Goal: Task Accomplishment & Management: Manage account settings

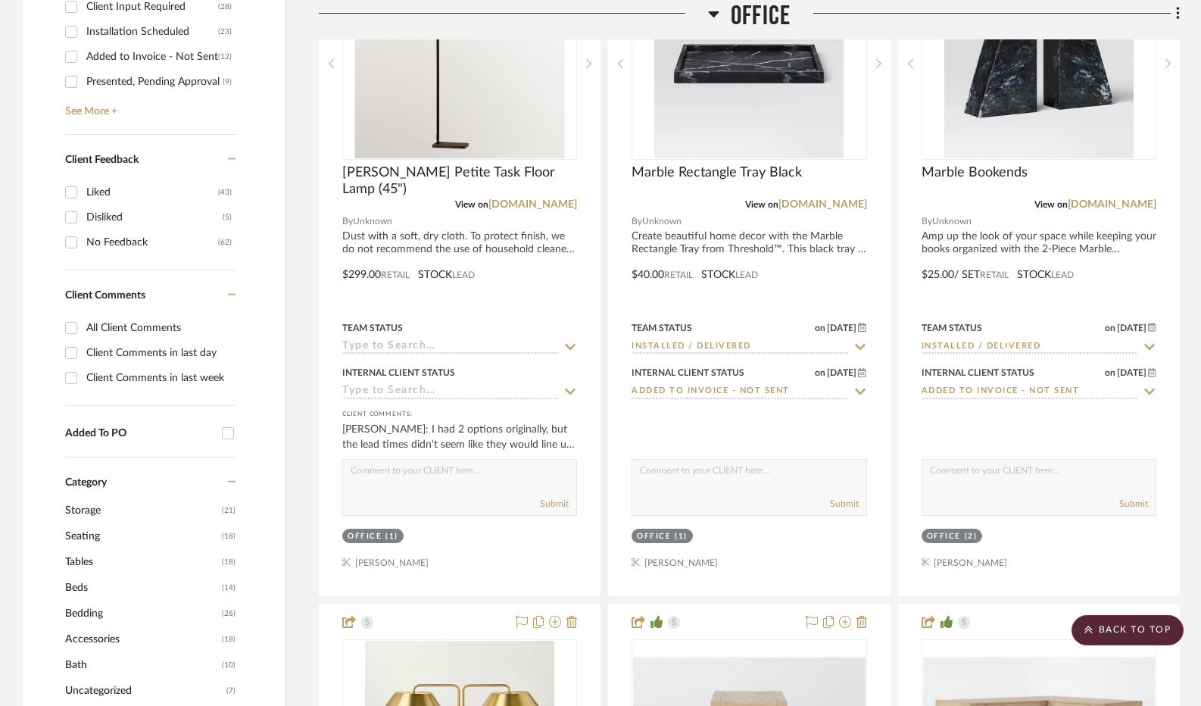
scroll to position [978, 0]
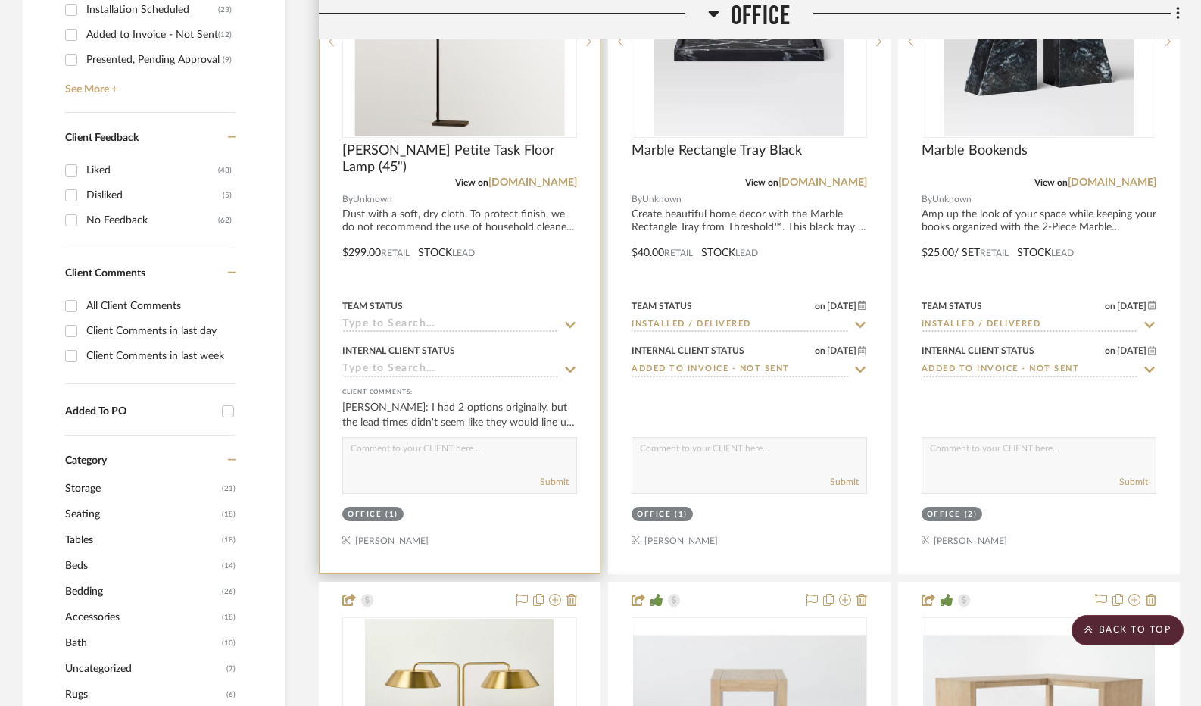
click at [520, 454] on textarea at bounding box center [459, 452] width 233 height 29
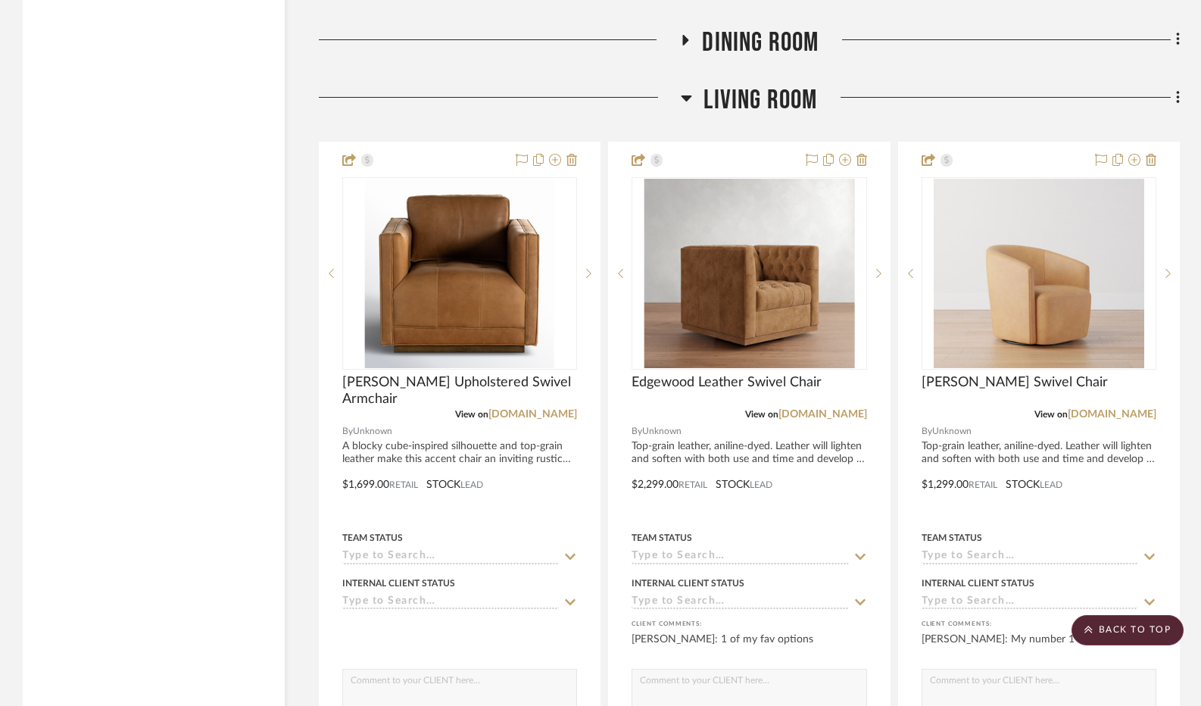
scroll to position [3023, 0]
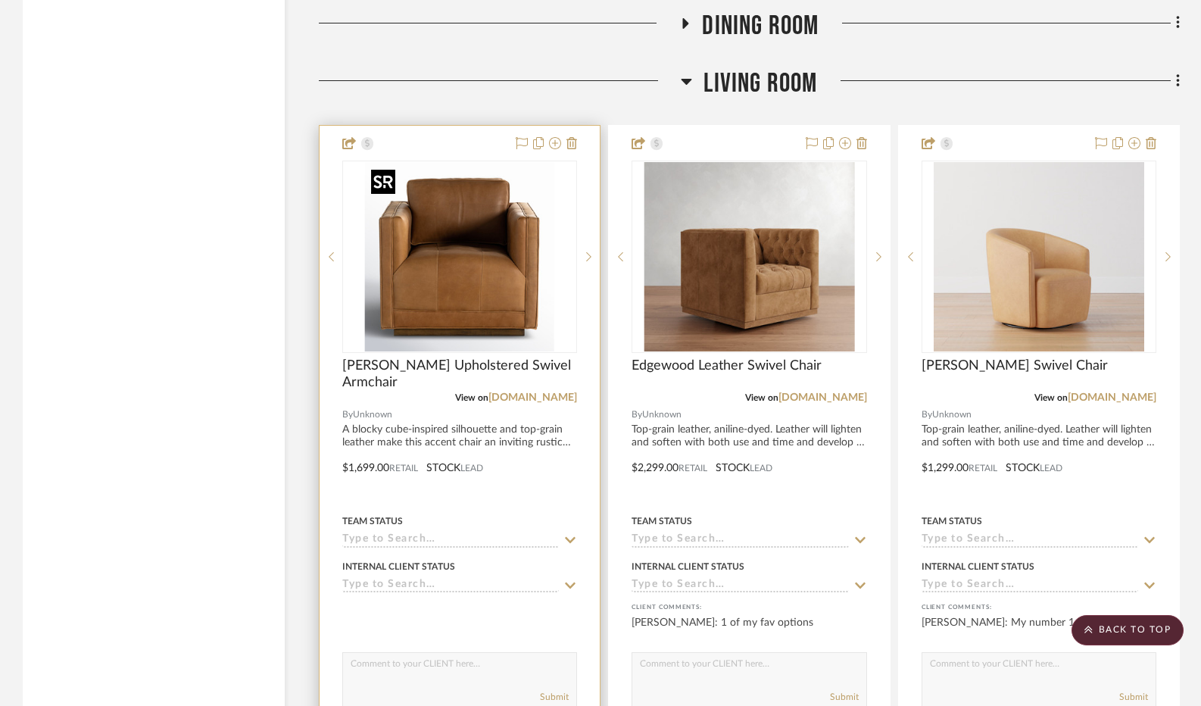
click at [513, 273] on img "0" at bounding box center [459, 256] width 189 height 189
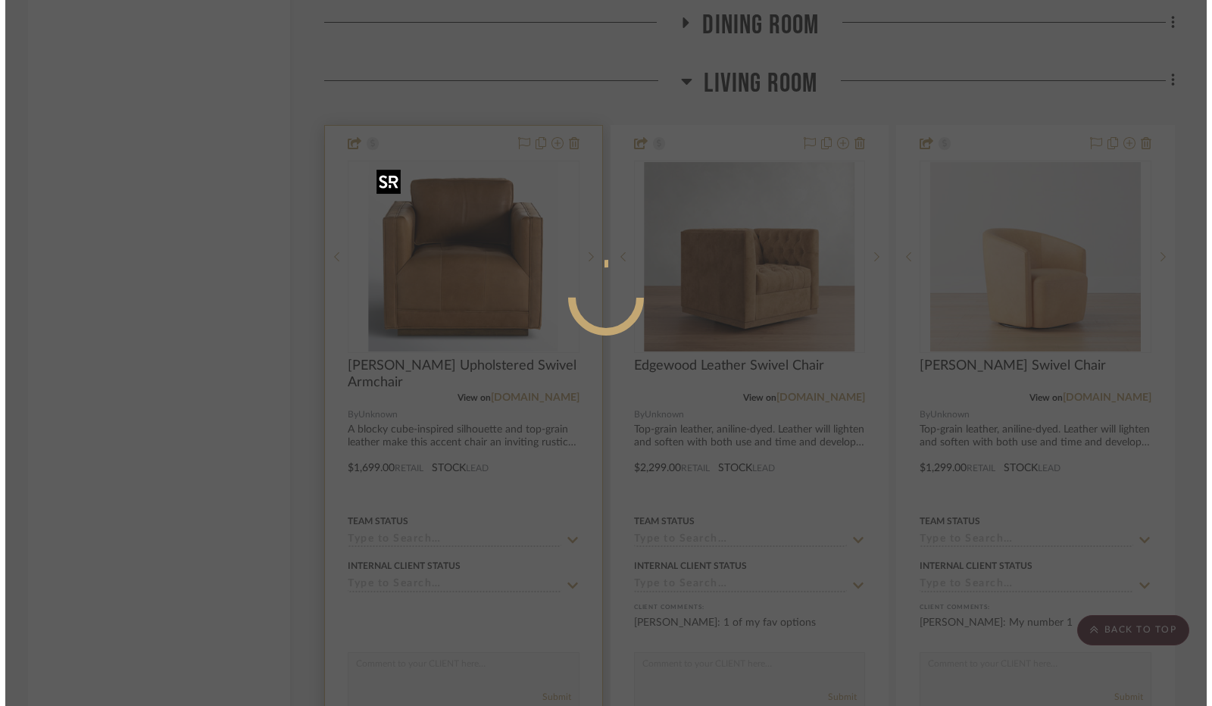
scroll to position [0, 0]
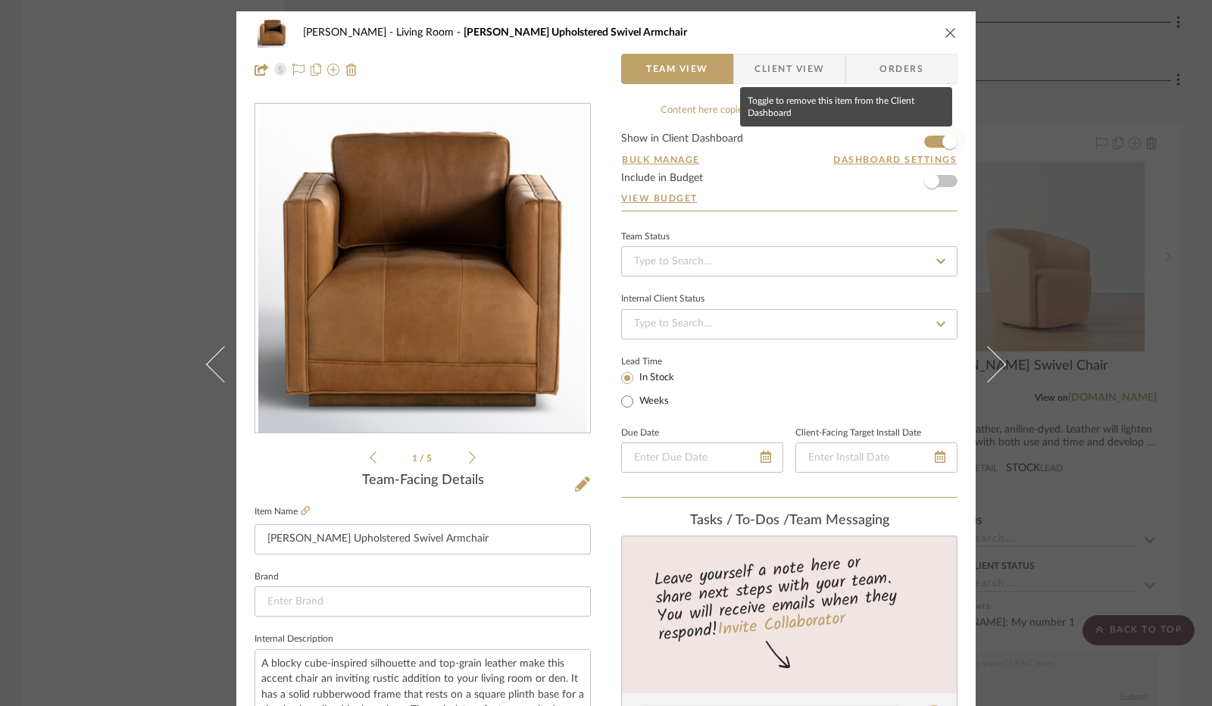
click at [942, 148] on span "button" at bounding box center [949, 141] width 15 height 15
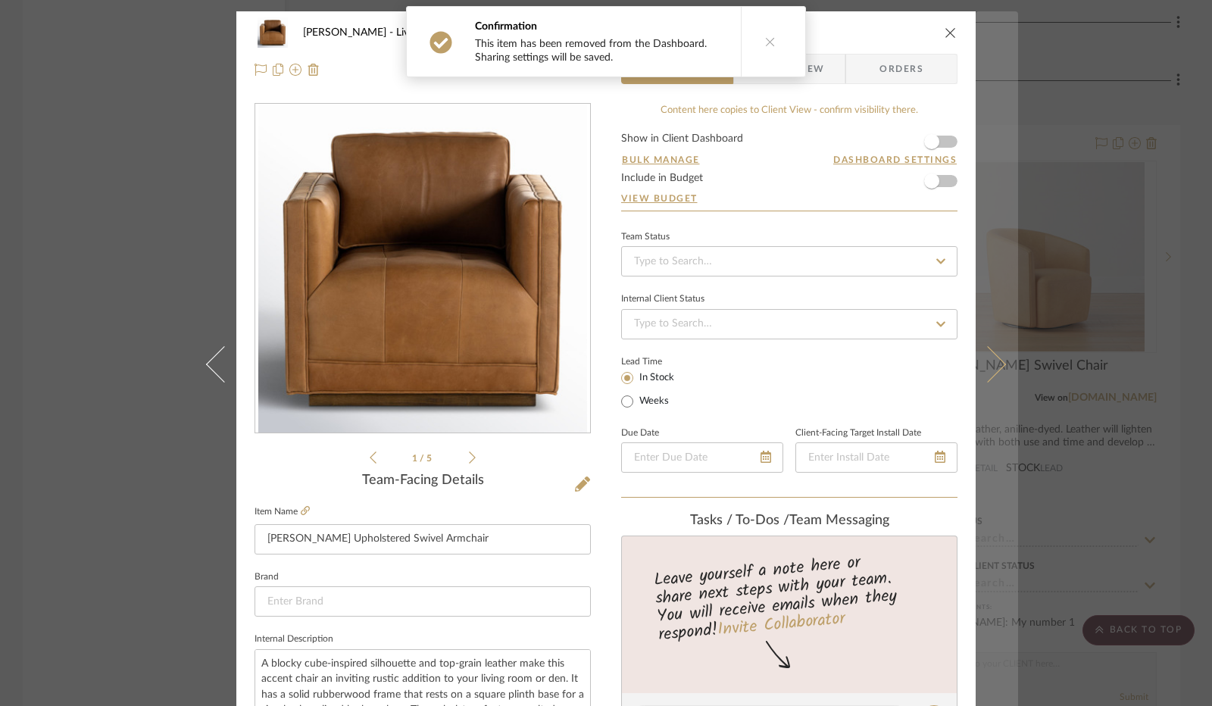
click at [978, 348] on button at bounding box center [996, 364] width 42 height 706
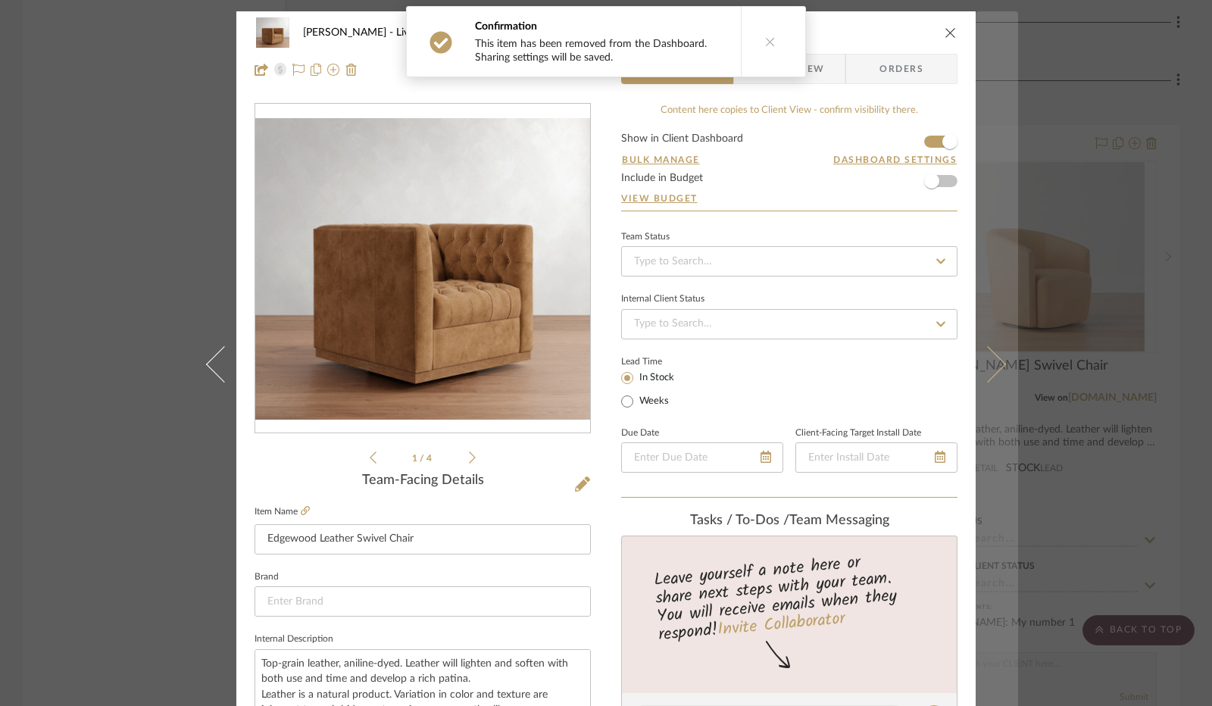
click at [994, 354] on button at bounding box center [996, 364] width 42 height 706
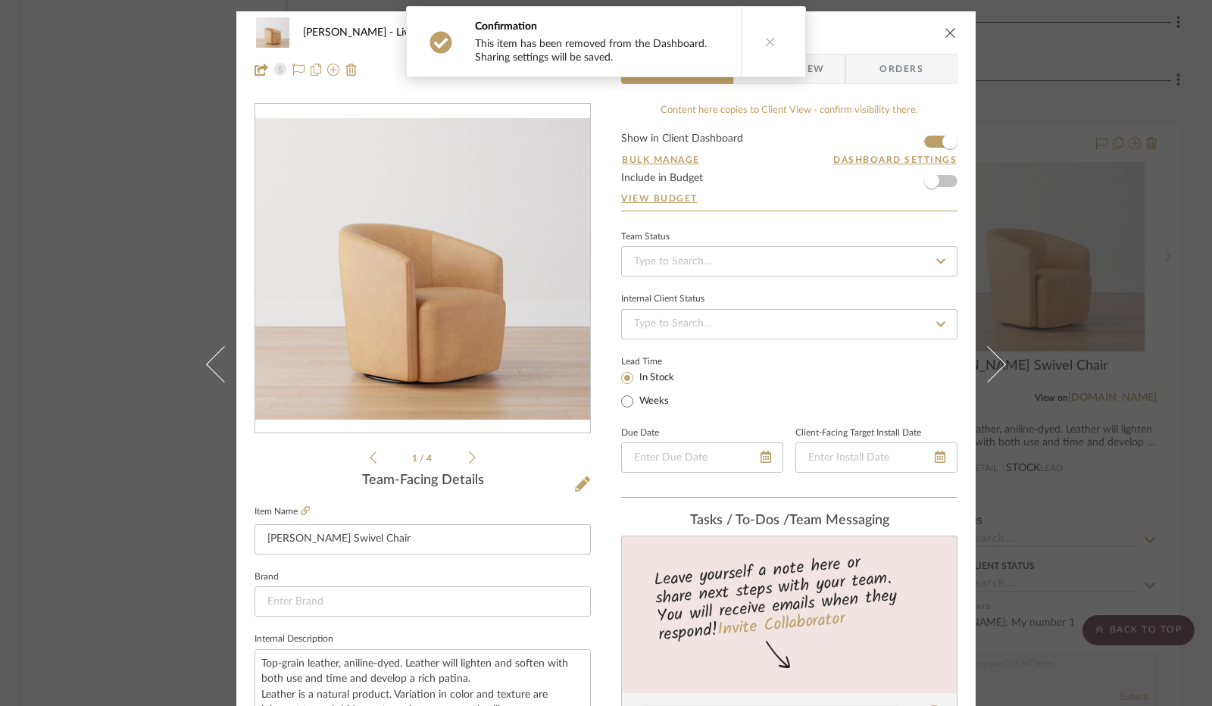
click at [994, 354] on button at bounding box center [996, 364] width 42 height 706
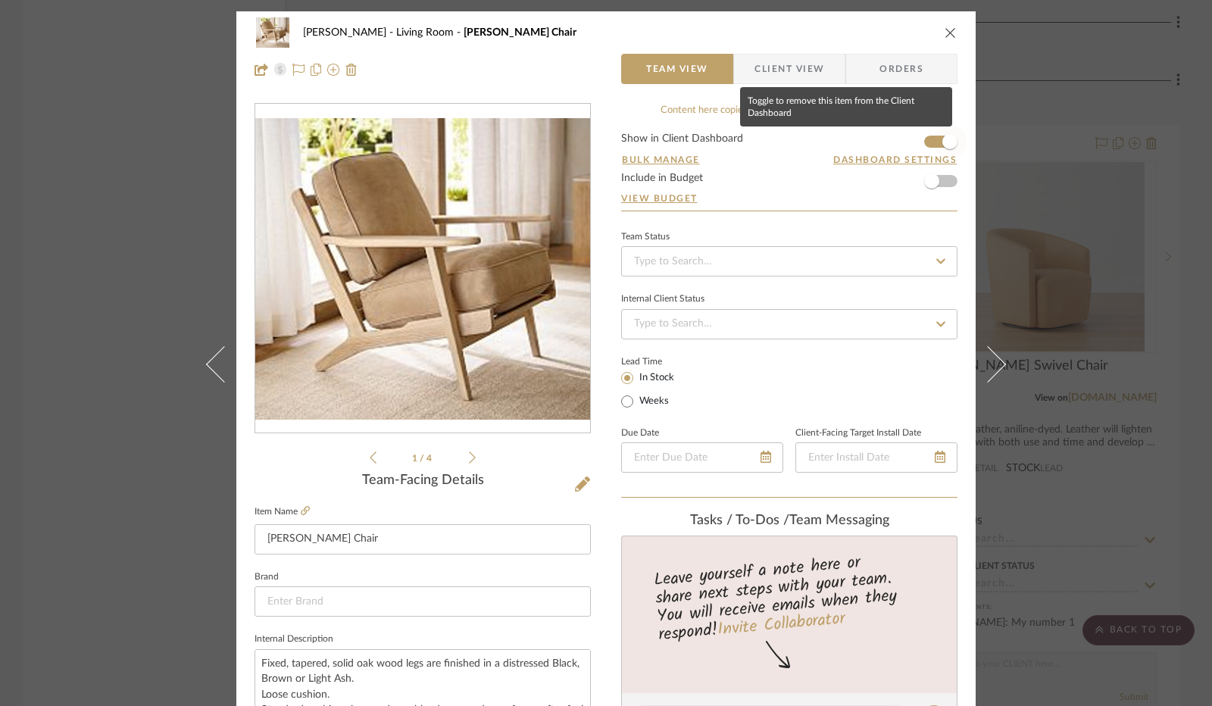
click at [933, 142] on span "button" at bounding box center [949, 141] width 33 height 33
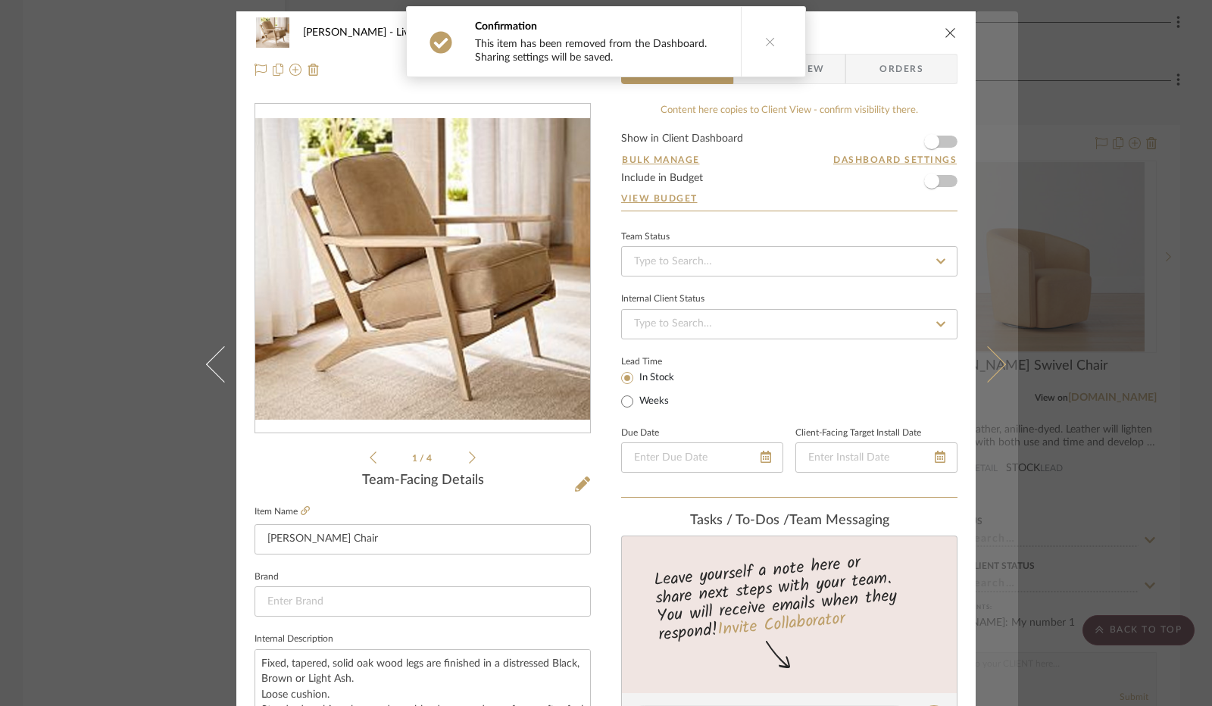
click at [994, 373] on button at bounding box center [996, 364] width 42 height 706
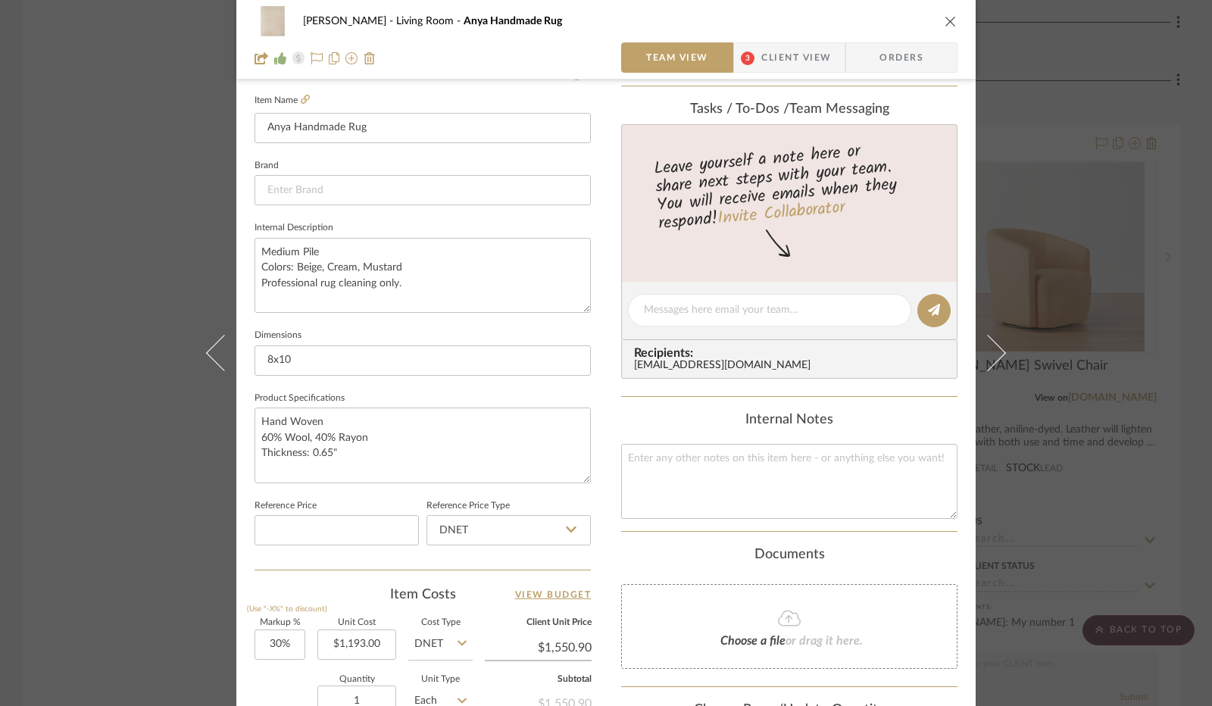
scroll to position [398, 0]
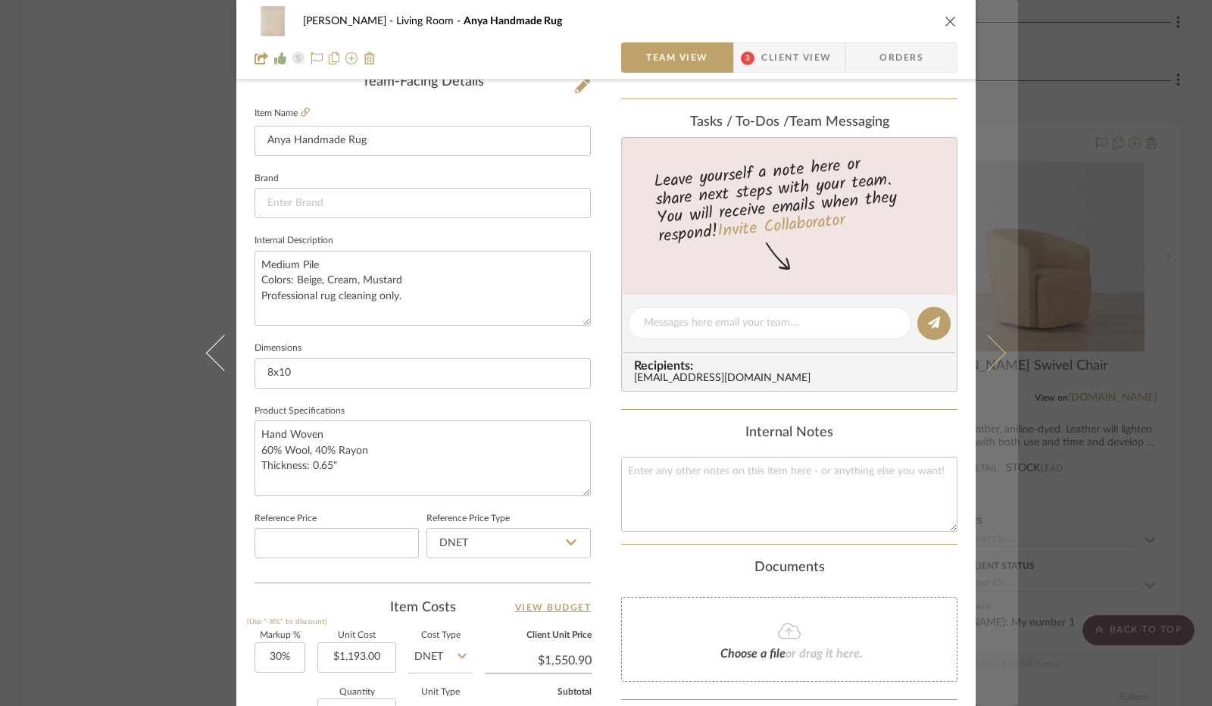
click at [989, 370] on button at bounding box center [996, 353] width 42 height 706
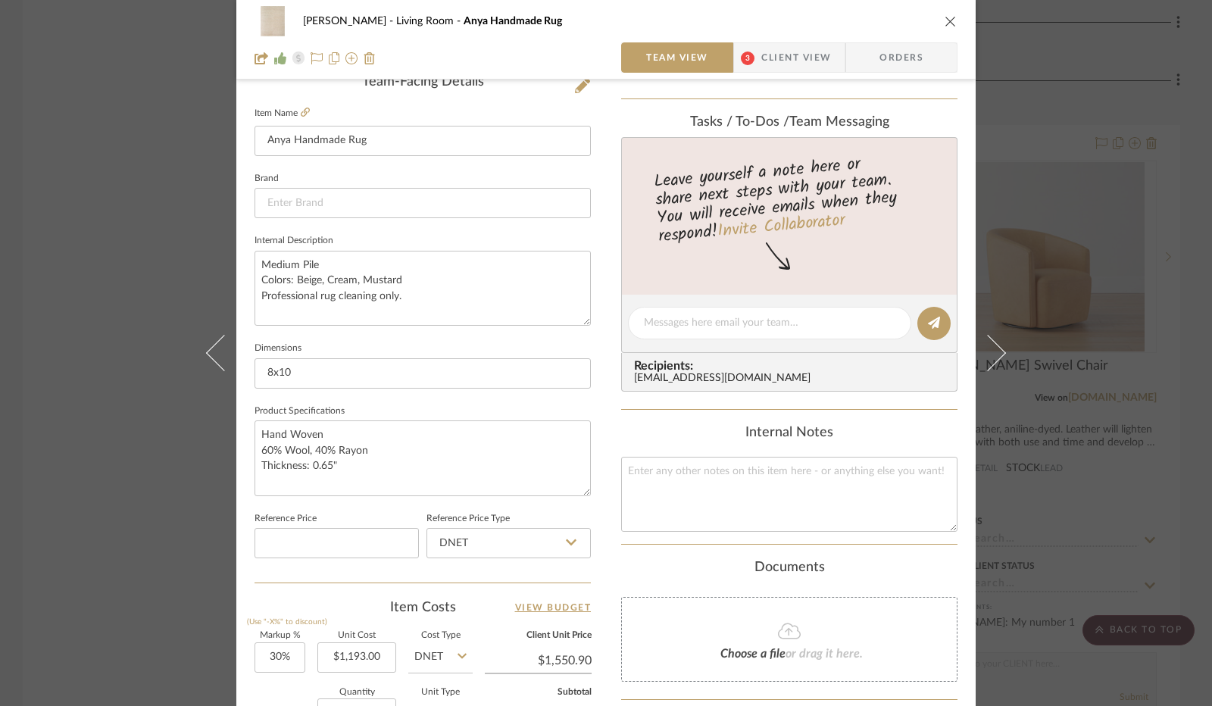
scroll to position [0, 0]
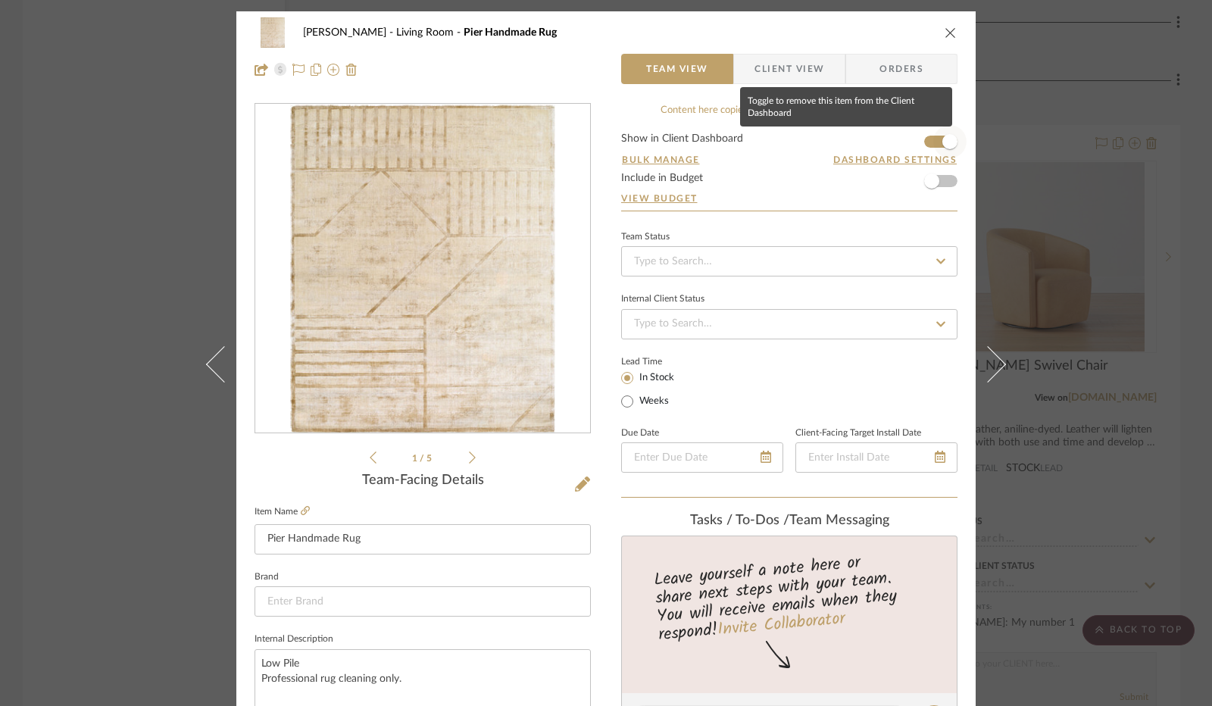
click at [933, 143] on span "button" at bounding box center [949, 141] width 33 height 33
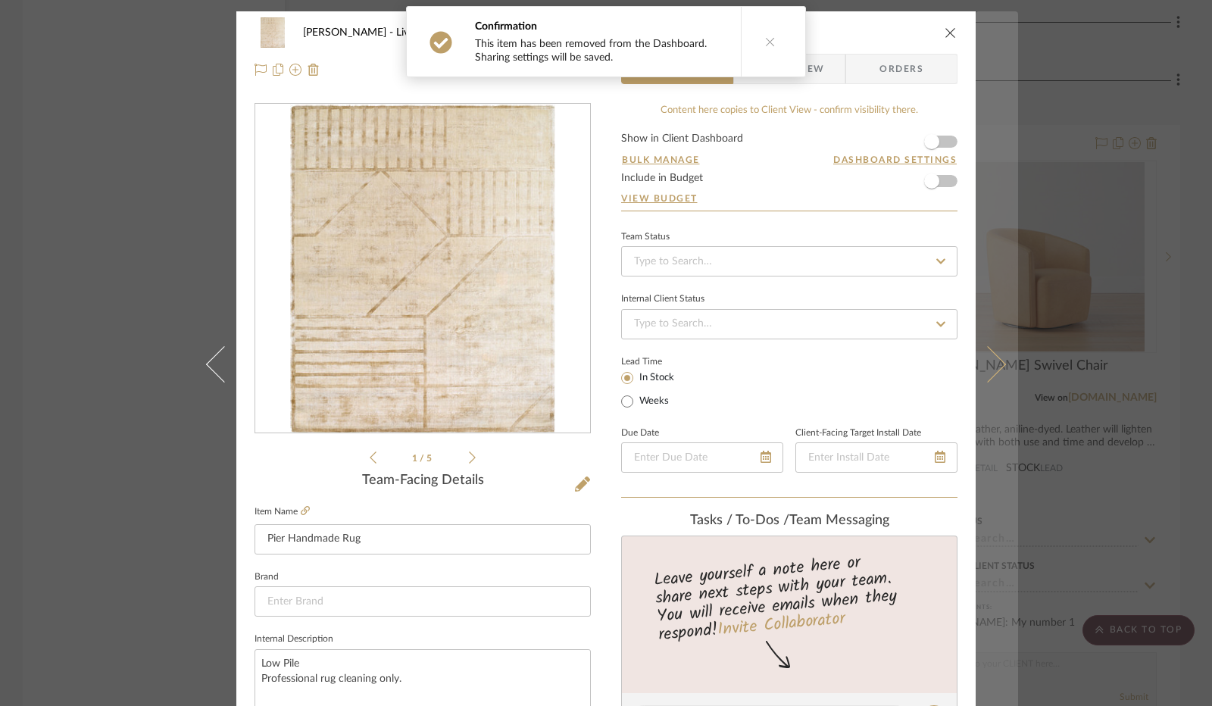
click at [985, 359] on icon at bounding box center [987, 364] width 36 height 36
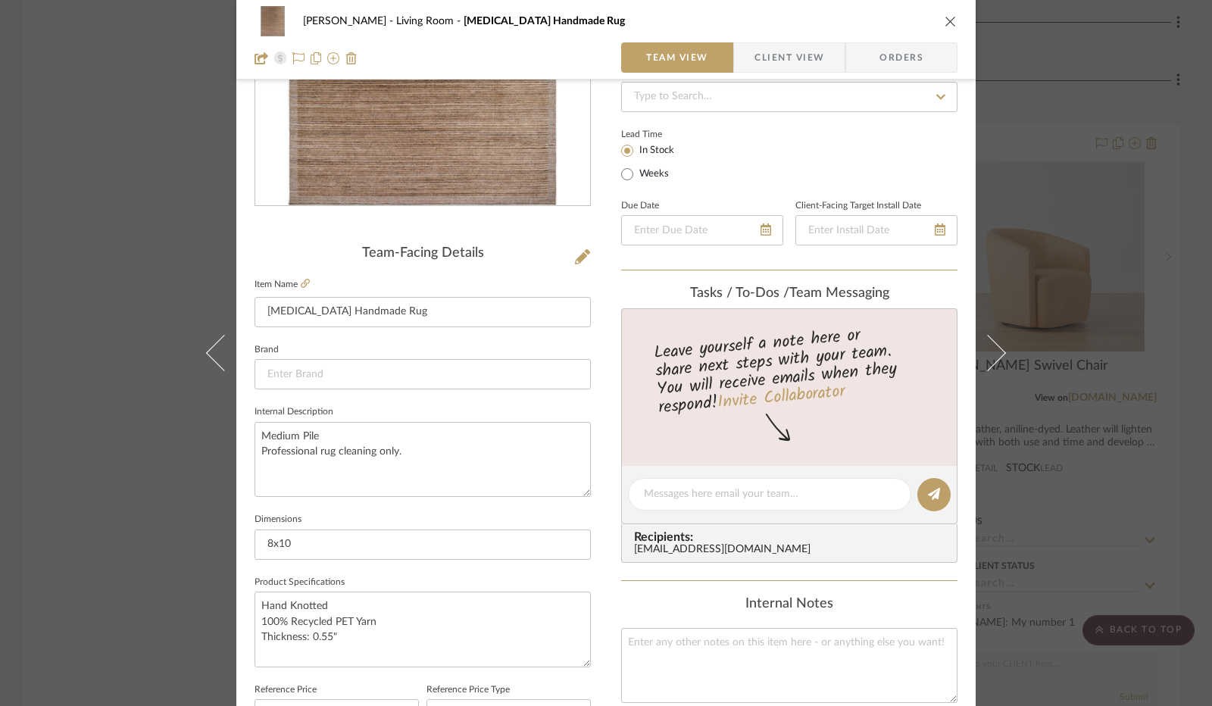
scroll to position [76, 0]
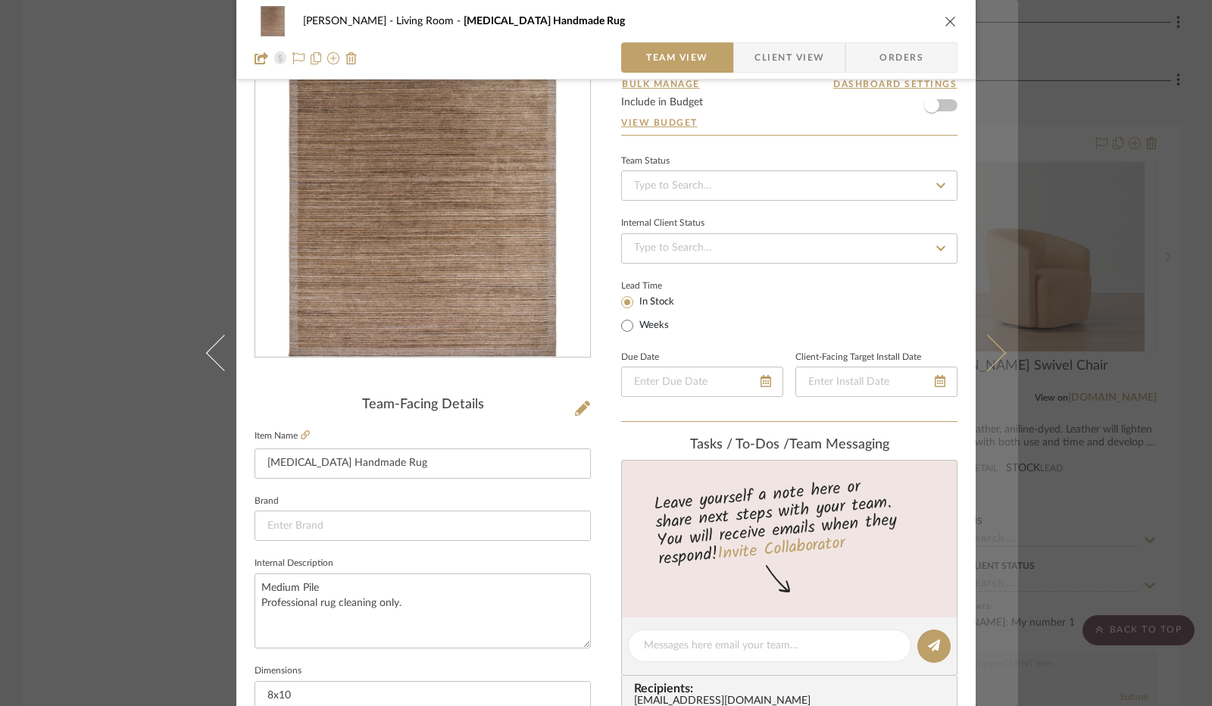
click at [989, 369] on button at bounding box center [996, 353] width 42 height 706
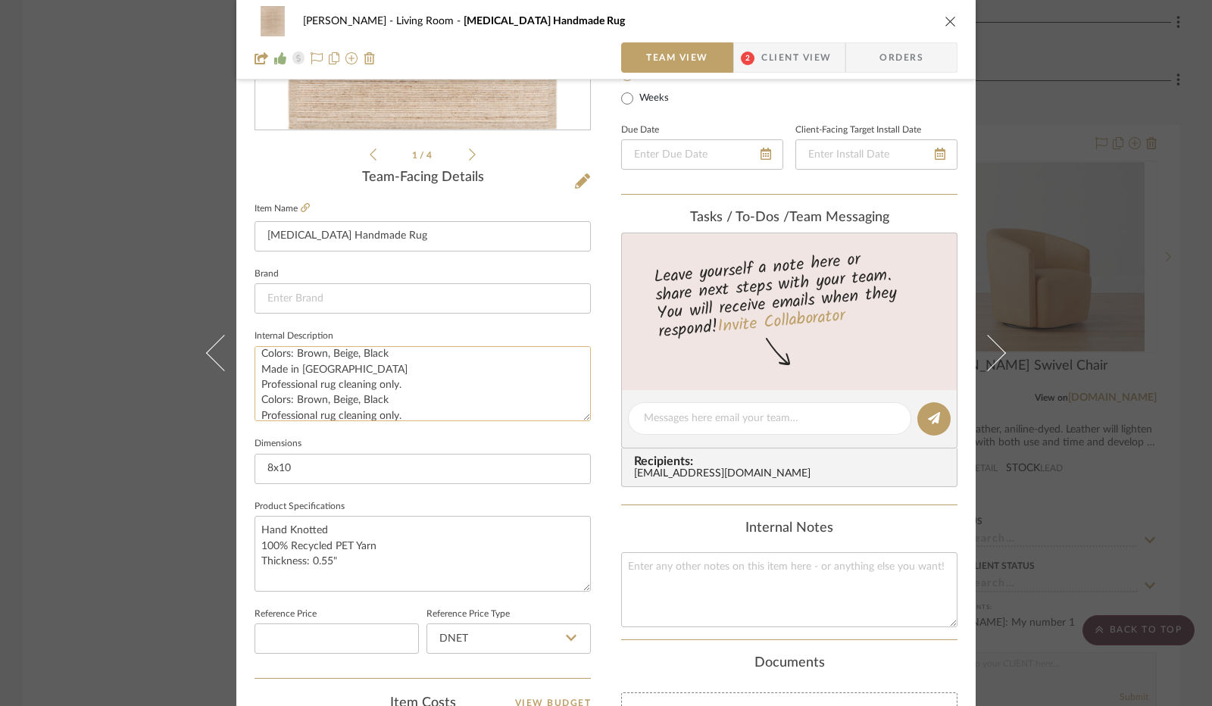
scroll to position [30, 0]
click at [407, 405] on textarea "Medium Pile Colors: Brown, Beige, Black Made in [GEOGRAPHIC_DATA] Professional …" at bounding box center [422, 383] width 336 height 75
drag, startPoint x: 404, startPoint y: 407, endPoint x: 257, endPoint y: 397, distance: 147.3
click at [257, 397] on textarea "Medium Pile Colors: Brown, Beige, Black Made in [GEOGRAPHIC_DATA] Professional …" at bounding box center [422, 383] width 336 height 75
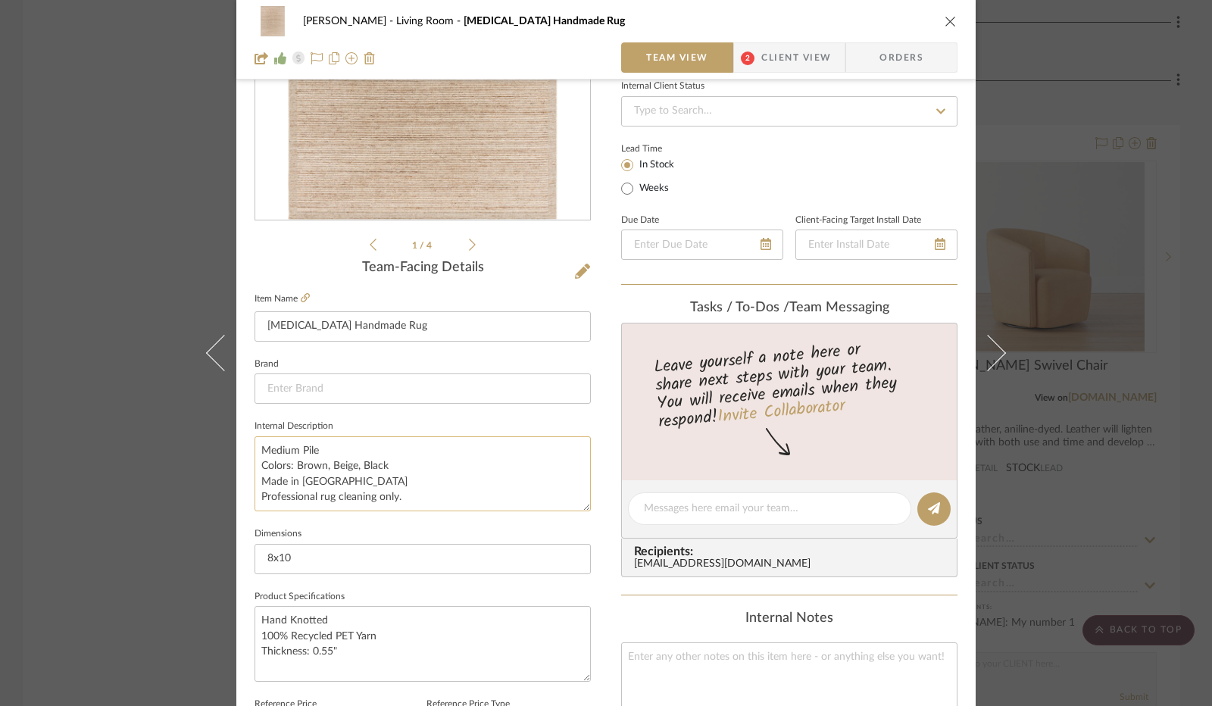
scroll to position [0, 0]
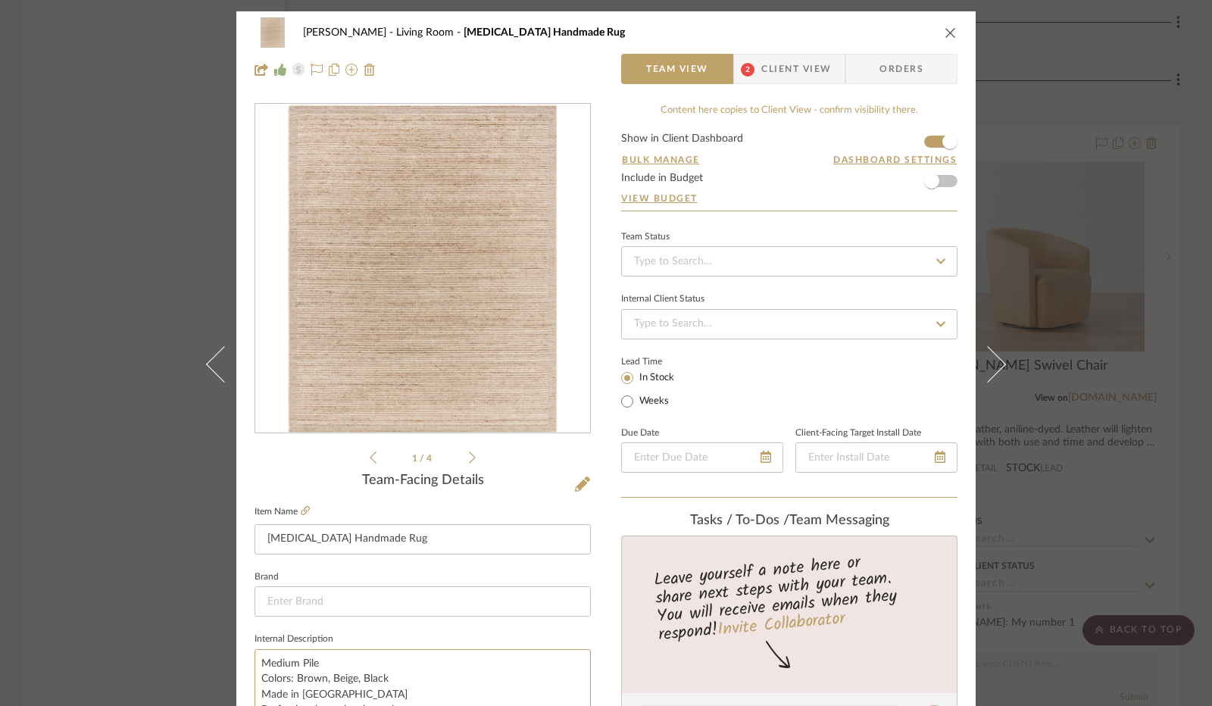
type textarea "Medium Pile Colors: Brown, Beige, Black Made in [GEOGRAPHIC_DATA] Professional …"
click at [776, 73] on span "Client View" at bounding box center [796, 69] width 70 height 30
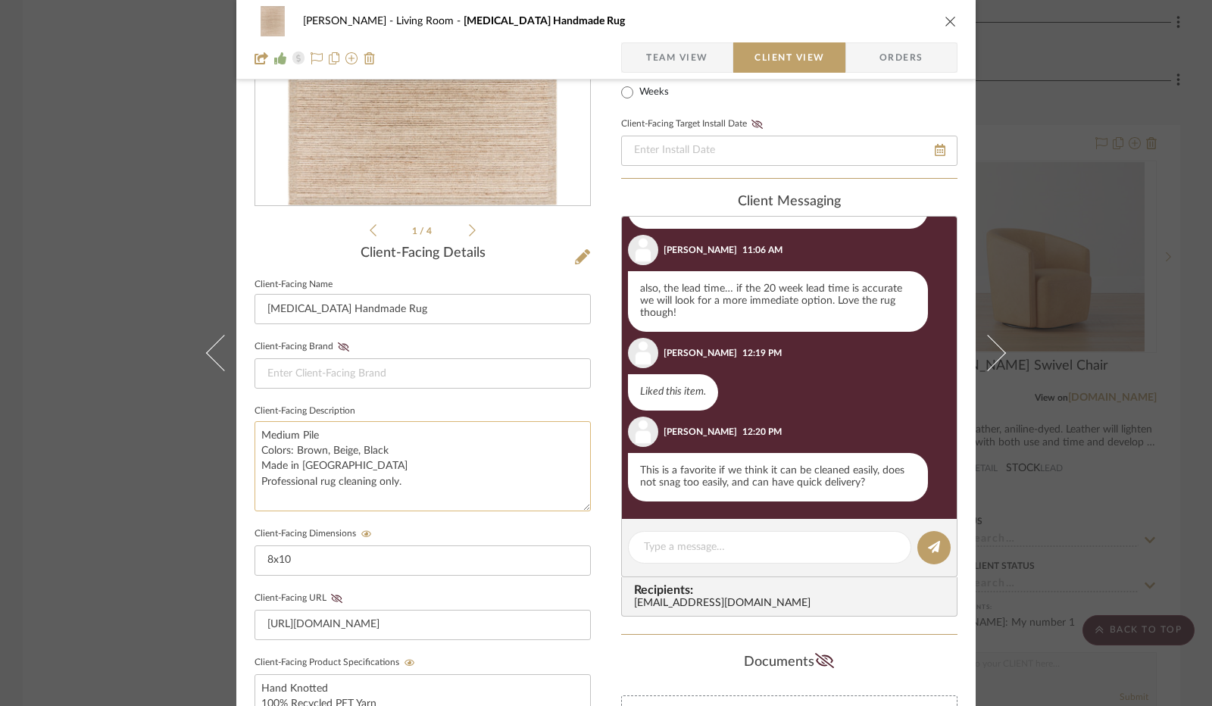
scroll to position [198, 0]
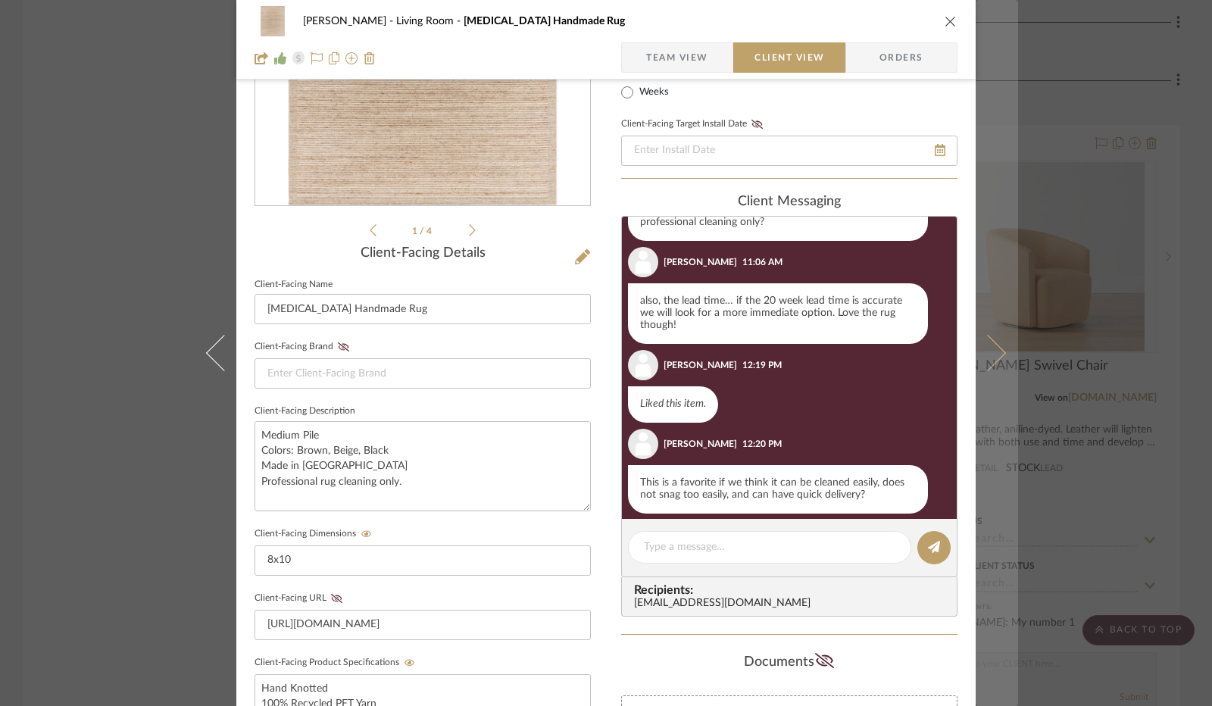
click at [998, 351] on icon at bounding box center [987, 353] width 36 height 36
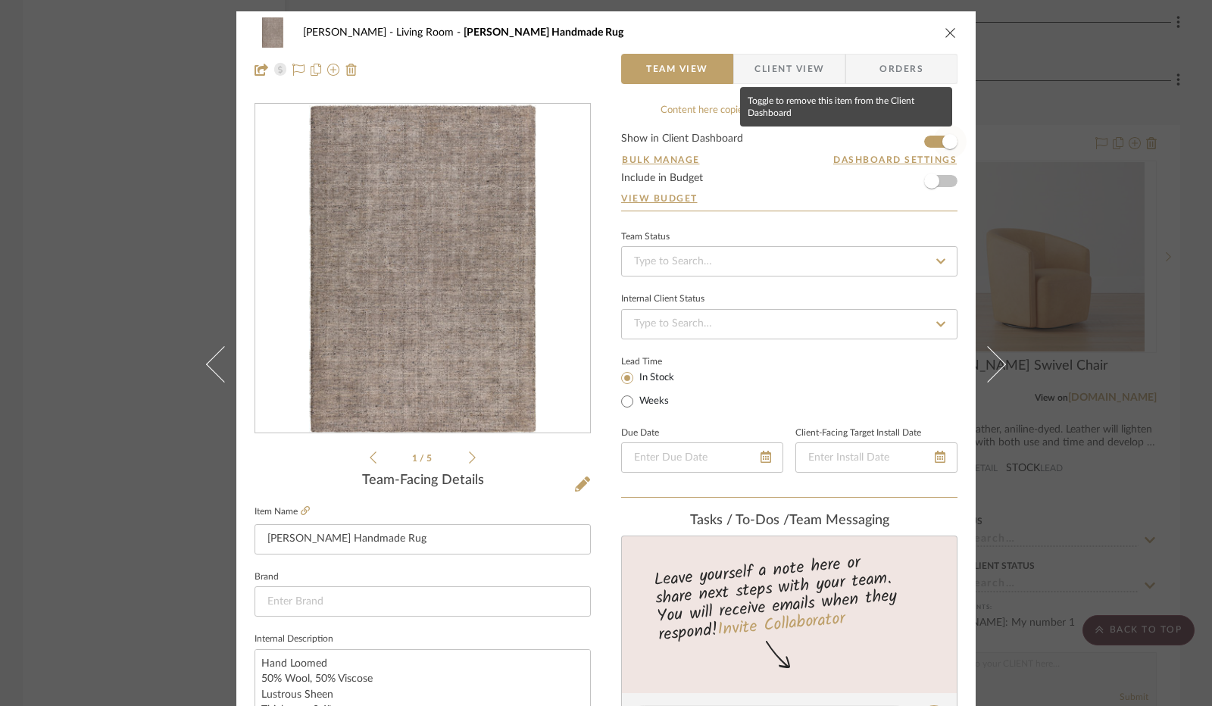
click at [933, 143] on span "button" at bounding box center [949, 141] width 33 height 33
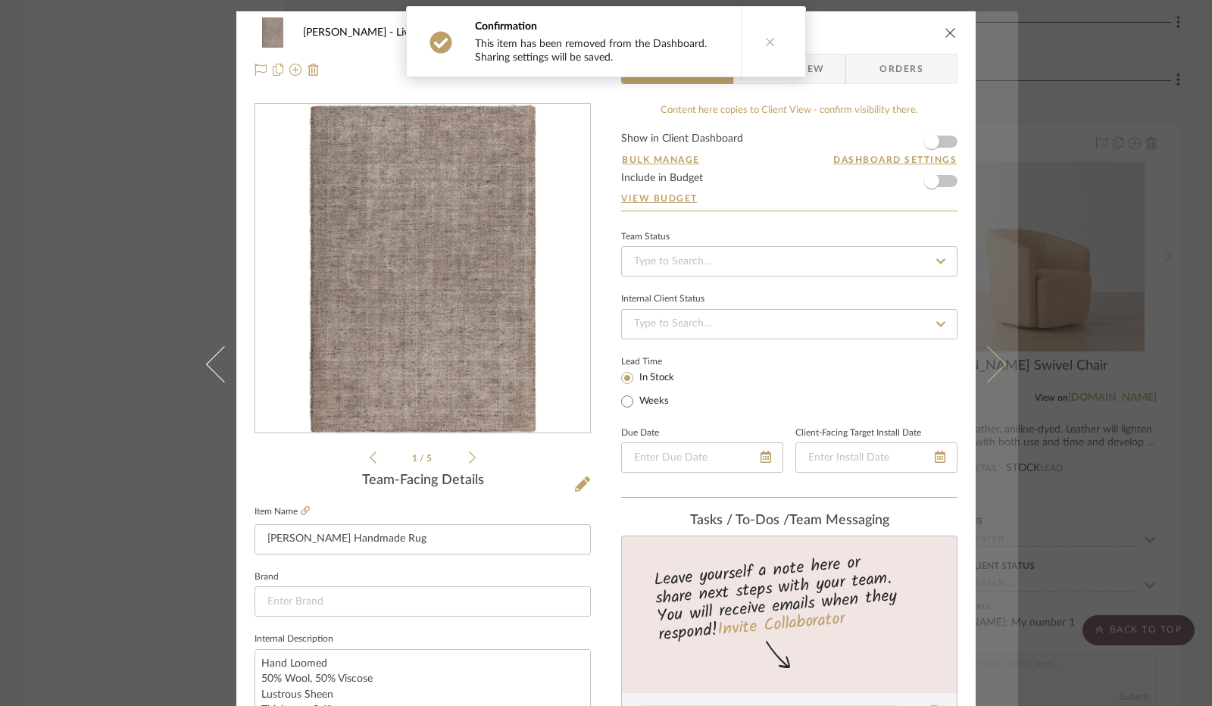
click at [975, 370] on icon at bounding box center [987, 364] width 36 height 36
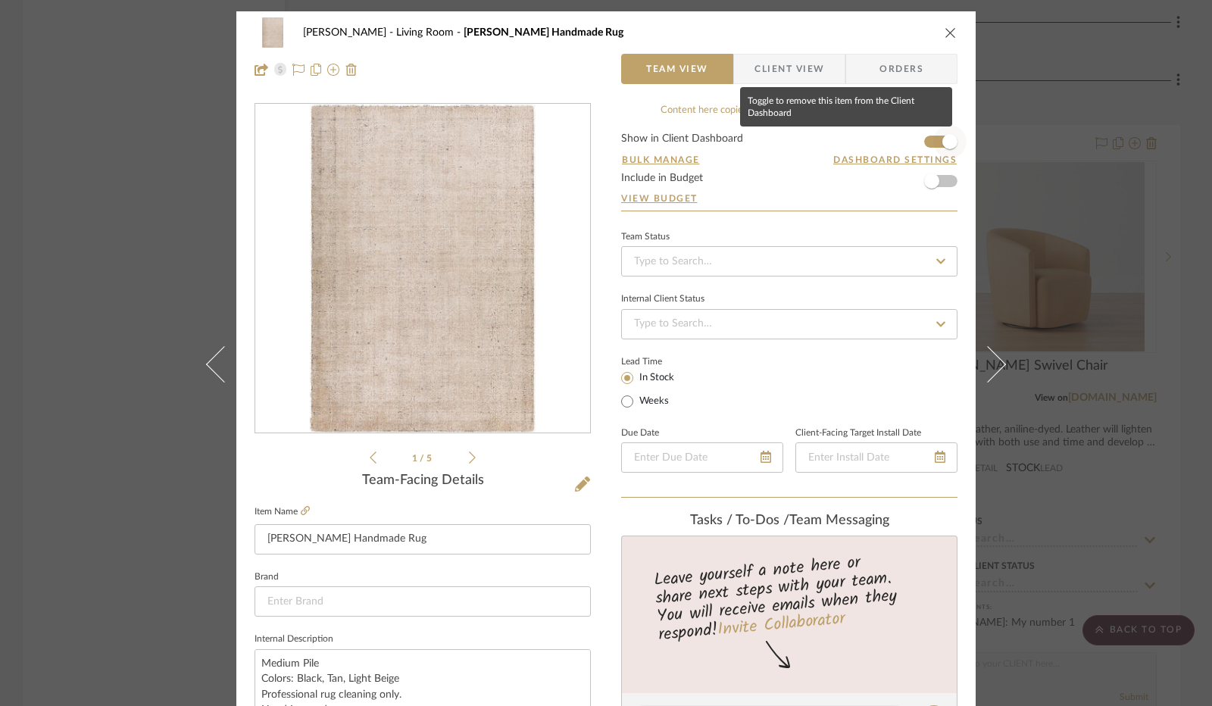
click at [933, 150] on span "button" at bounding box center [949, 141] width 33 height 33
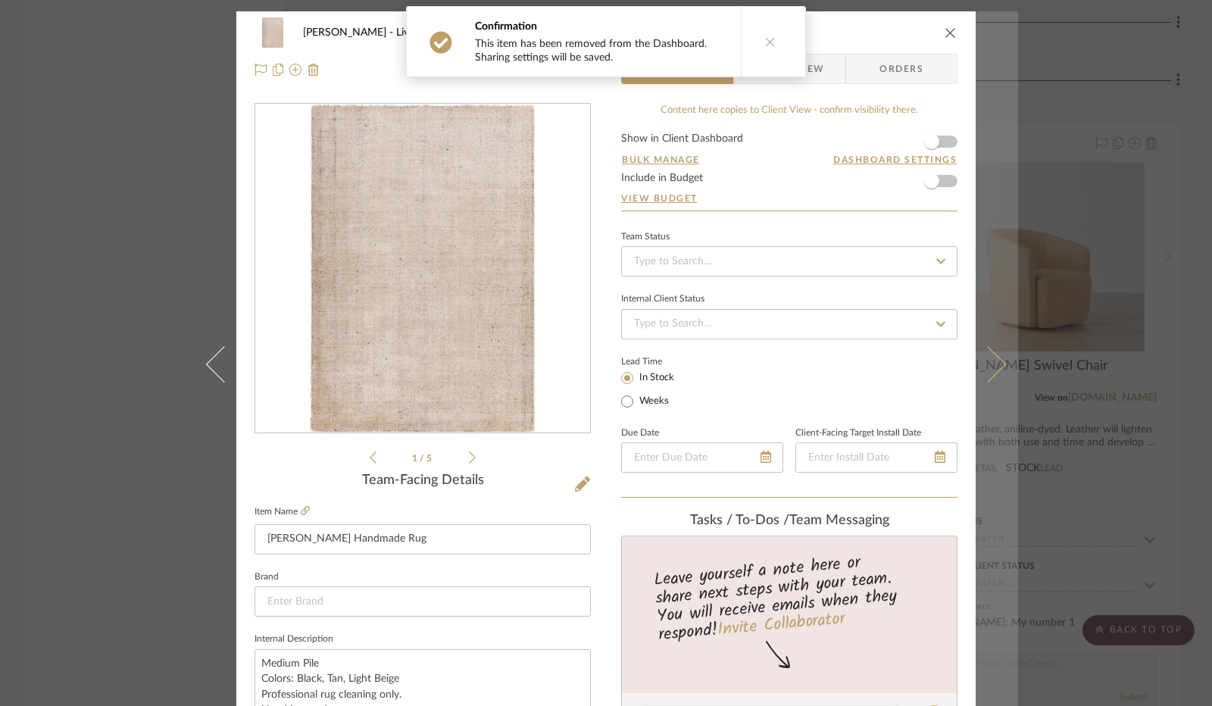
click at [985, 360] on icon at bounding box center [987, 364] width 36 height 36
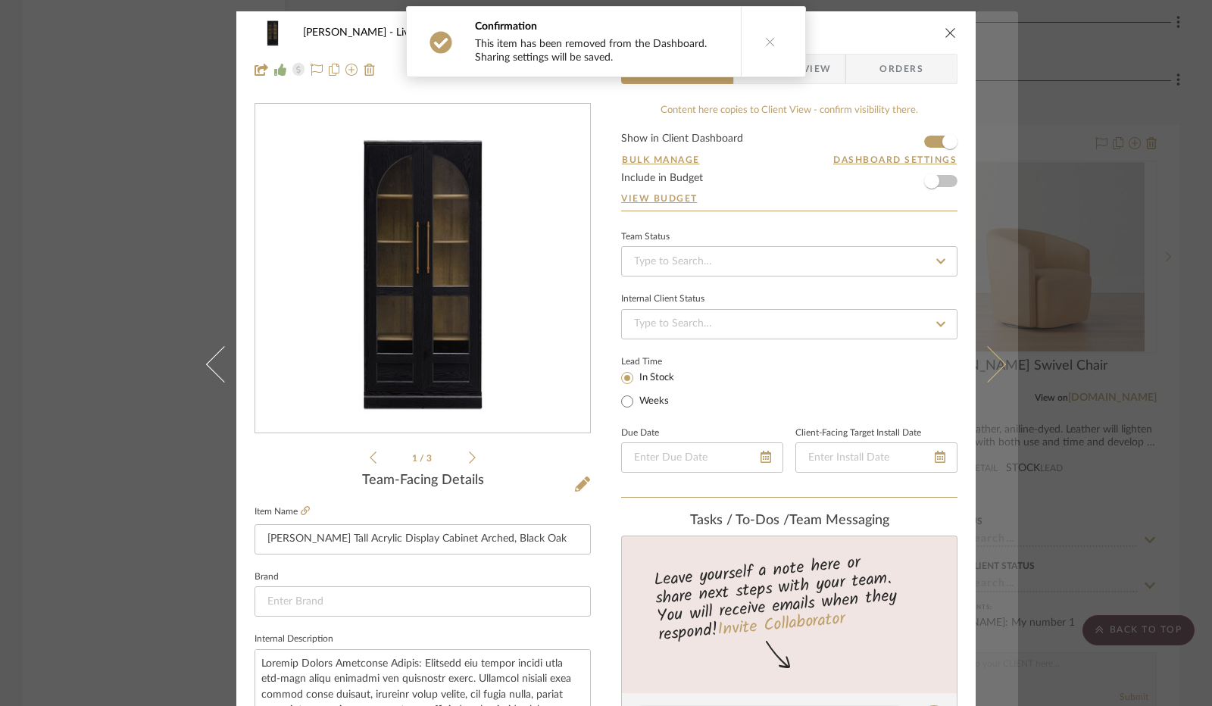
click at [986, 377] on icon at bounding box center [987, 364] width 36 height 36
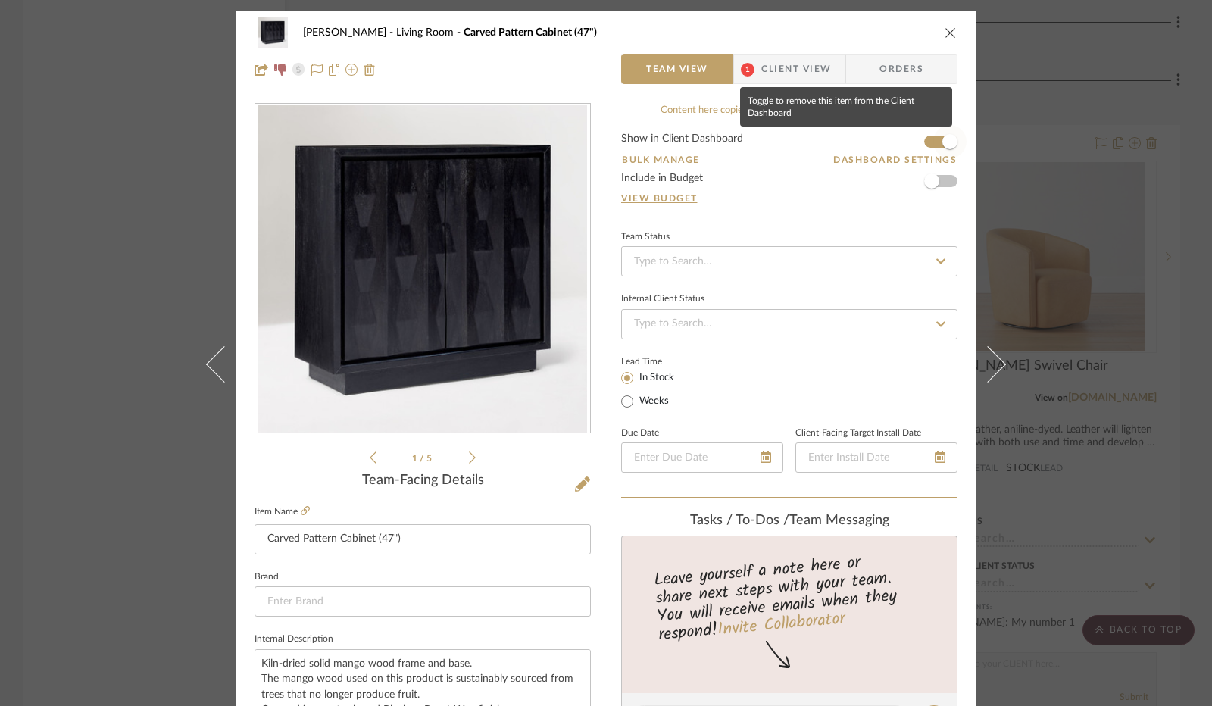
click at [933, 139] on span "button" at bounding box center [949, 141] width 33 height 33
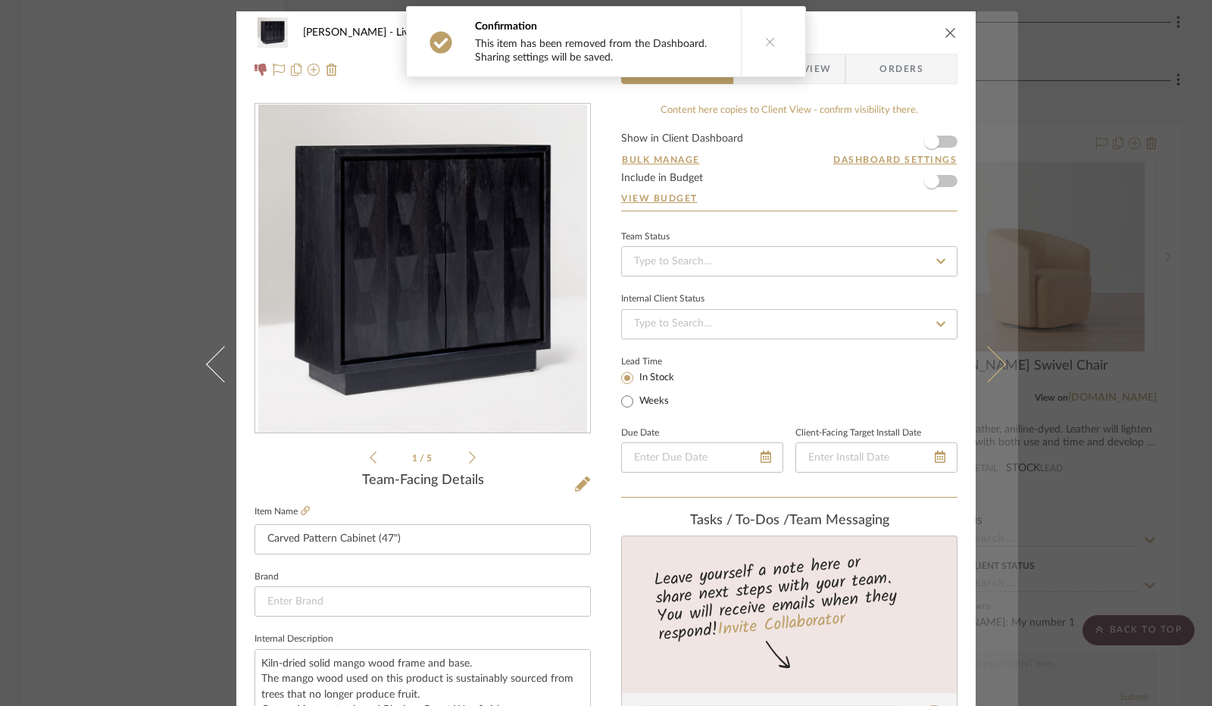
click at [998, 376] on button at bounding box center [996, 364] width 42 height 706
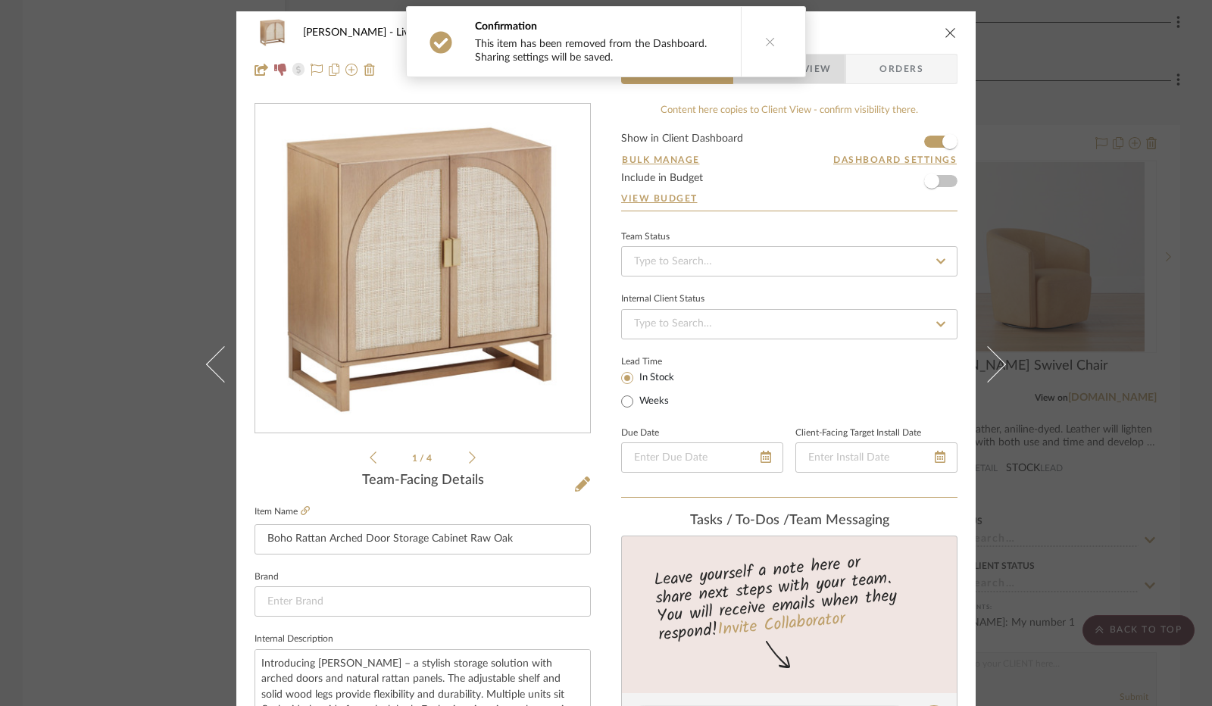
click at [813, 83] on span "Client View" at bounding box center [796, 69] width 70 height 30
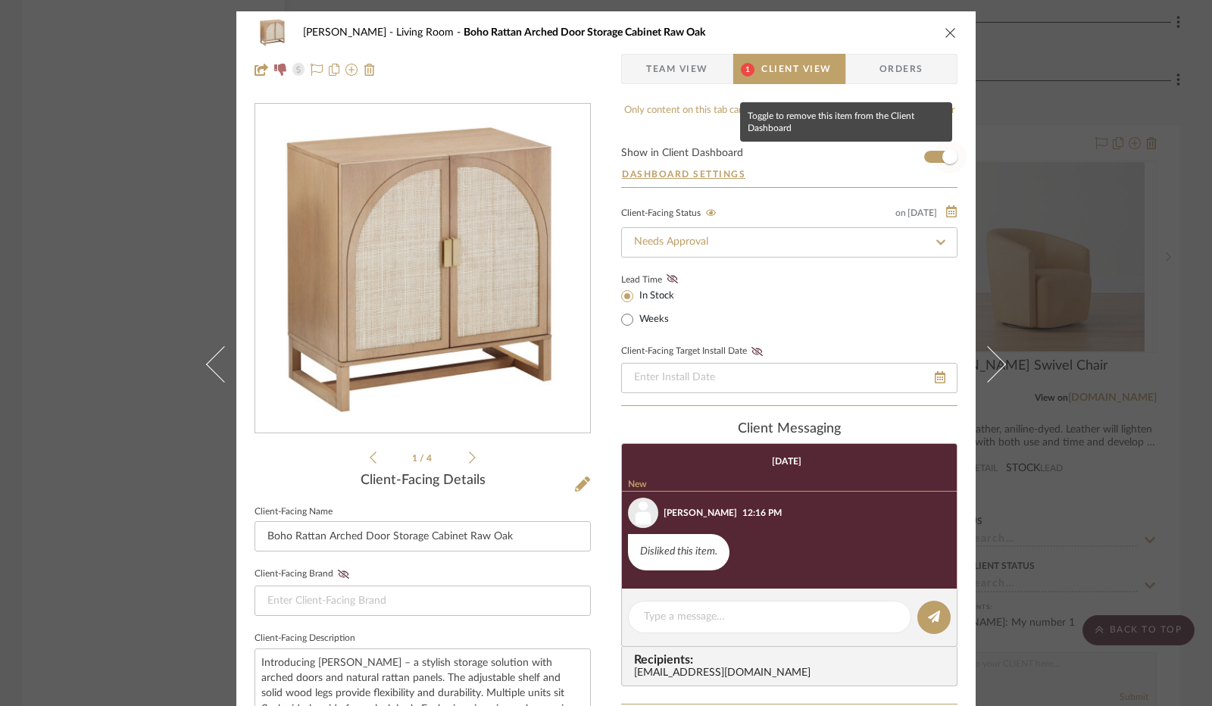
click at [933, 151] on span "button" at bounding box center [949, 156] width 33 height 33
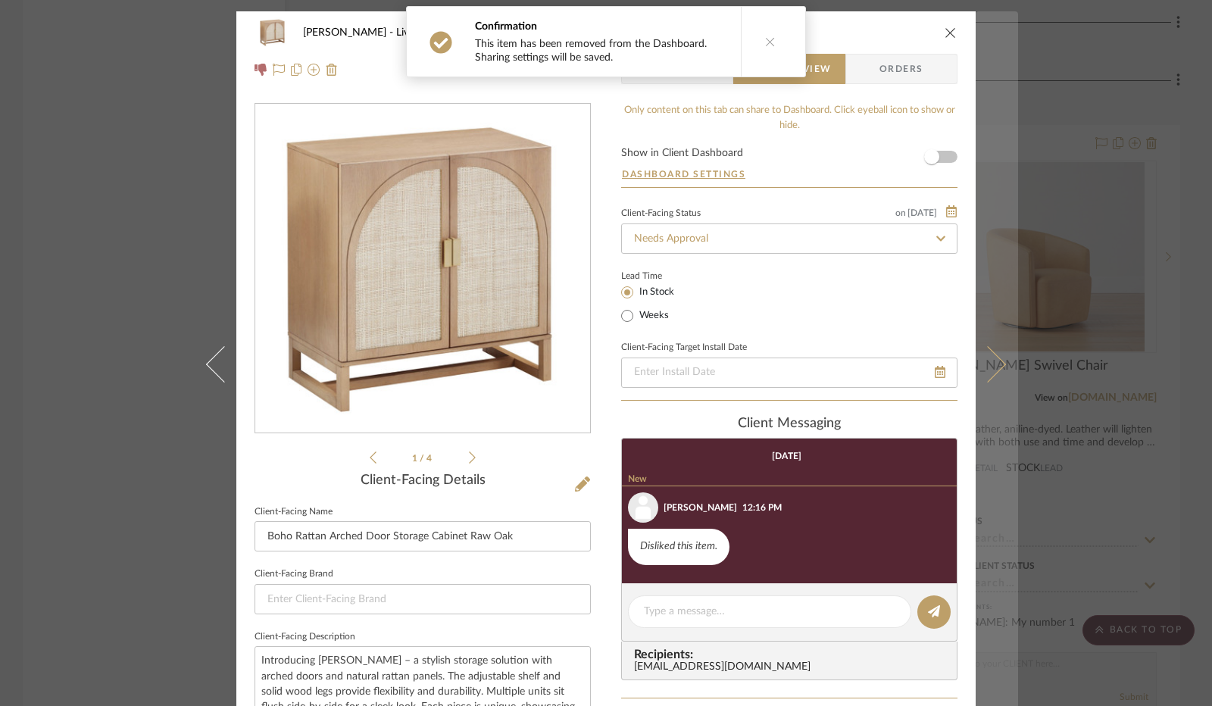
click at [989, 369] on icon at bounding box center [987, 364] width 36 height 36
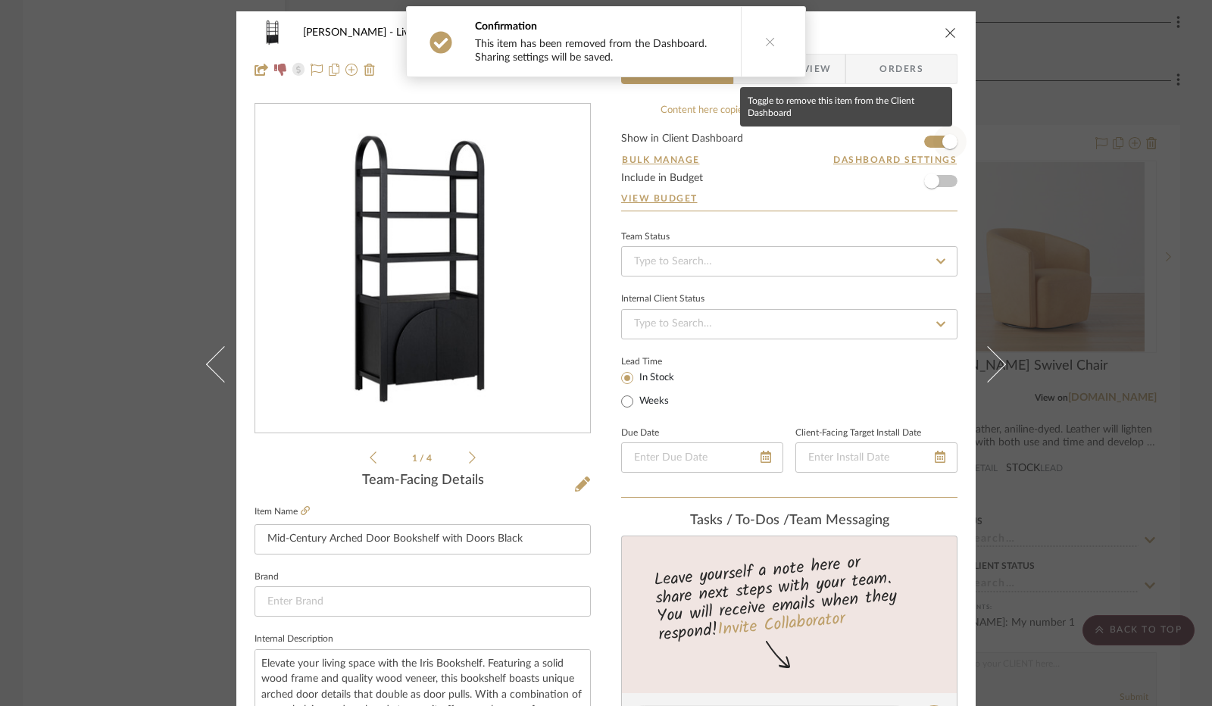
click at [933, 138] on span "button" at bounding box center [949, 141] width 33 height 33
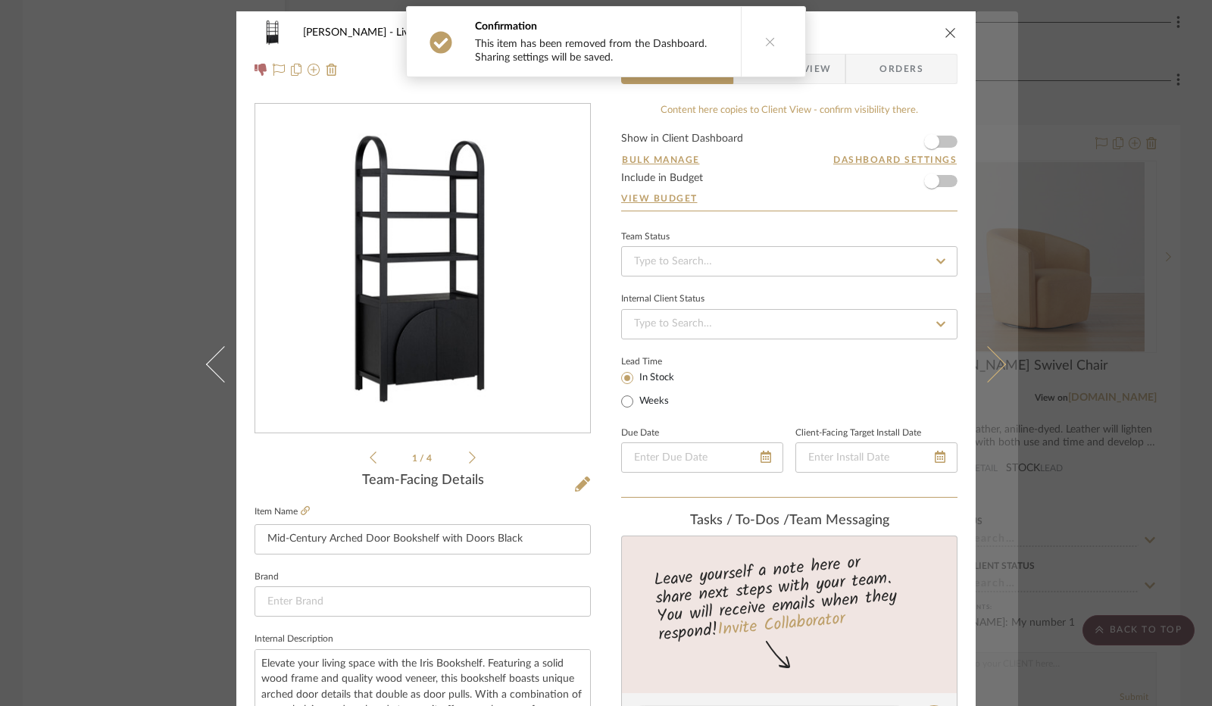
click at [991, 355] on icon at bounding box center [987, 364] width 36 height 36
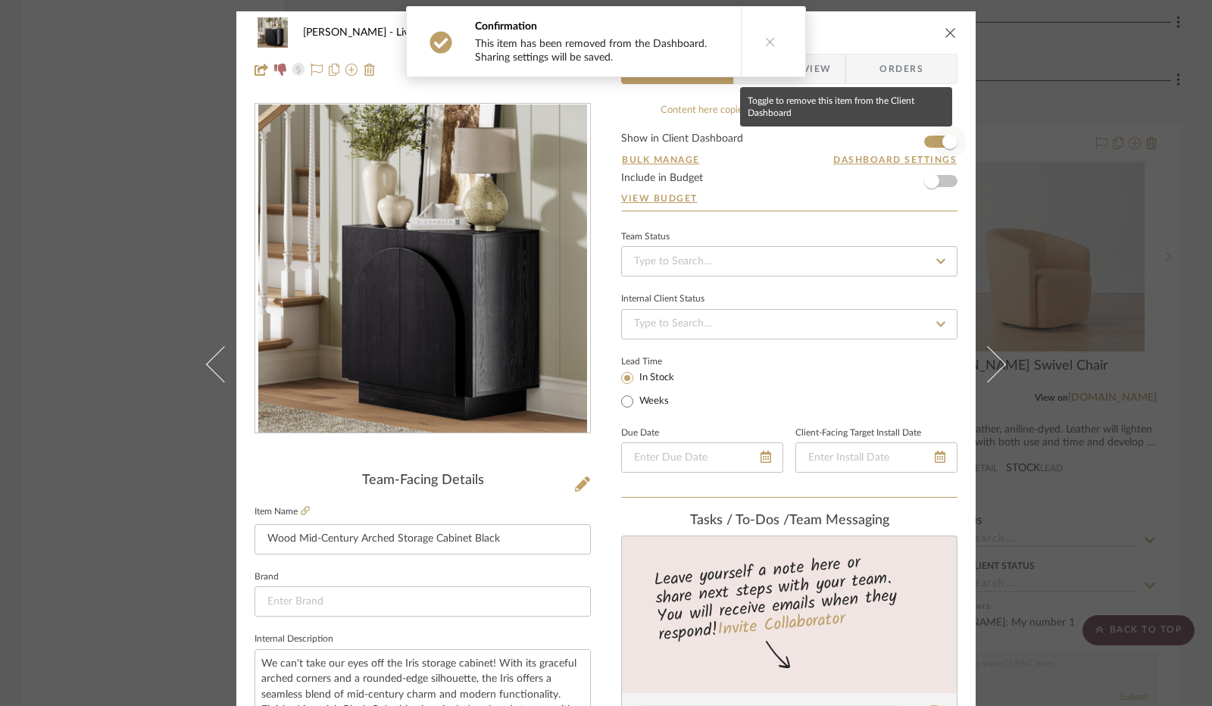
click at [933, 142] on span "button" at bounding box center [949, 141] width 33 height 33
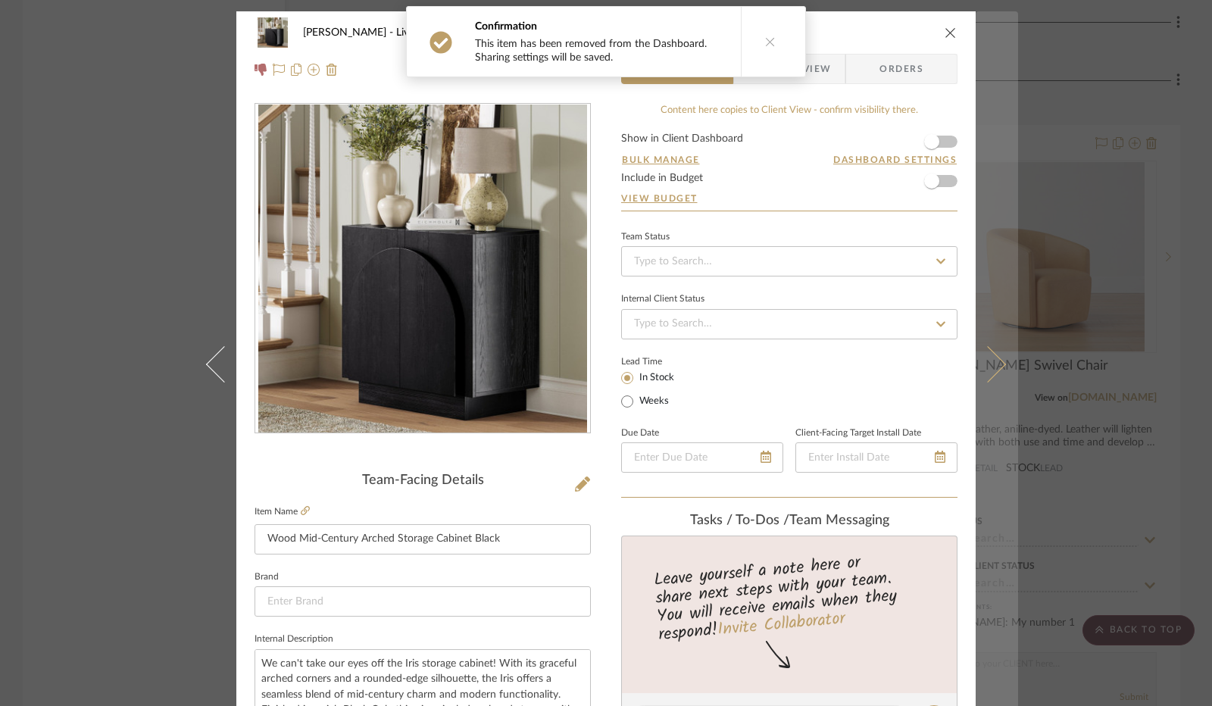
click at [998, 350] on button at bounding box center [996, 364] width 42 height 706
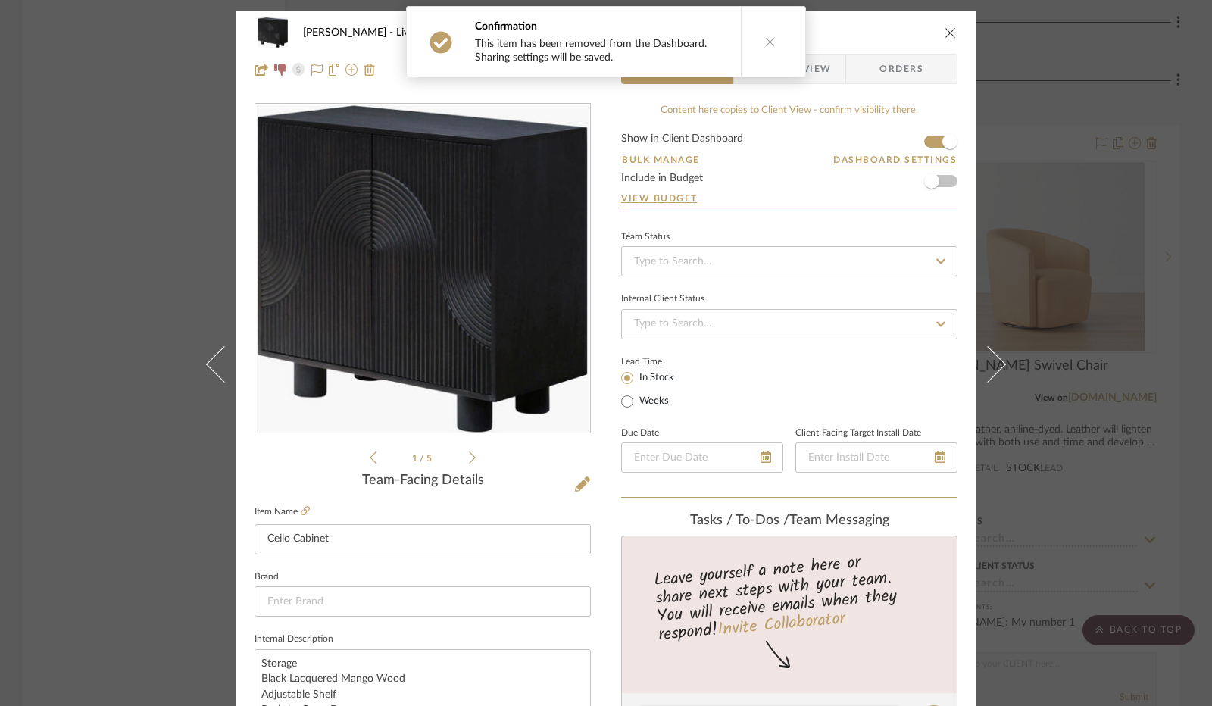
click at [925, 143] on form "Show in Client Dashboard Bulk Manage Dashboard Settings Include in Budget View …" at bounding box center [789, 171] width 336 height 77
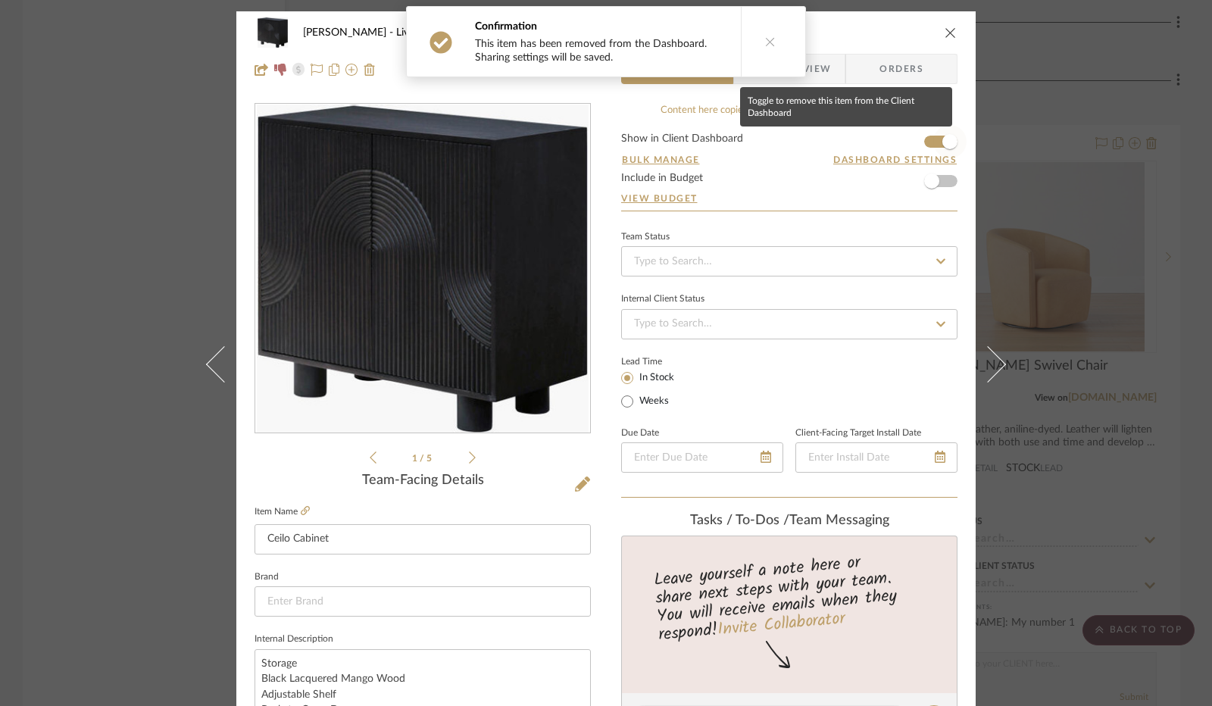
click at [942, 142] on span "button" at bounding box center [949, 141] width 15 height 15
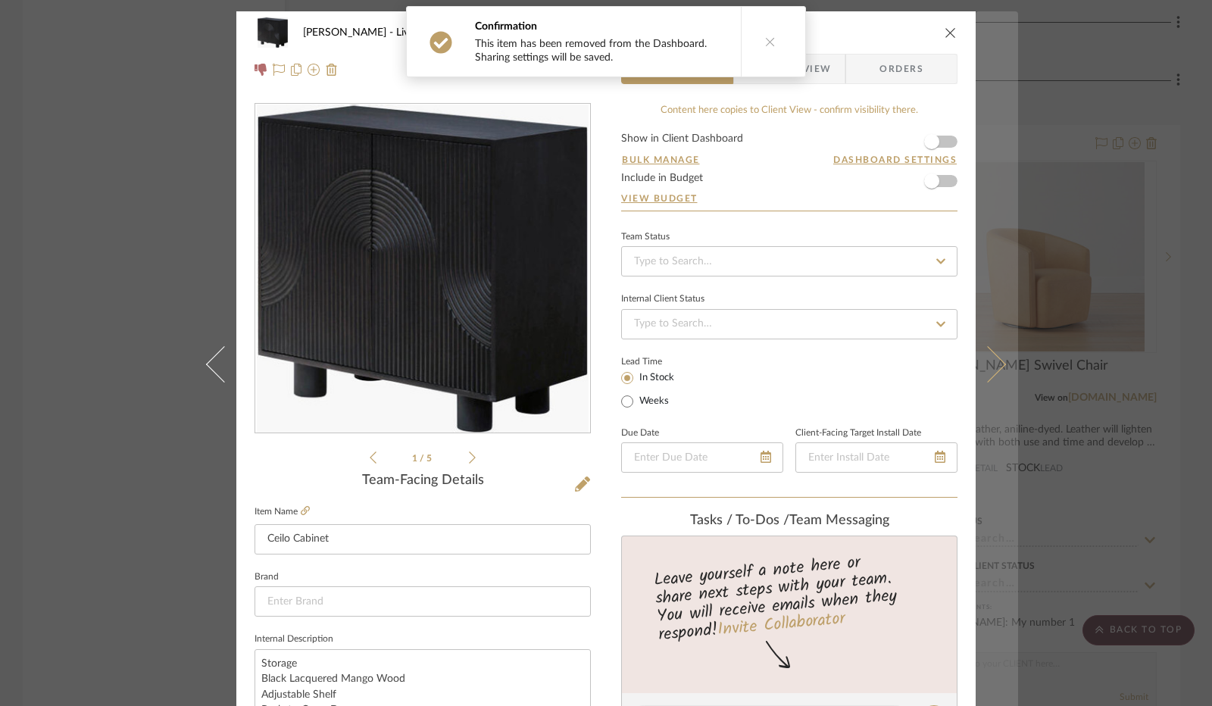
click at [995, 339] on button at bounding box center [996, 364] width 42 height 706
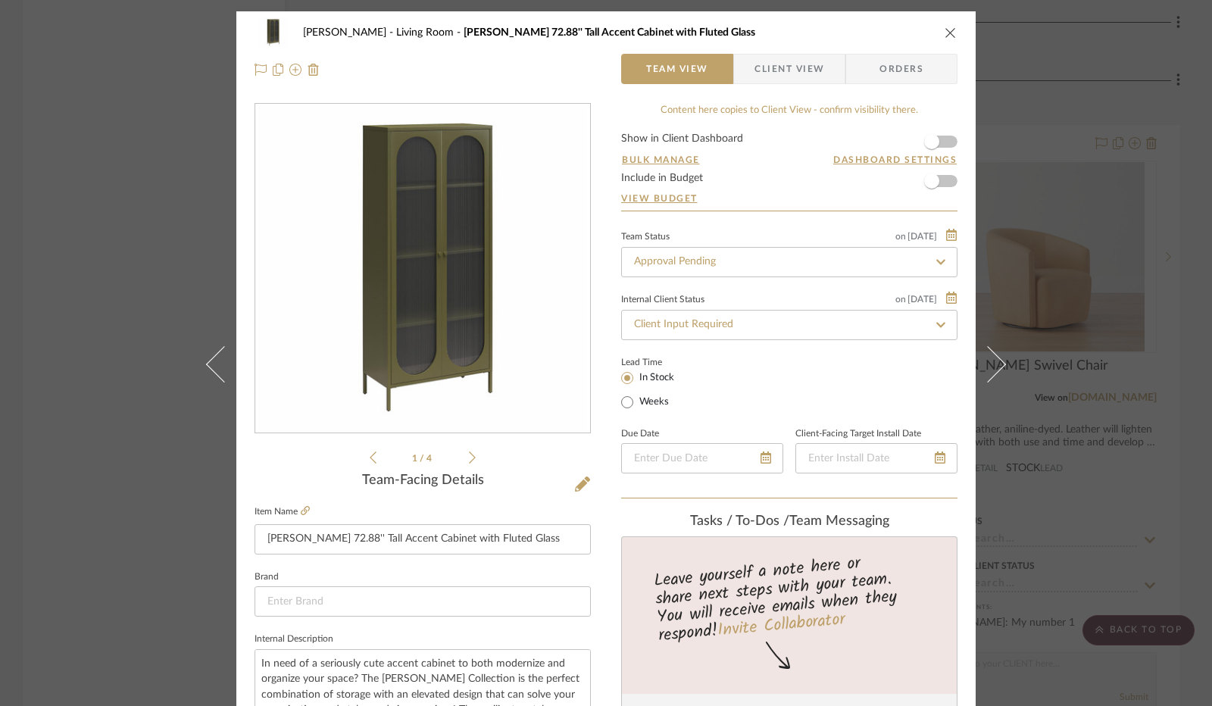
click at [944, 30] on icon "close" at bounding box center [950, 33] width 12 height 12
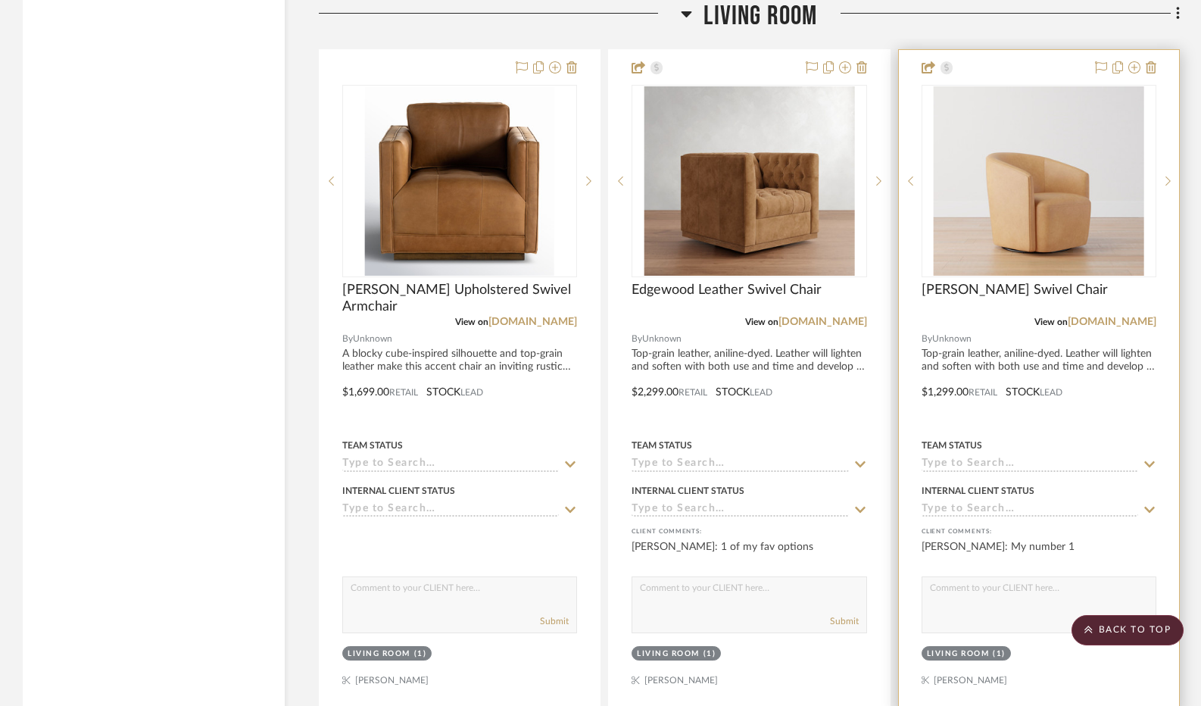
scroll to position [3174, 0]
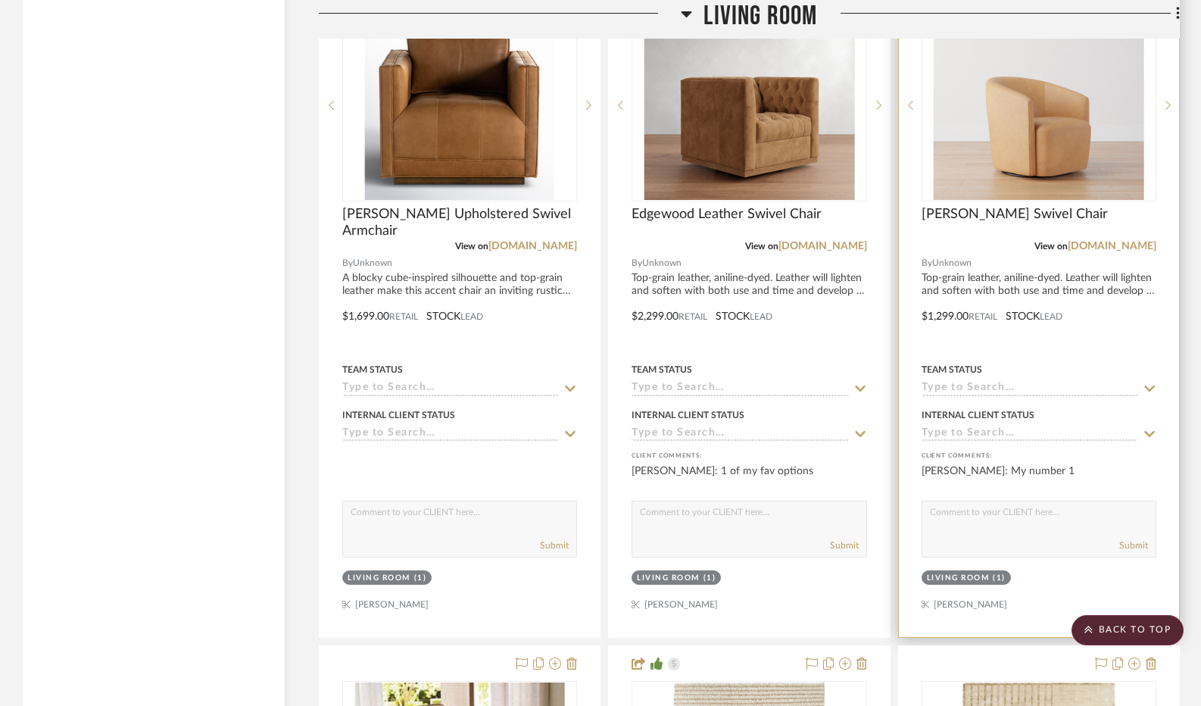
click at [1028, 386] on input at bounding box center [1030, 389] width 217 height 14
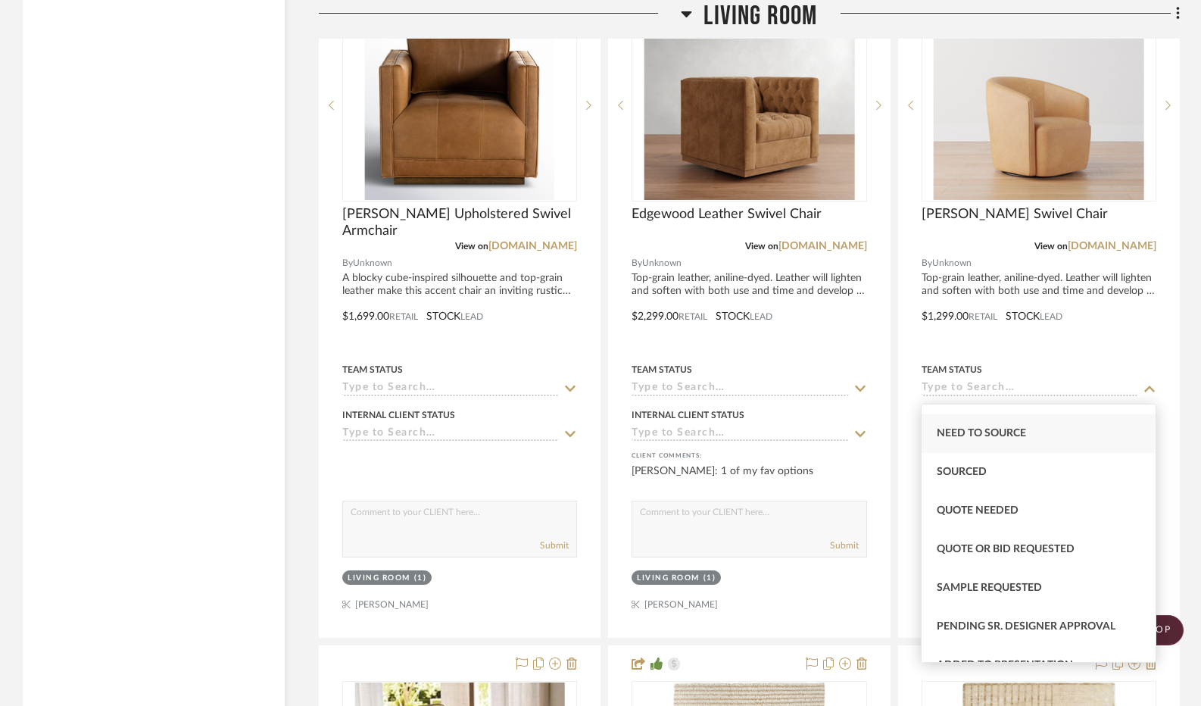
scroll to position [454, 0]
click at [1077, 504] on div "Quote Needed" at bounding box center [1039, 510] width 234 height 39
type input "[DATE]"
type input "Quote Needed"
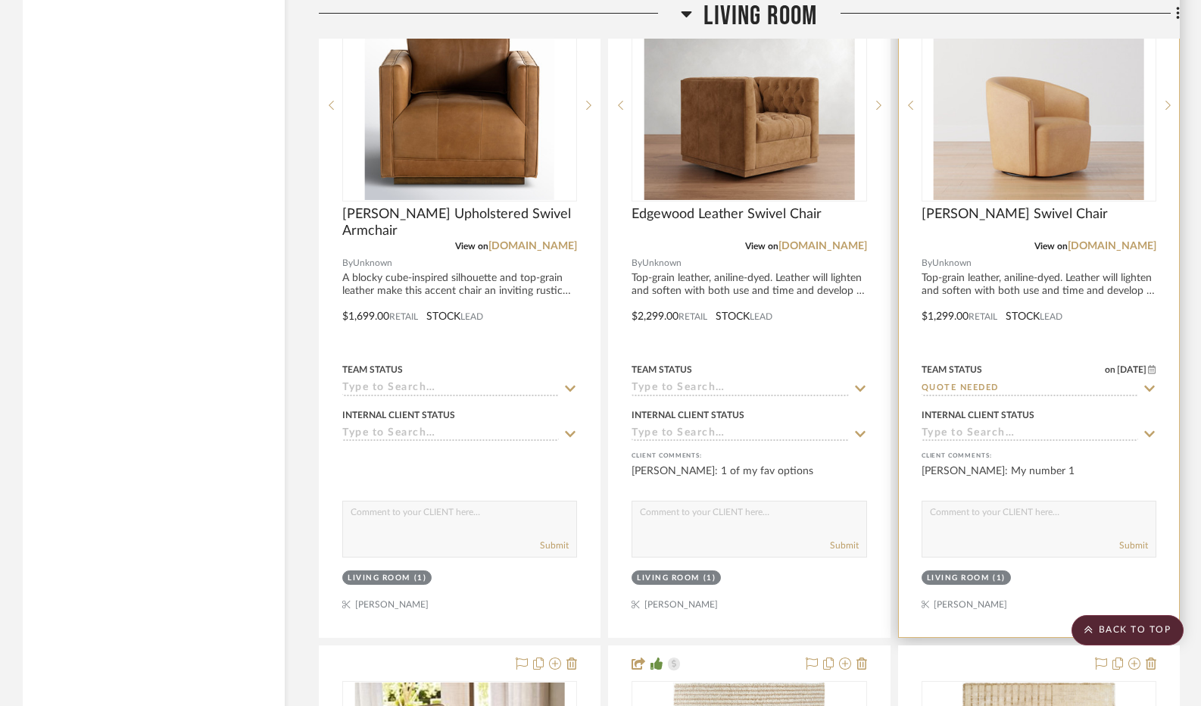
click at [1063, 430] on input at bounding box center [1030, 434] width 217 height 14
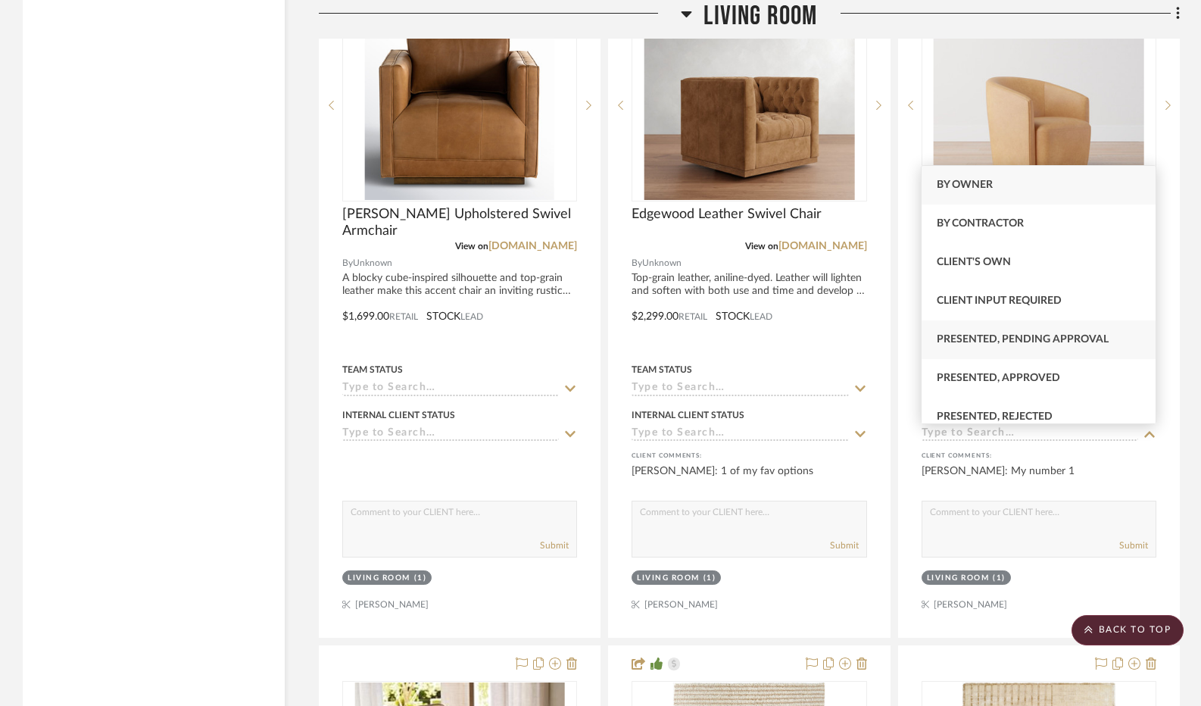
click at [1074, 333] on div "Presented, Pending Approval" at bounding box center [1039, 339] width 234 height 39
type input "[DATE]"
type input "Presented, Pending Approval"
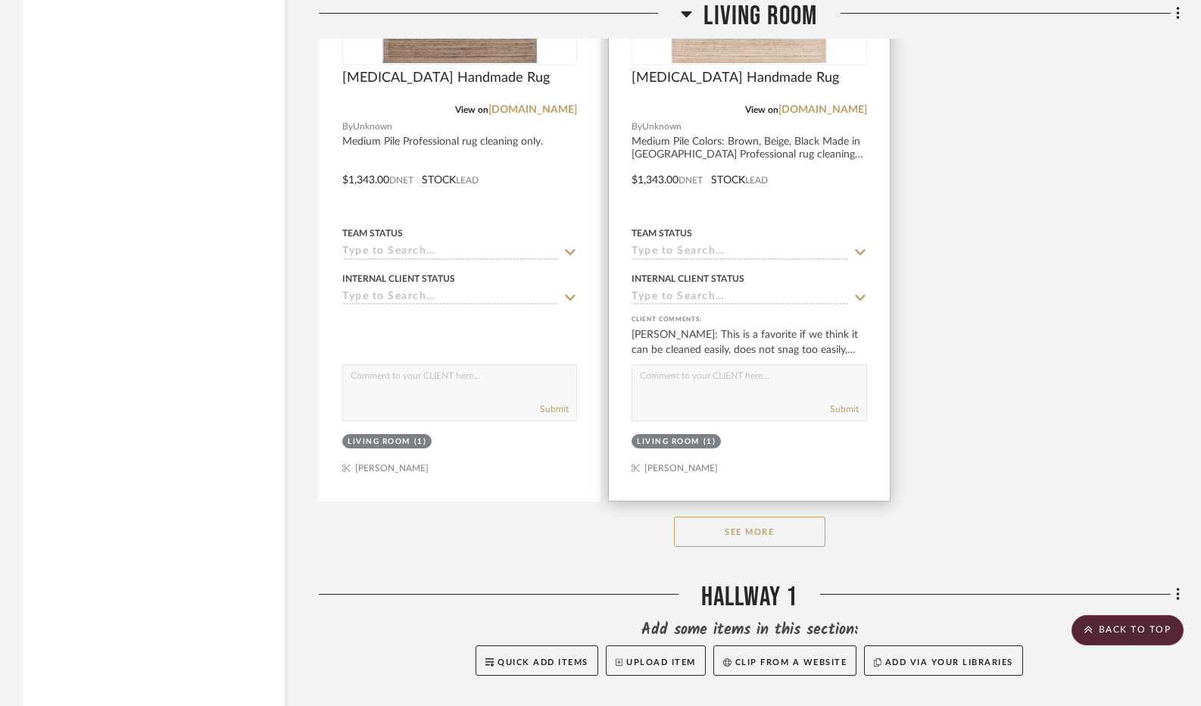
scroll to position [4689, 0]
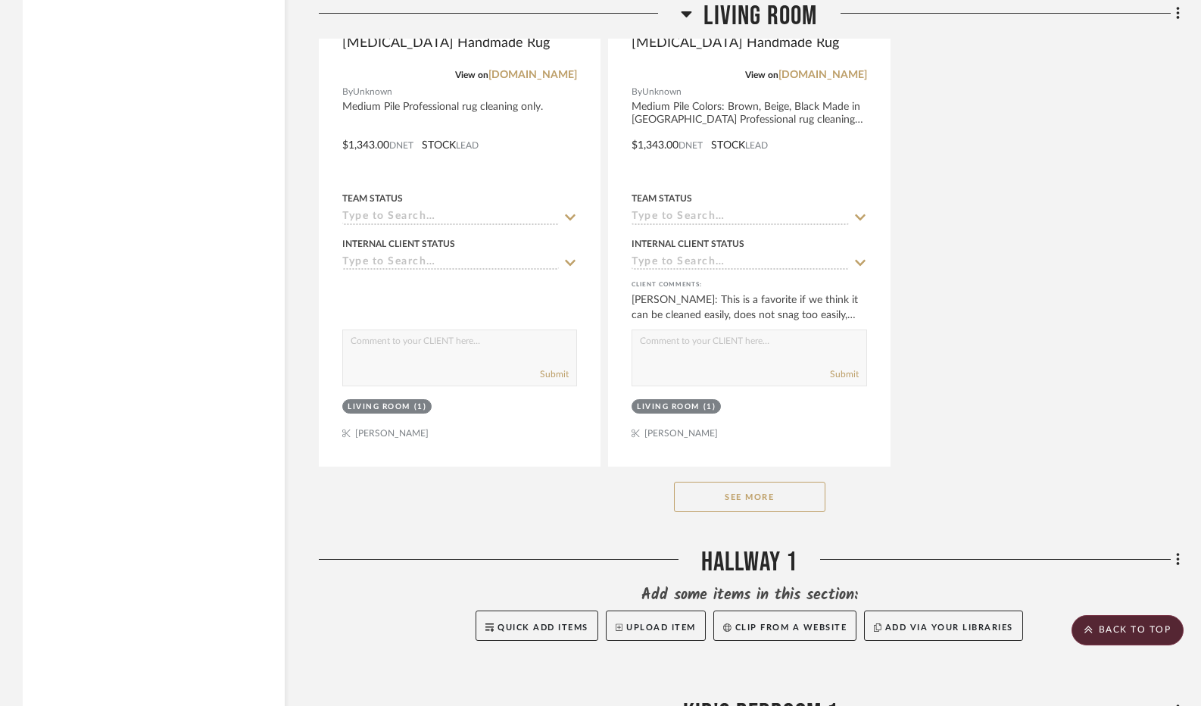
click at [776, 504] on button "See More" at bounding box center [749, 497] width 151 height 30
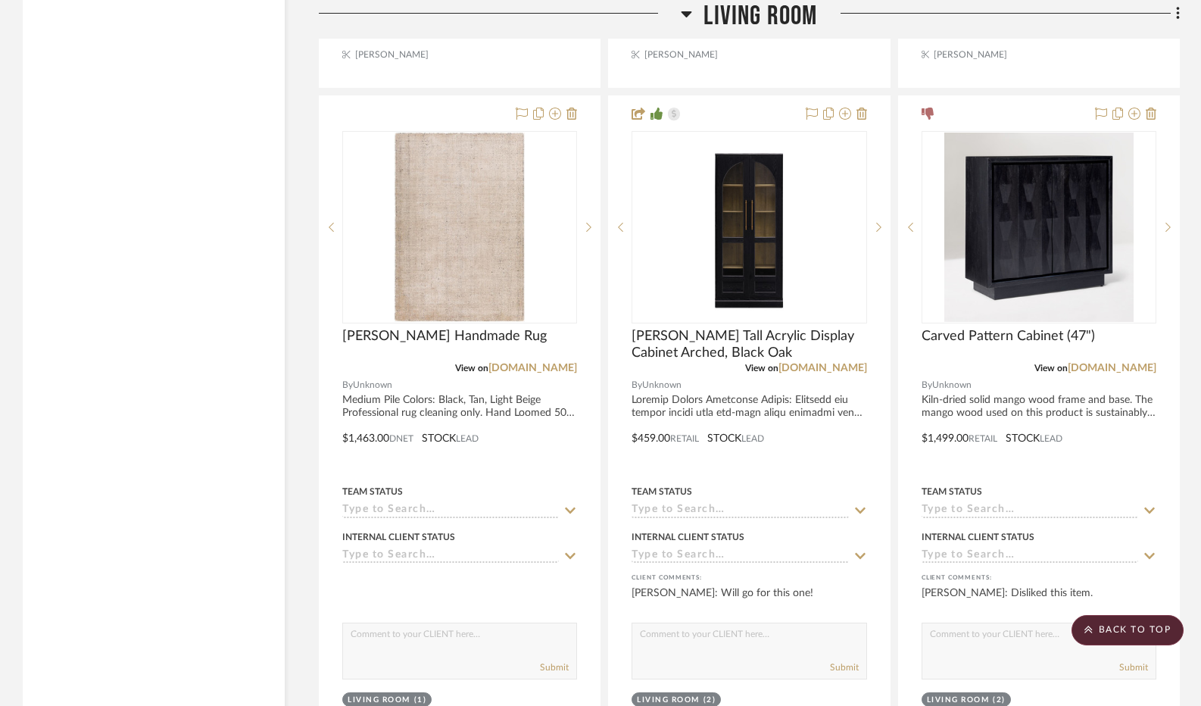
scroll to position [5143, 0]
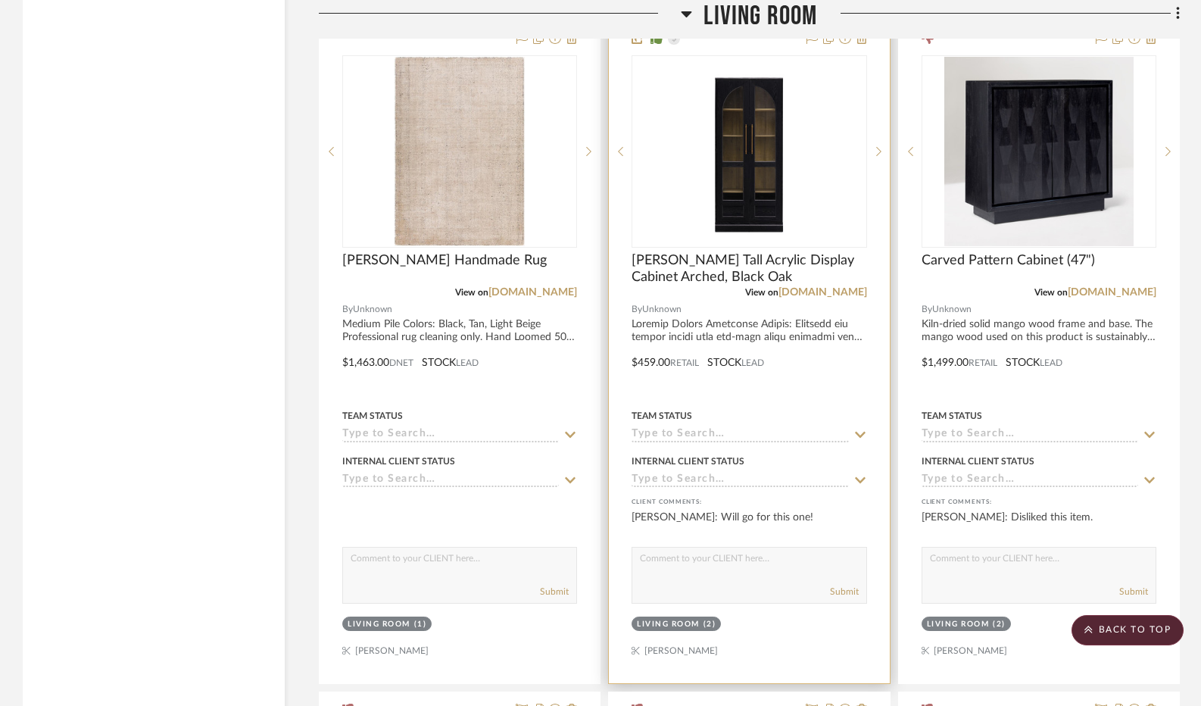
click at [782, 435] on input at bounding box center [740, 435] width 217 height 14
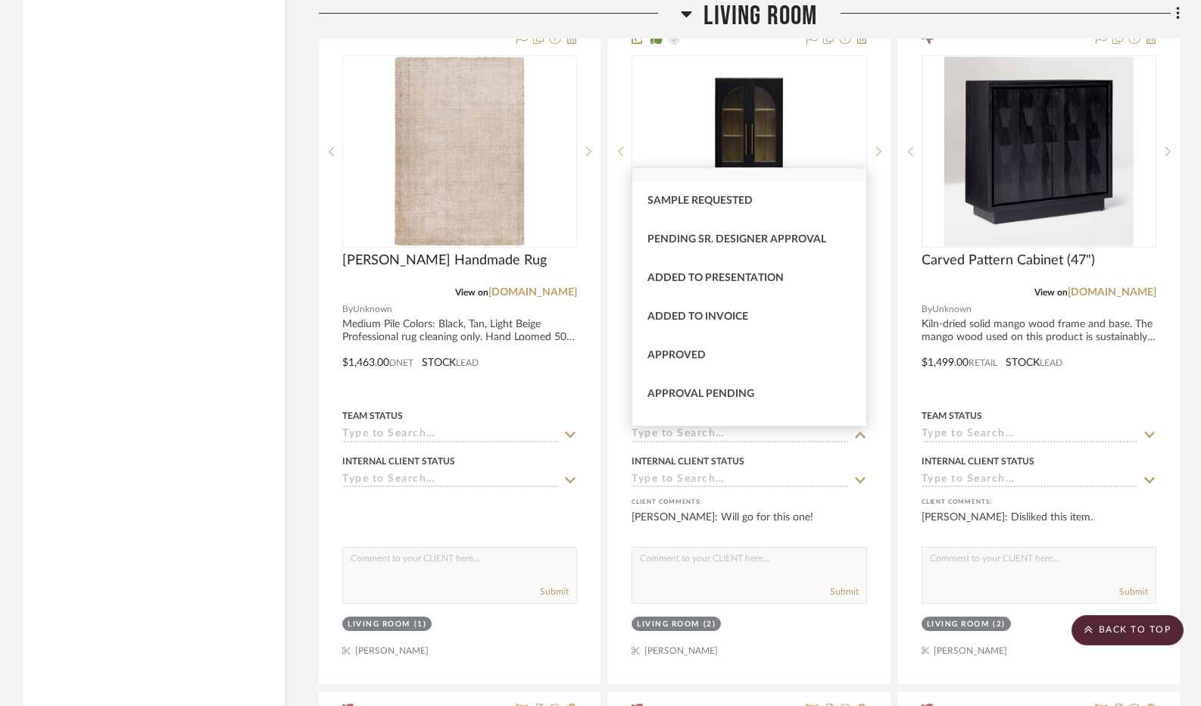
scroll to position [606, 0]
click at [786, 355] on div "Approved" at bounding box center [749, 354] width 234 height 39
type input "[DATE]"
type input "Approved"
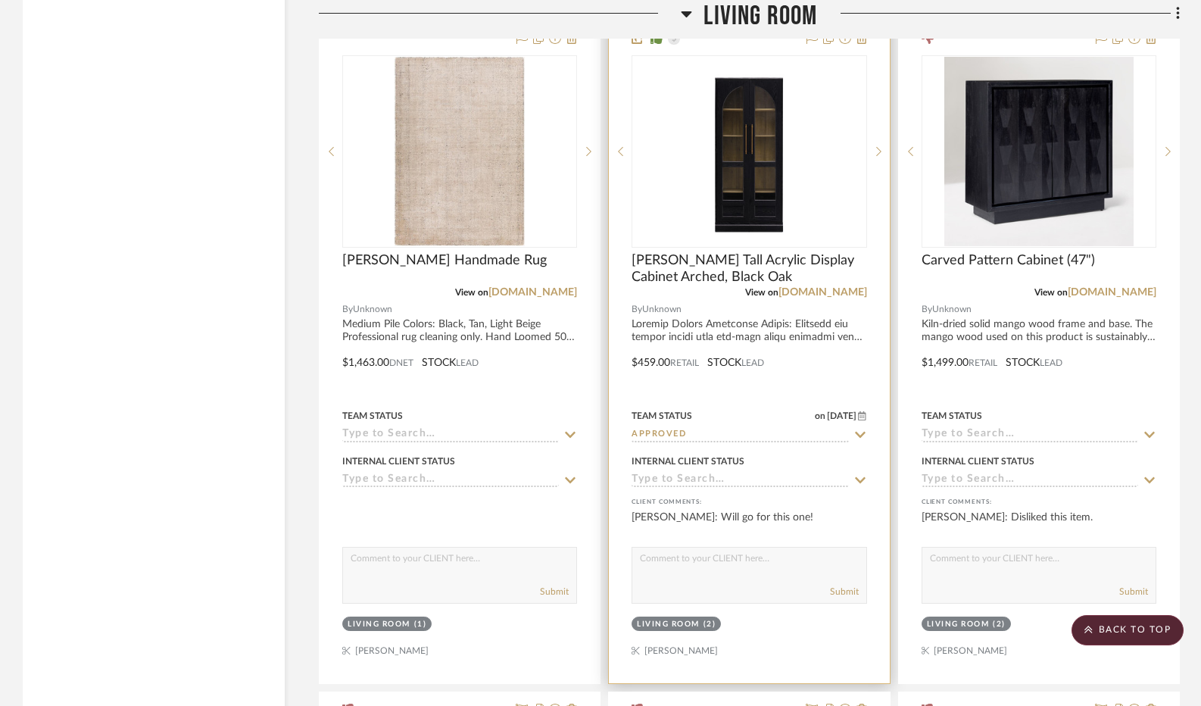
click at [744, 473] on div "Internal Client Status" at bounding box center [749, 469] width 235 height 36
click at [745, 484] on input at bounding box center [740, 480] width 217 height 14
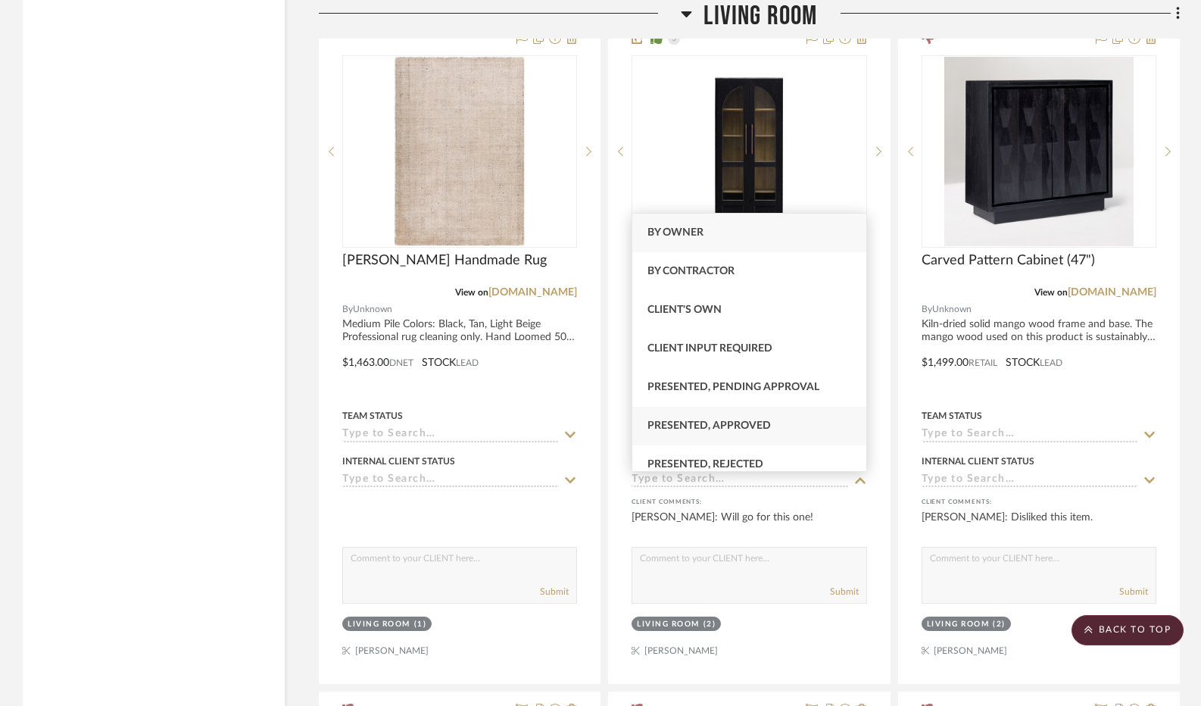
click at [794, 429] on div "Presented, Approved" at bounding box center [749, 426] width 234 height 39
type input "[DATE]"
type input "Presented, Approved"
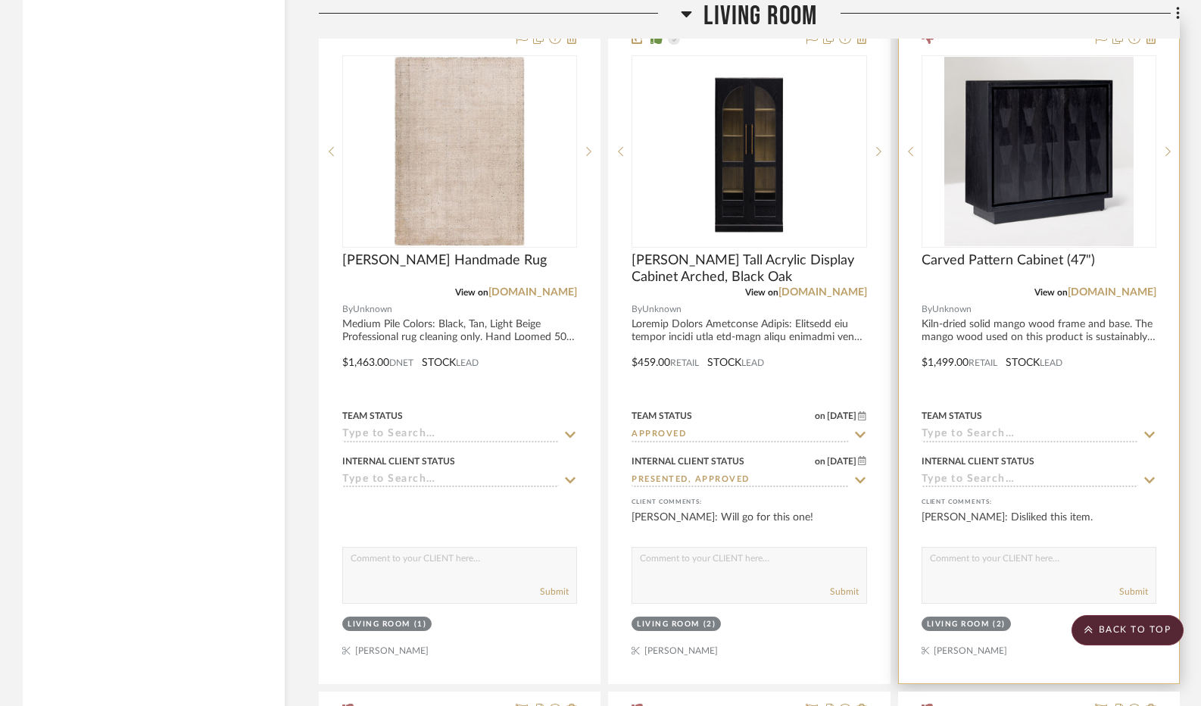
click at [1022, 481] on input at bounding box center [1030, 480] width 217 height 14
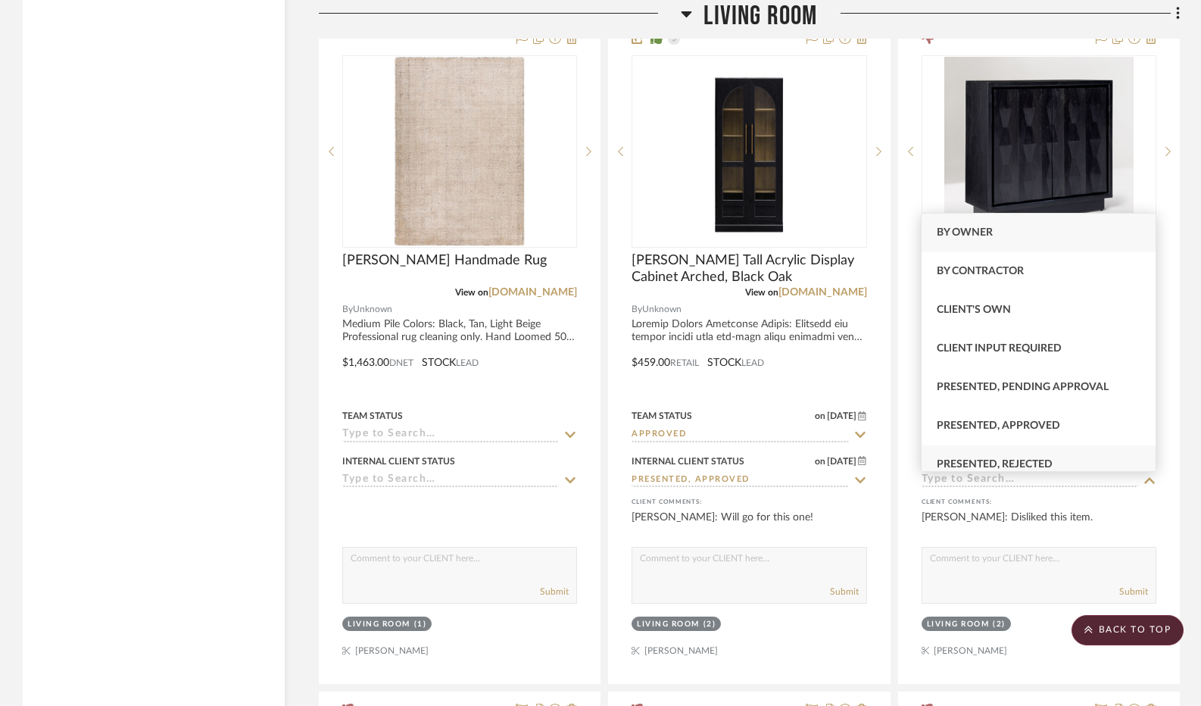
click at [1025, 459] on span "Presented, Rejected" at bounding box center [995, 464] width 116 height 11
type input "[DATE]"
type input "Presented, Rejected"
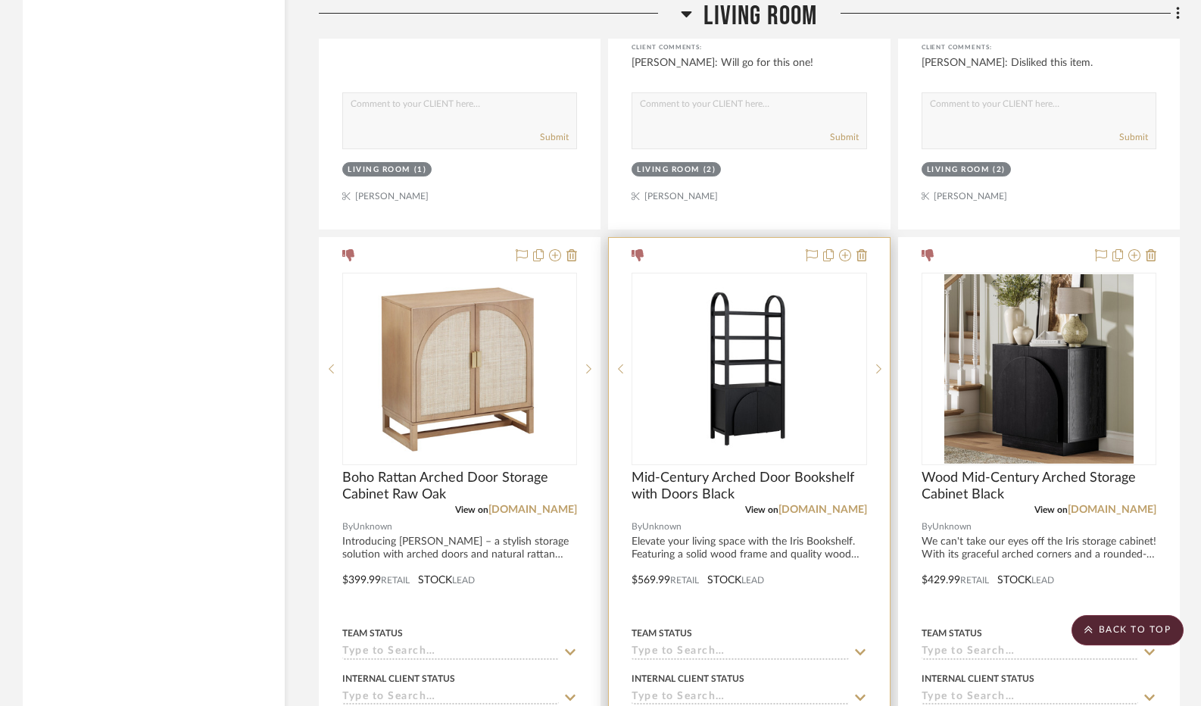
scroll to position [5749, 0]
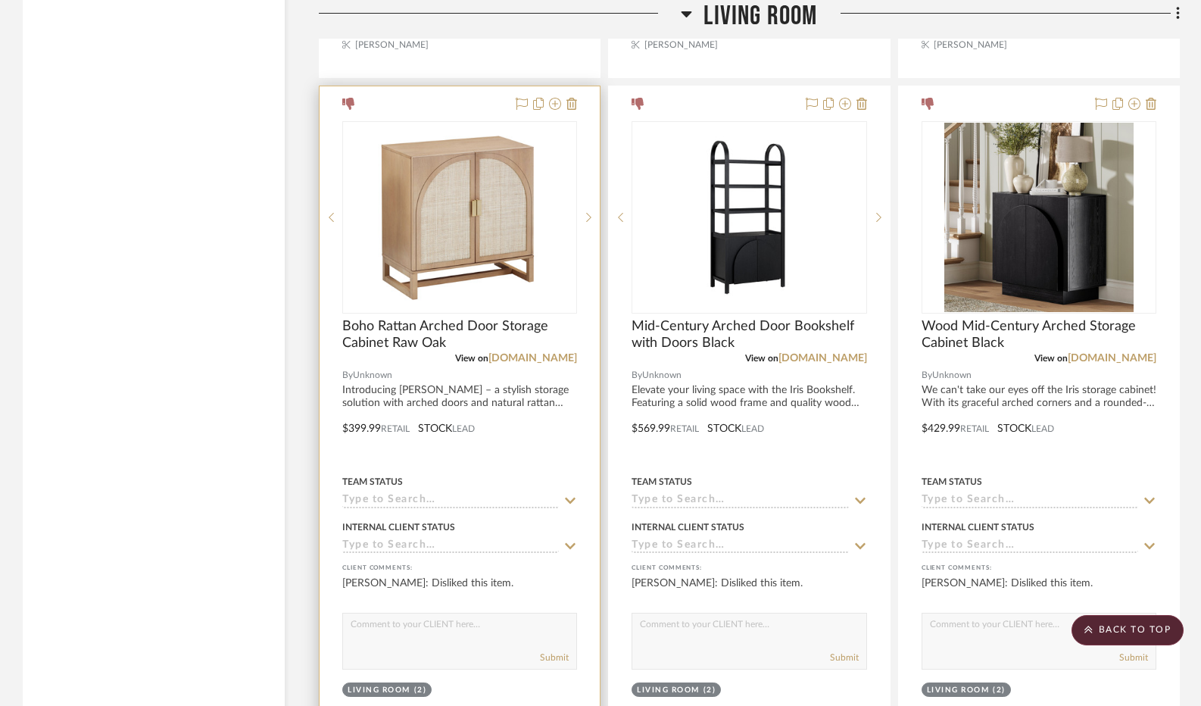
click at [404, 549] on input at bounding box center [450, 546] width 217 height 14
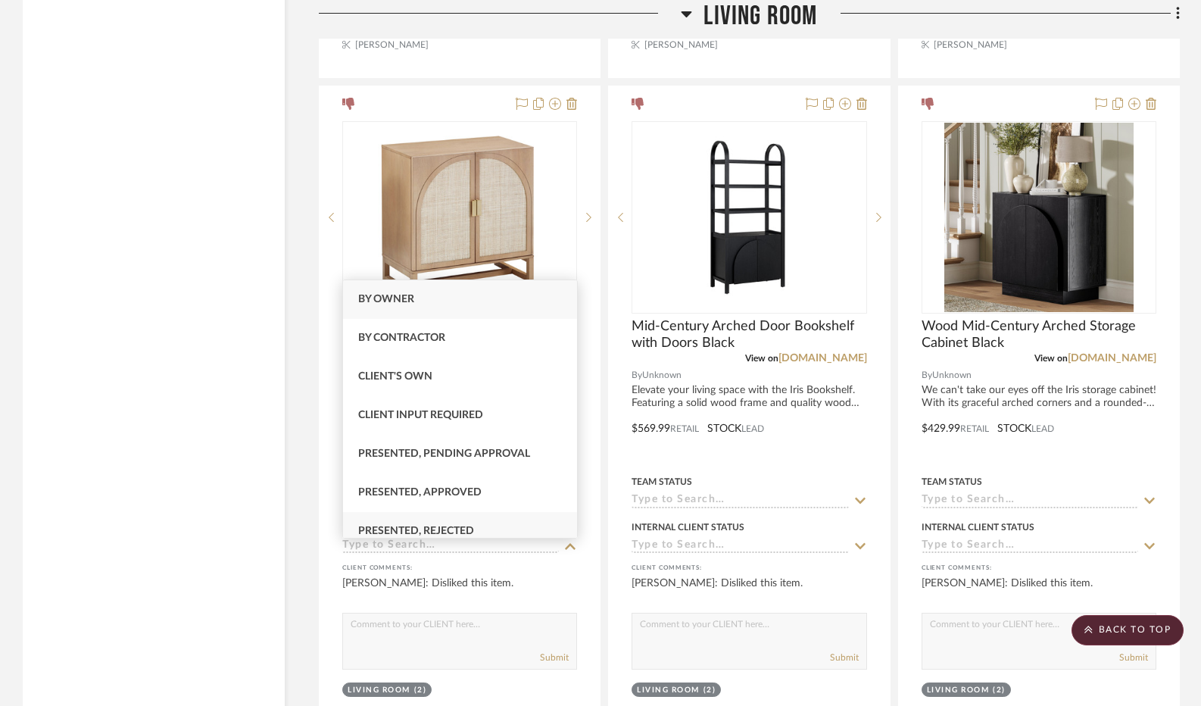
click at [412, 531] on span "Presented, Rejected" at bounding box center [416, 531] width 116 height 11
type input "[DATE]"
type input "Presented, Rejected"
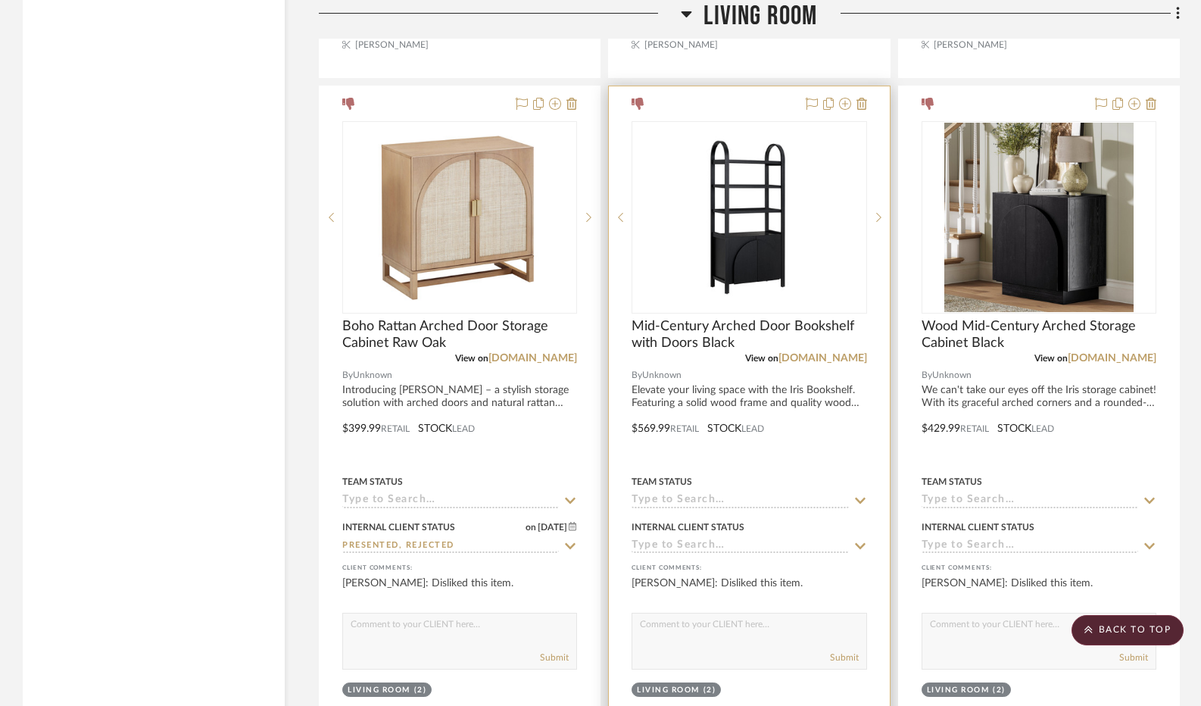
click at [681, 547] on input at bounding box center [740, 546] width 217 height 14
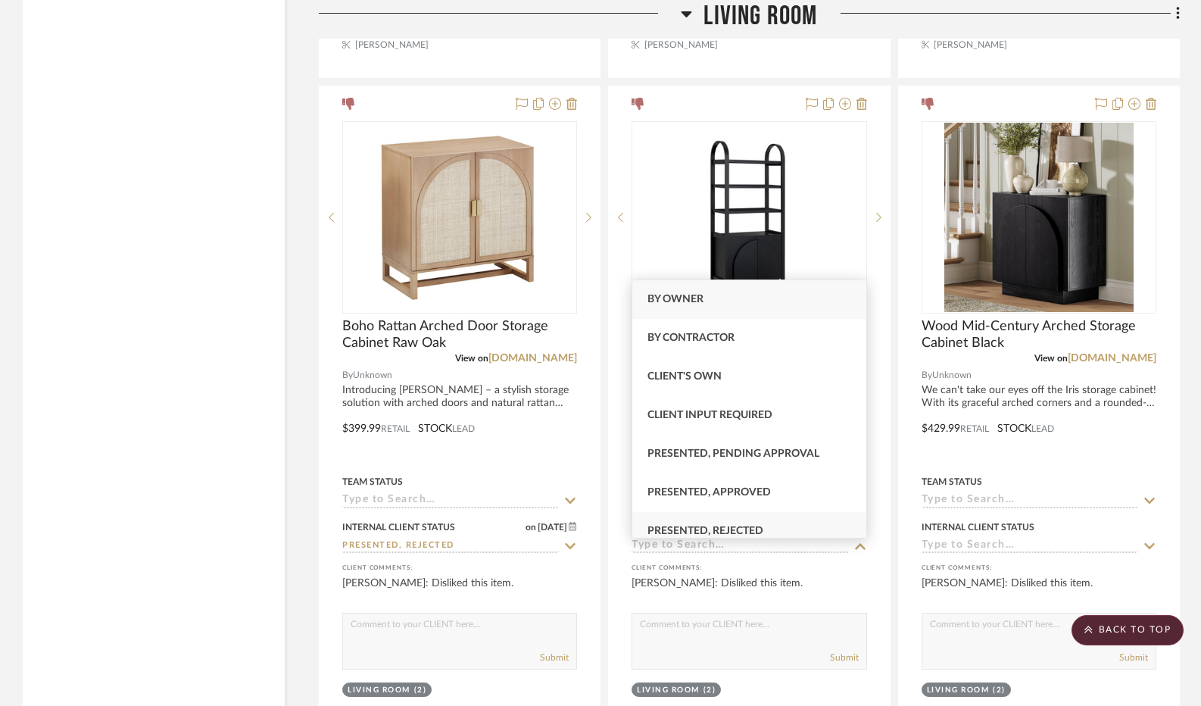
click at [698, 524] on div "Presented, Rejected" at bounding box center [749, 531] width 234 height 39
type input "[DATE]"
type input "Presented, Rejected"
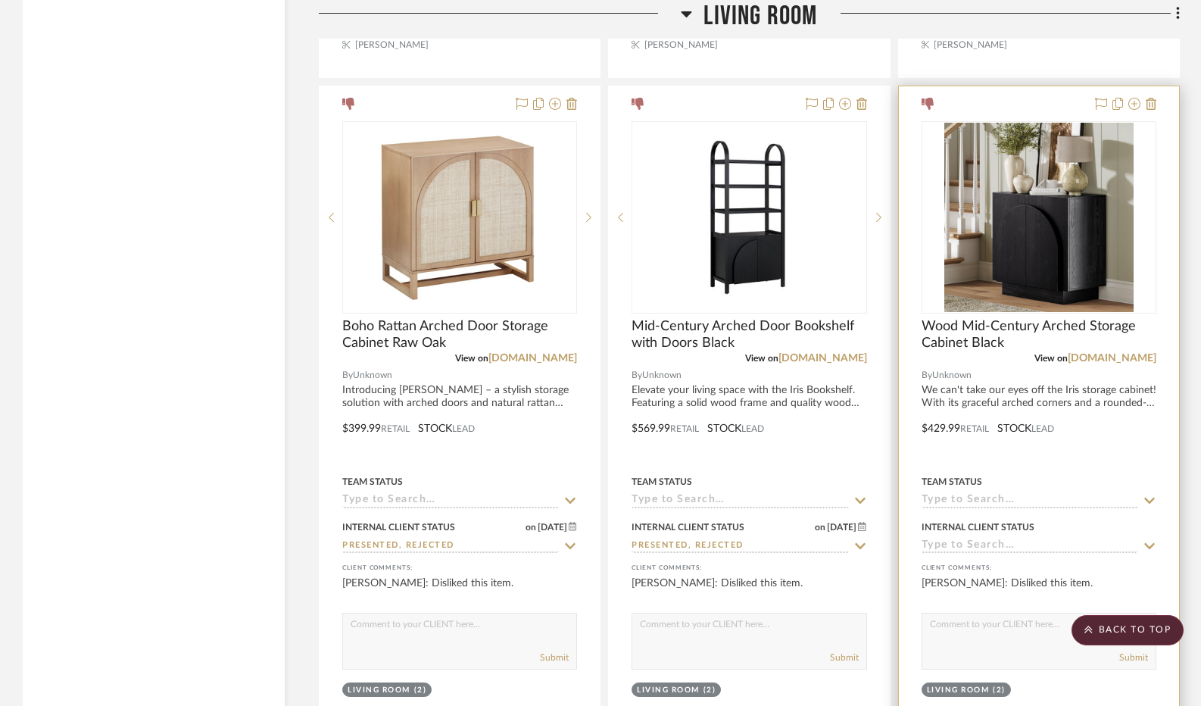
click at [1008, 550] on input at bounding box center [1030, 546] width 217 height 14
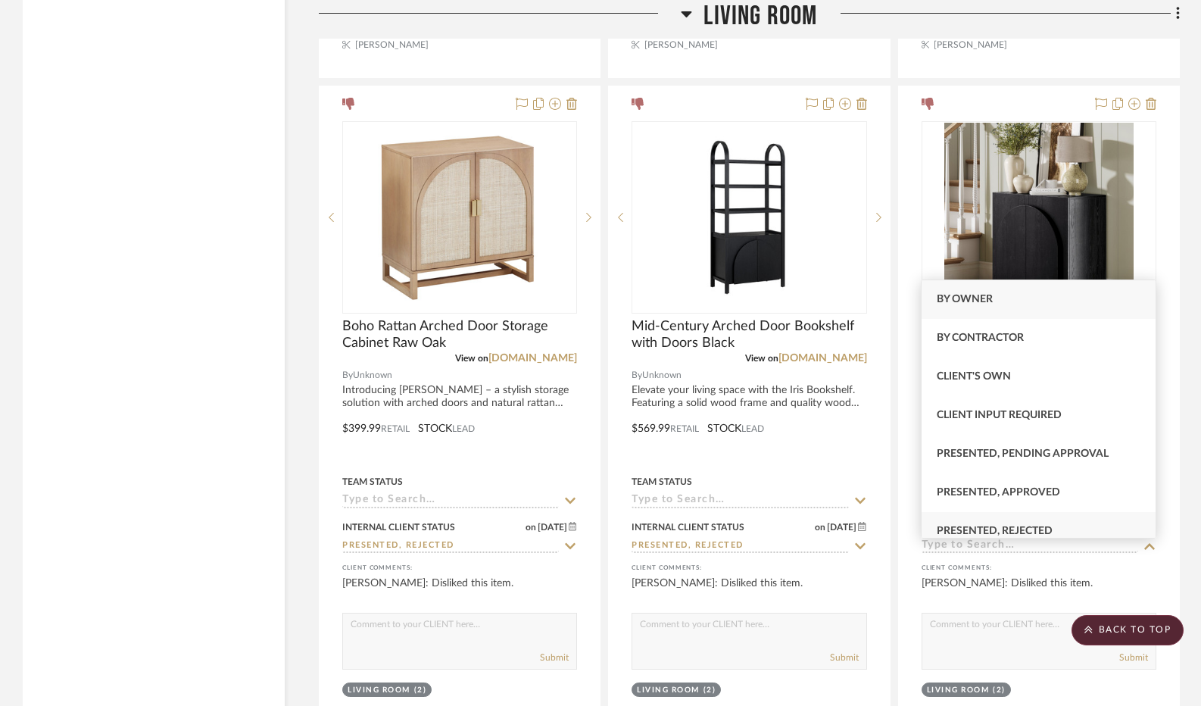
click at [1006, 534] on span "Presented, Rejected" at bounding box center [995, 531] width 116 height 11
type input "[DATE]"
type input "Presented, Rejected"
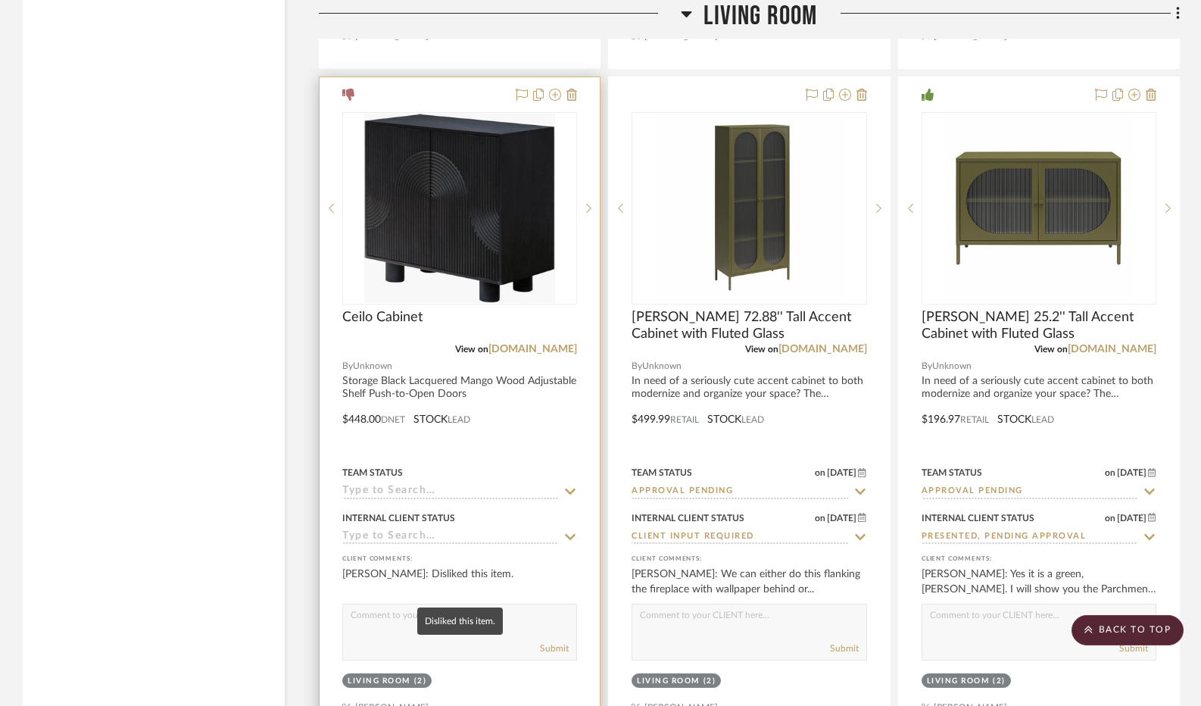
scroll to position [6431, 0]
click at [438, 542] on input at bounding box center [450, 536] width 217 height 14
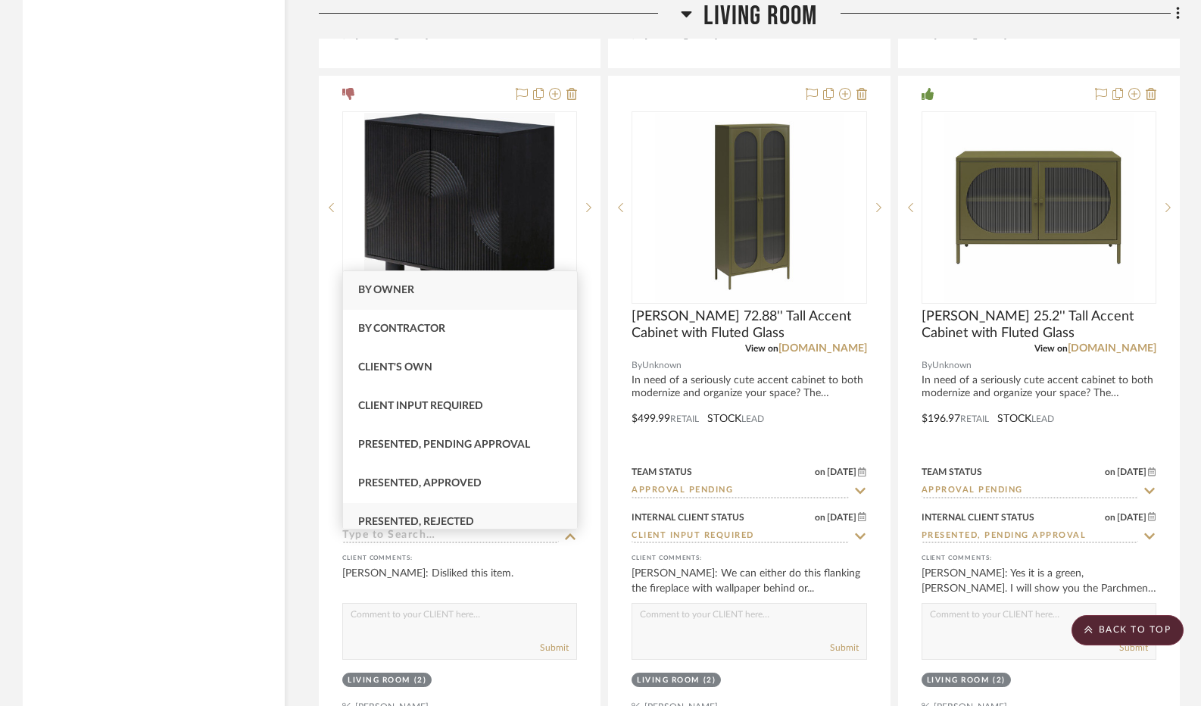
click at [438, 519] on span "Presented, Rejected" at bounding box center [416, 522] width 116 height 11
type input "[DATE]"
type input "Presented, Rejected"
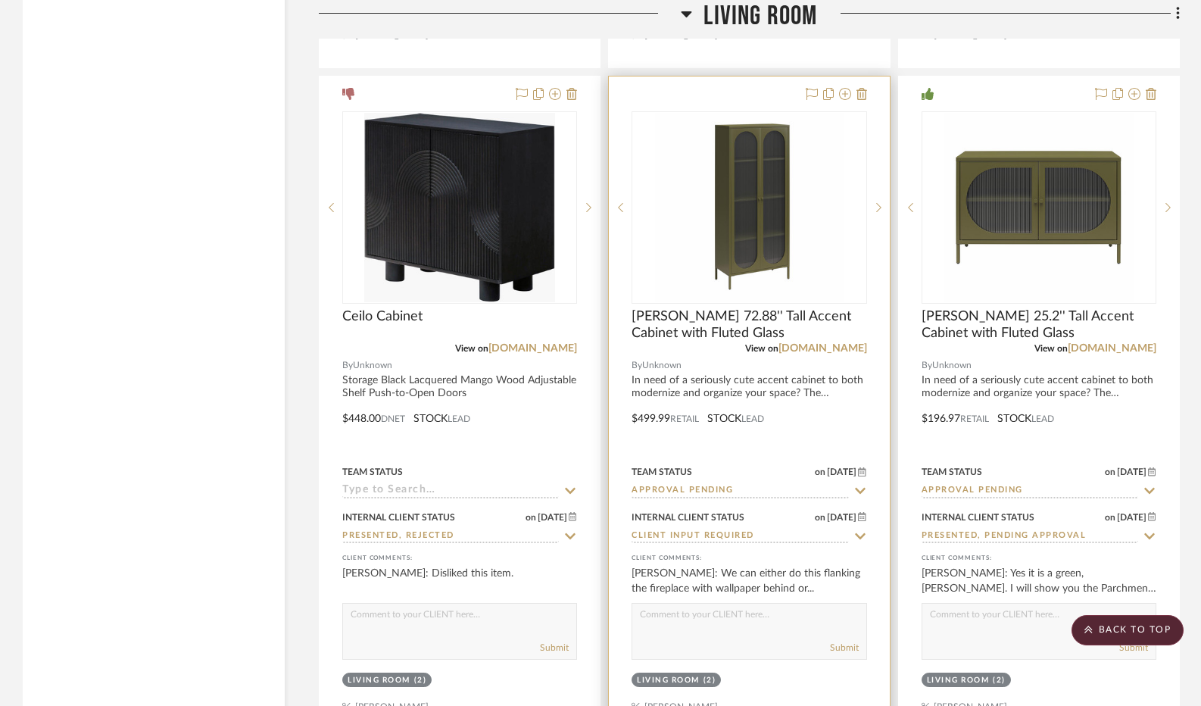
click at [748, 544] on input "Client Input Required" at bounding box center [740, 536] width 217 height 14
click at [855, 536] on icon at bounding box center [861, 536] width 14 height 12
type input "[DATE]"
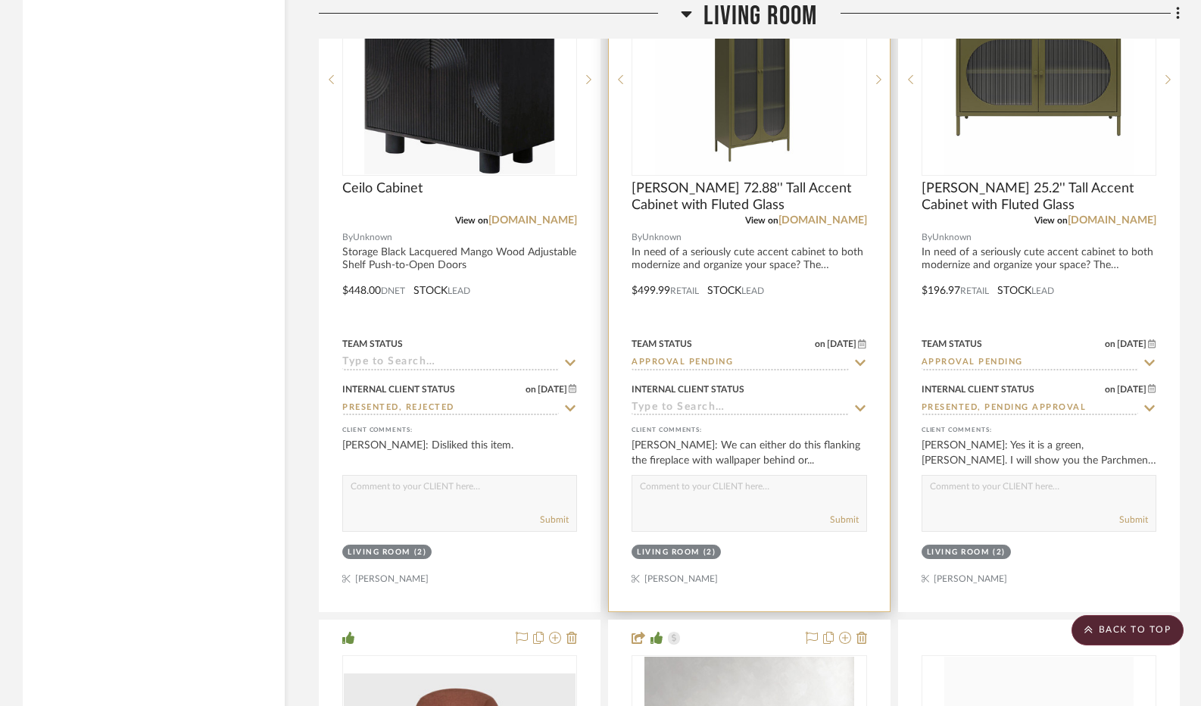
scroll to position [6582, 0]
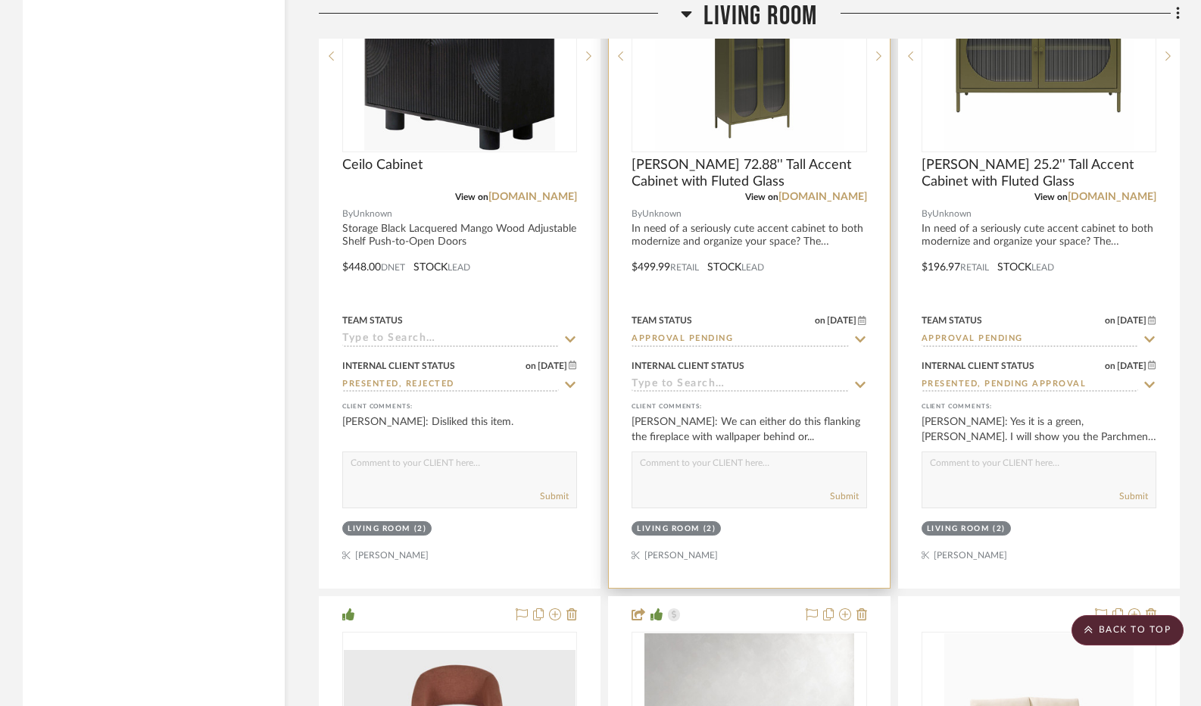
click at [761, 391] on input at bounding box center [740, 385] width 217 height 14
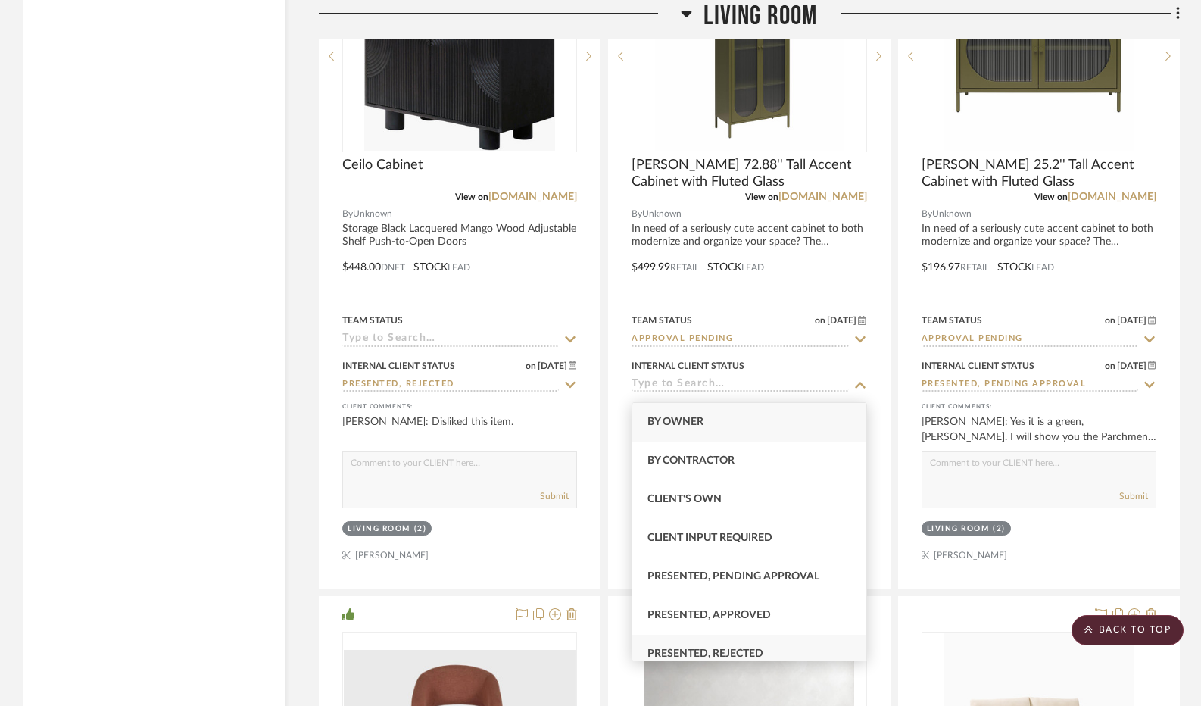
click at [759, 640] on div "Presented, Rejected" at bounding box center [749, 654] width 234 height 39
type input "Presented, Rejected"
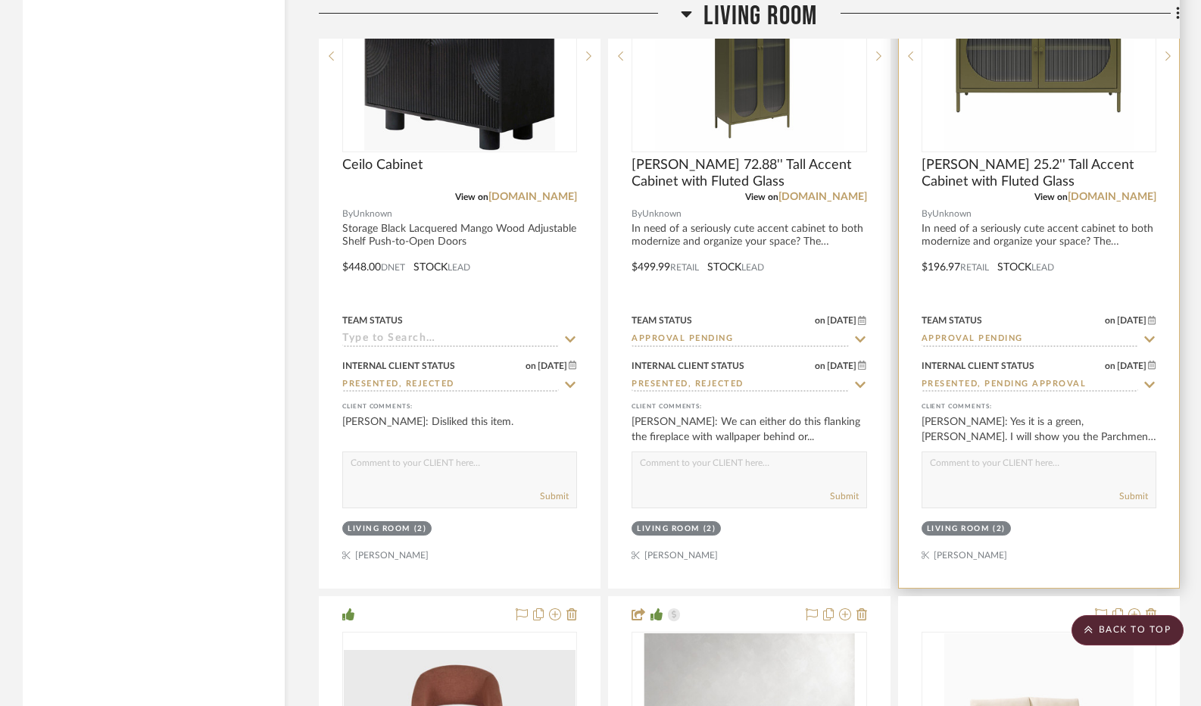
click at [1150, 388] on icon at bounding box center [1149, 385] width 11 height 6
click at [1144, 391] on icon at bounding box center [1150, 385] width 14 height 12
type input "[DATE]"
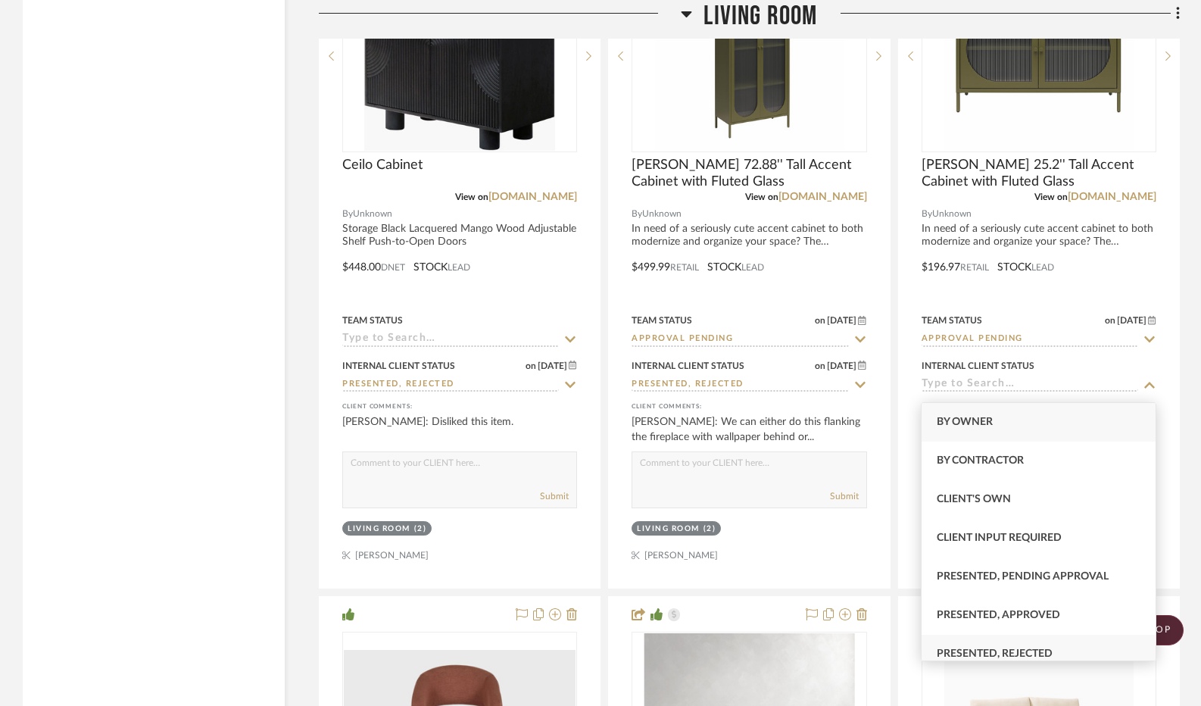
click at [1003, 641] on div "Presented, Rejected" at bounding box center [1039, 654] width 234 height 39
type input "Presented, Rejected"
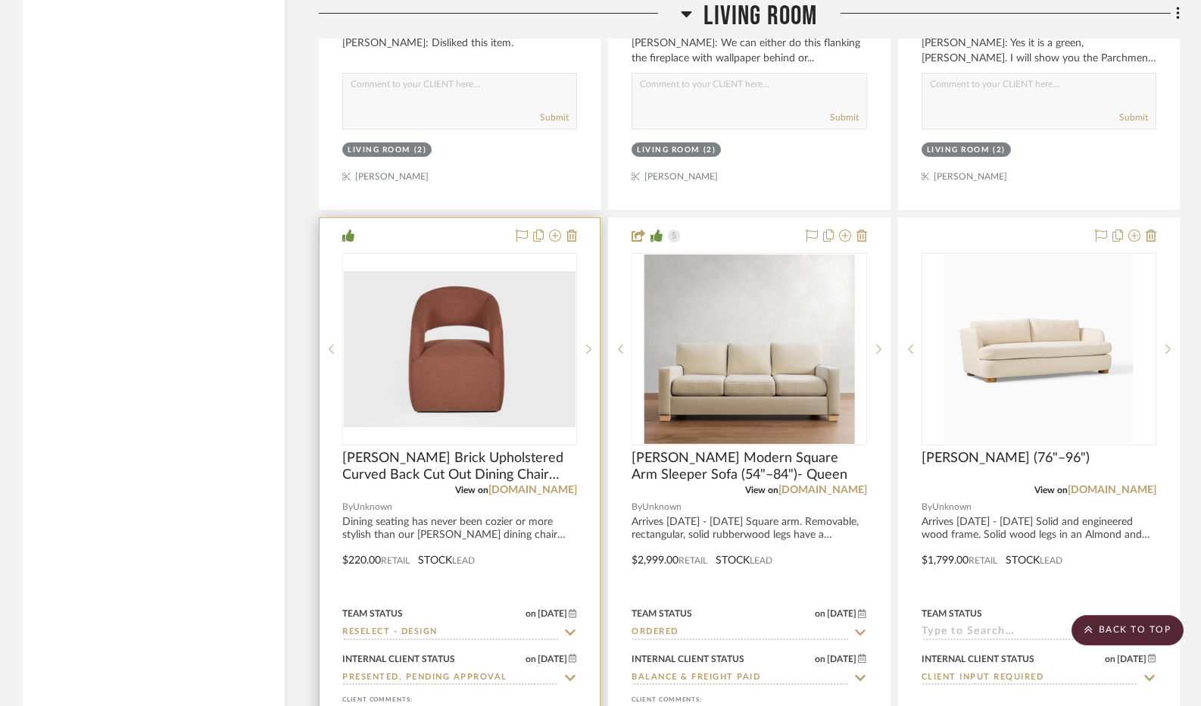
scroll to position [7188, 0]
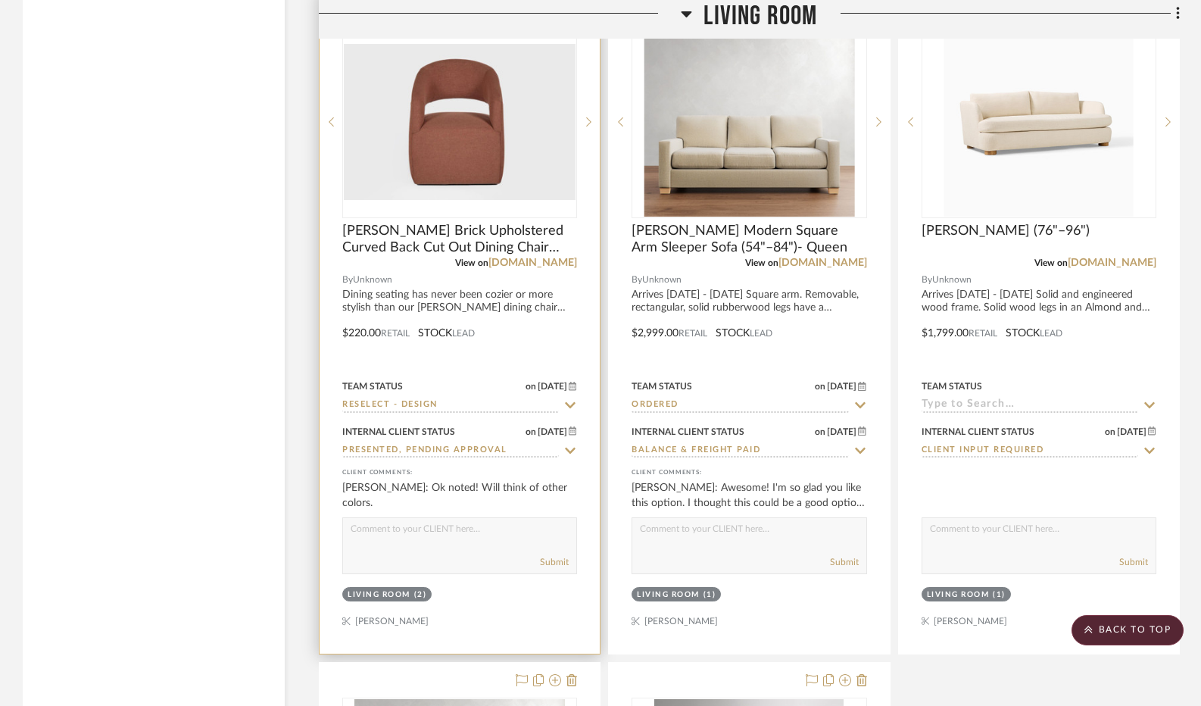
click at [573, 455] on icon at bounding box center [570, 451] width 14 height 12
click at [567, 455] on icon at bounding box center [570, 451] width 14 height 12
type input "[DATE]"
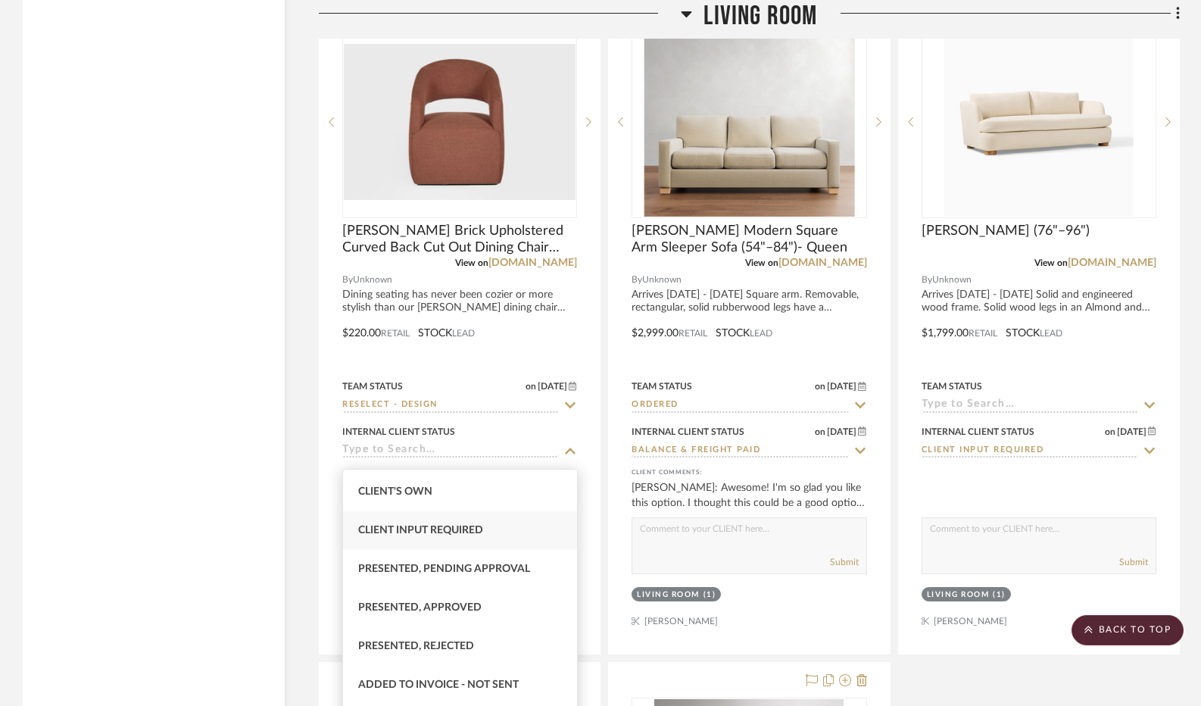
scroll to position [76, 0]
click at [485, 637] on div "Presented, Rejected" at bounding box center [460, 645] width 234 height 39
type input "Presented, Rejected"
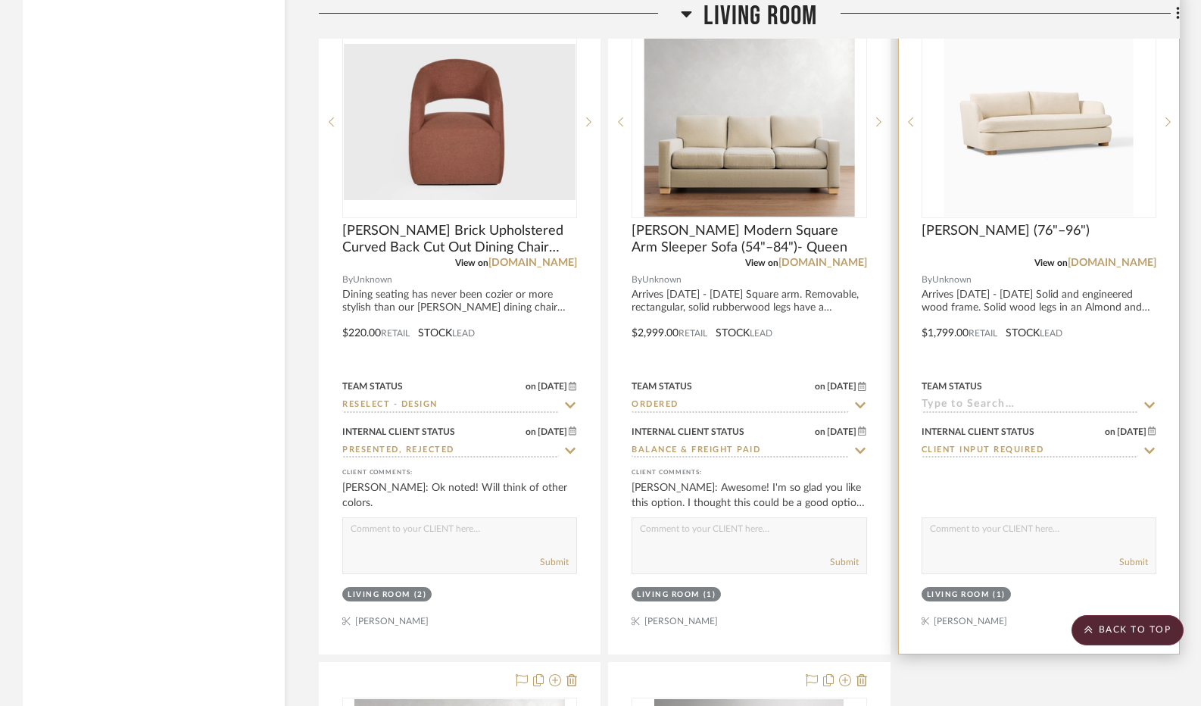
click at [1149, 457] on icon at bounding box center [1150, 451] width 14 height 12
type input "[DATE]"
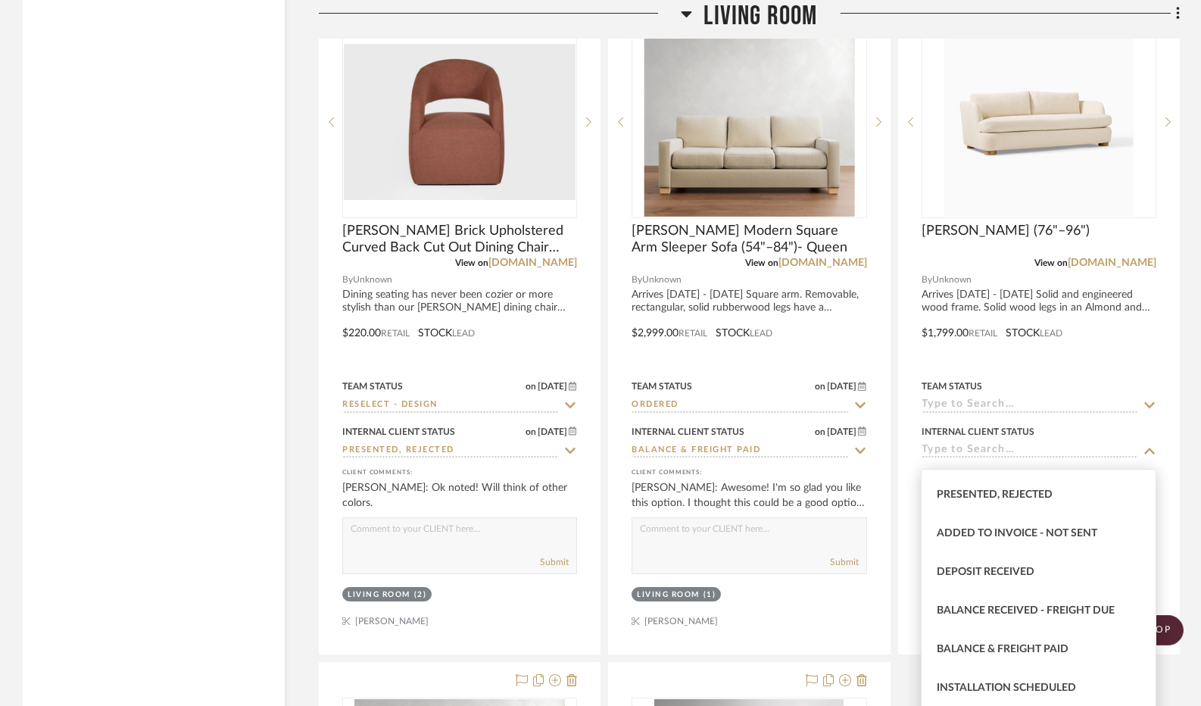
scroll to position [227, 0]
click at [1069, 498] on div "Presented, Rejected" at bounding box center [1039, 493] width 234 height 39
type input "Presented, Rejected"
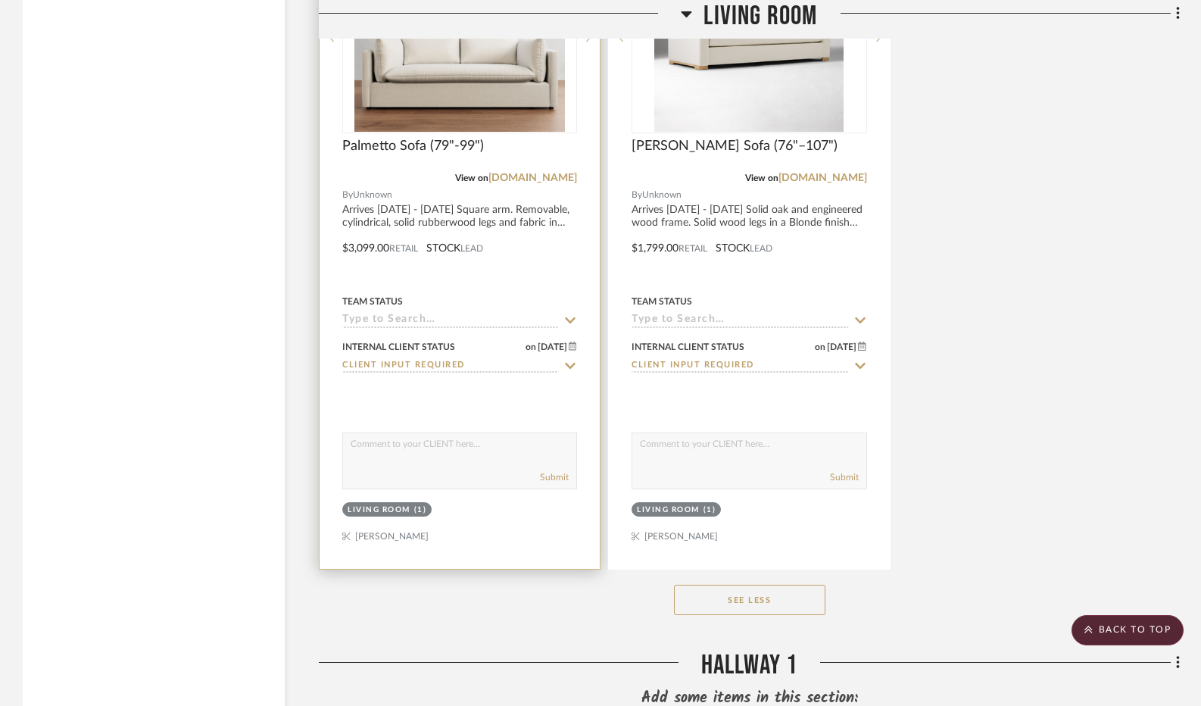
scroll to position [7945, 0]
click at [565, 371] on icon at bounding box center [570, 365] width 14 height 12
type input "[DATE]"
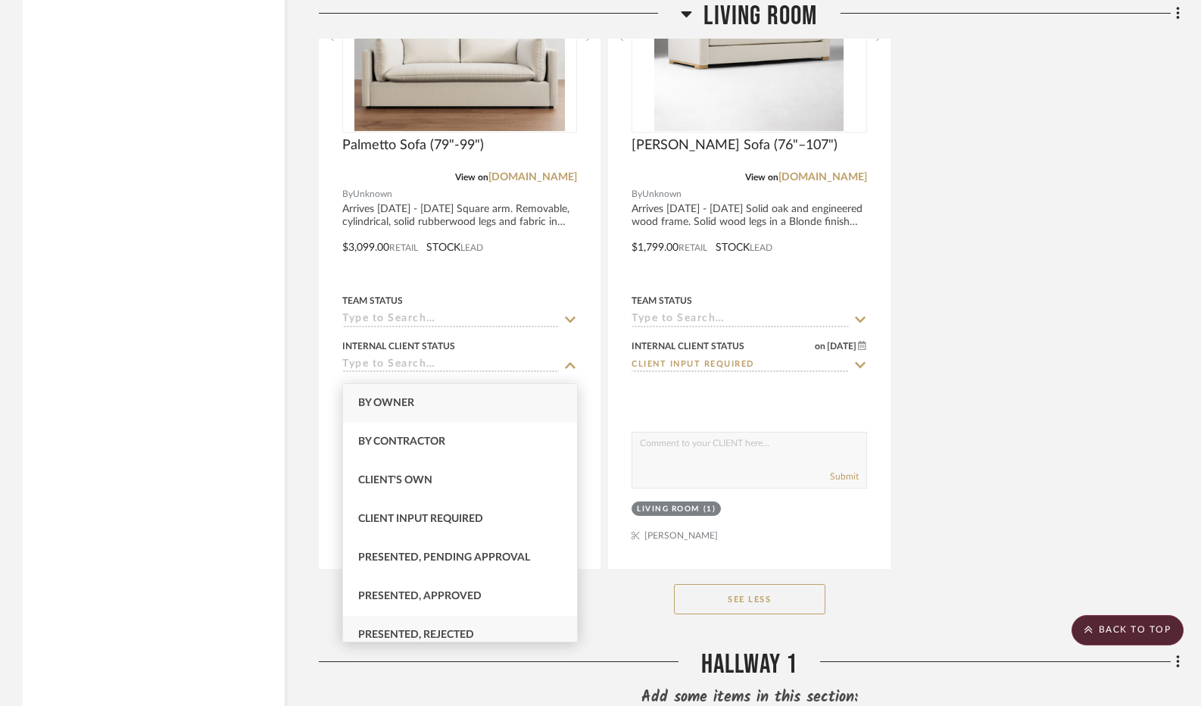
click at [482, 626] on div "Presented, Rejected" at bounding box center [460, 635] width 234 height 39
type input "Presented, Rejected"
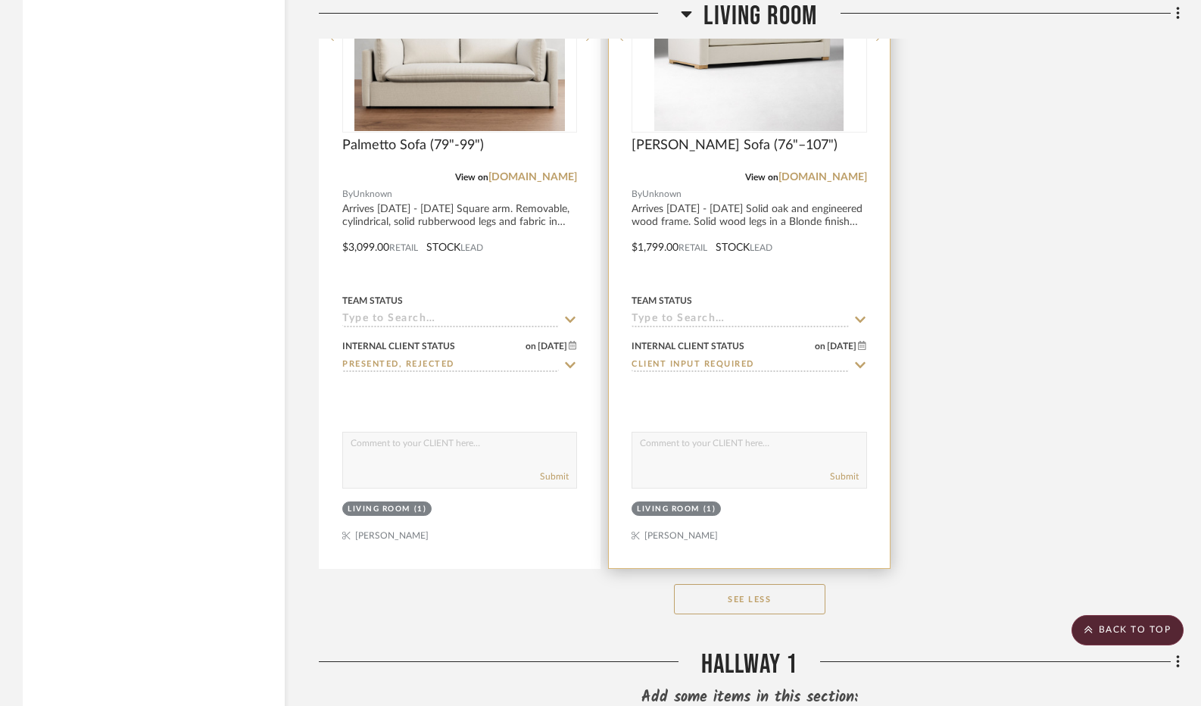
click at [865, 371] on icon at bounding box center [861, 365] width 14 height 12
type input "[DATE]"
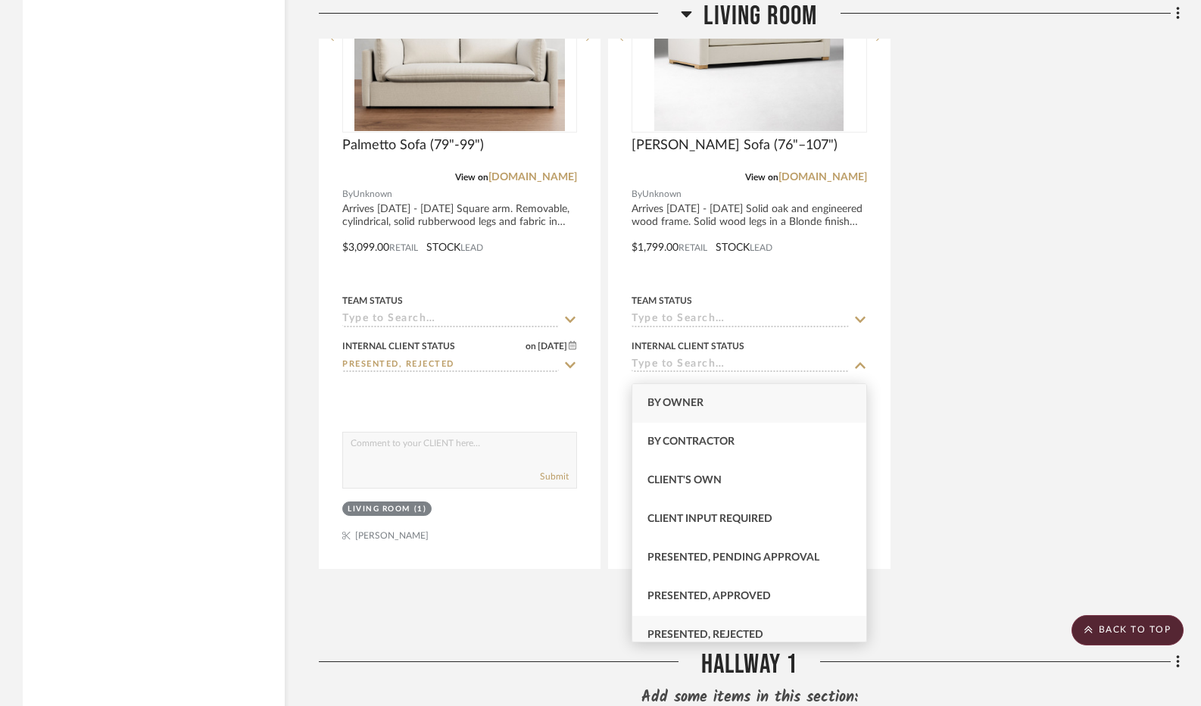
click at [805, 619] on div "Presented, Rejected" at bounding box center [749, 635] width 234 height 39
type input "Presented, Rejected"
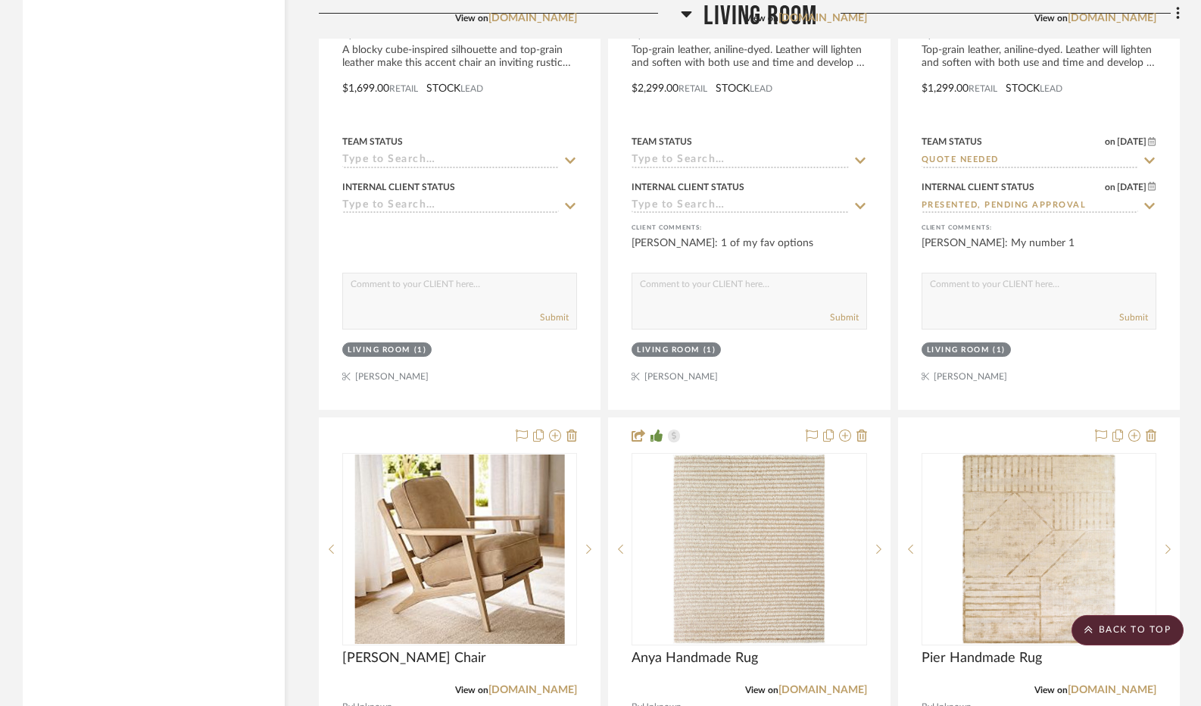
scroll to position [3628, 0]
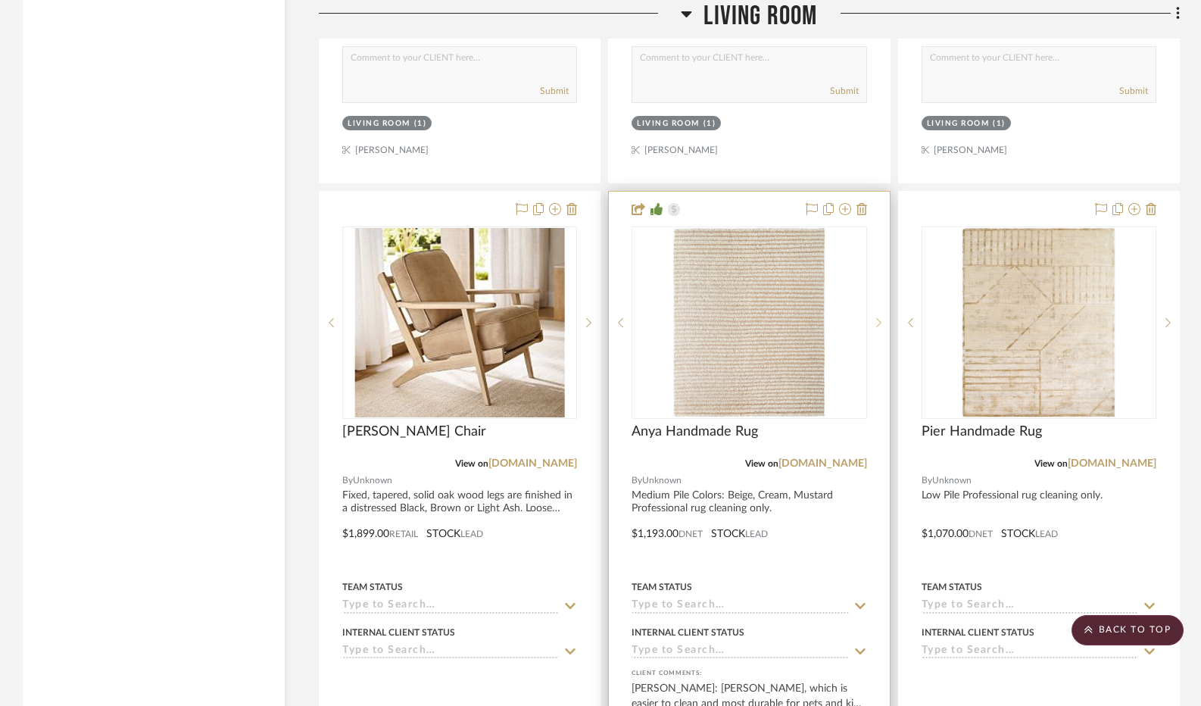
click at [878, 328] on icon at bounding box center [878, 322] width 5 height 11
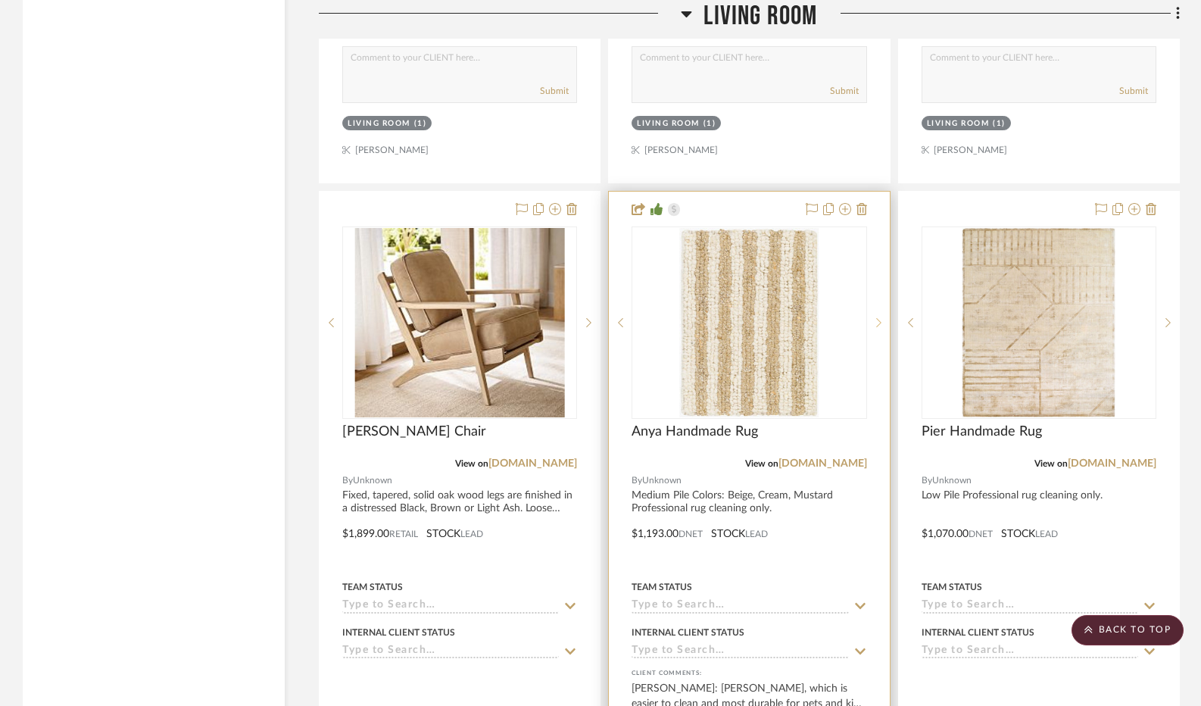
click at [877, 326] on icon at bounding box center [878, 322] width 5 height 11
